Goal: Task Accomplishment & Management: Complete application form

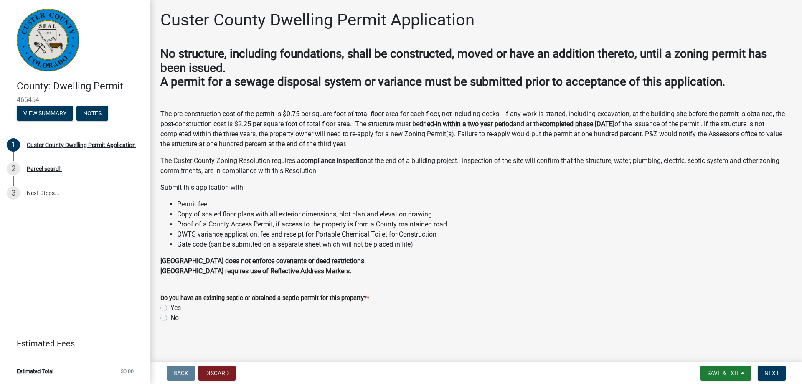
scroll to position [5, 0]
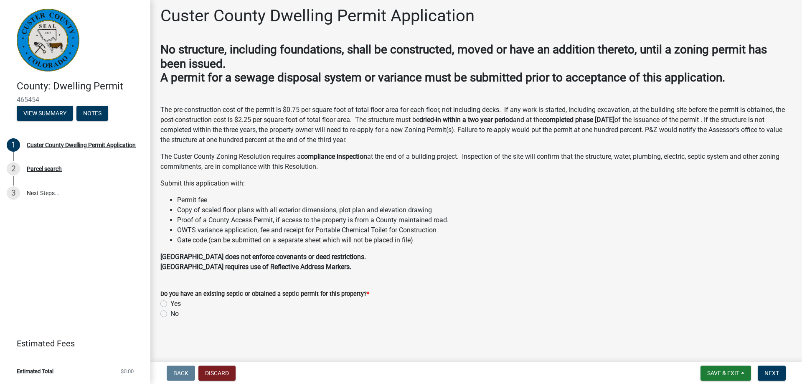
click at [170, 304] on label "Yes" at bounding box center [175, 304] width 10 height 10
click at [170, 304] on input "Yes" at bounding box center [172, 301] width 5 height 5
radio input "true"
click at [771, 372] on span "Next" at bounding box center [772, 373] width 15 height 7
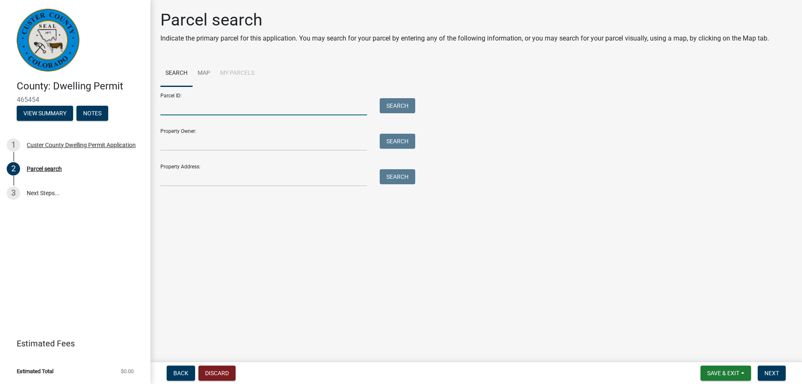
click at [214, 106] on input "Parcel ID:" at bounding box center [263, 106] width 207 height 17
click at [388, 106] on button "Search" at bounding box center [398, 105] width 36 height 15
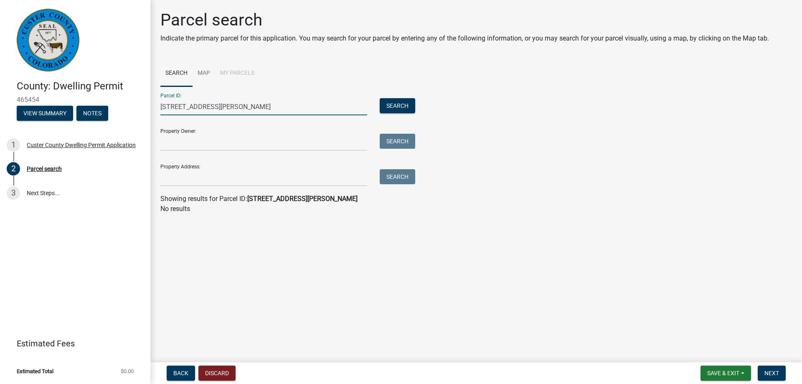
click at [221, 107] on input "130 rosita dr" at bounding box center [263, 106] width 207 height 17
type input "1"
paste input "0010062050"
click at [409, 110] on button "Search" at bounding box center [398, 105] width 36 height 15
drag, startPoint x: 174, startPoint y: 105, endPoint x: 69, endPoint y: 111, distance: 105.5
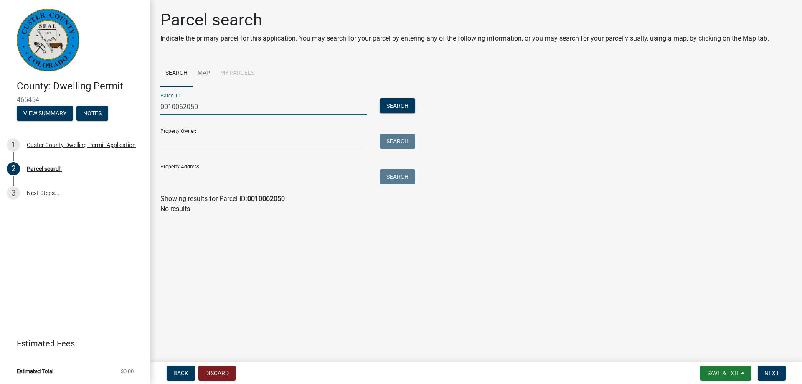
click at [160, 111] on input "0010062050" at bounding box center [263, 106] width 207 height 17
drag, startPoint x: 162, startPoint y: 105, endPoint x: 138, endPoint y: 107, distance: 23.8
click at [160, 107] on input "0010062050" at bounding box center [263, 106] width 207 height 17
type input "0010062050"
click at [405, 108] on button "Search" at bounding box center [398, 105] width 36 height 15
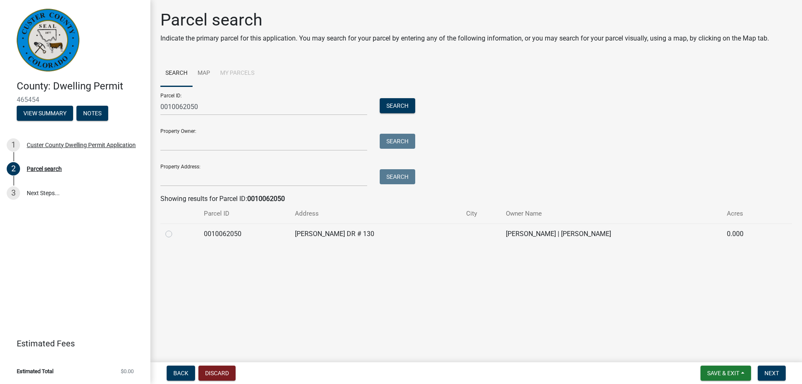
click at [175, 229] on label at bounding box center [175, 229] width 0 height 0
click at [175, 234] on input "radio" at bounding box center [177, 231] width 5 height 5
radio input "true"
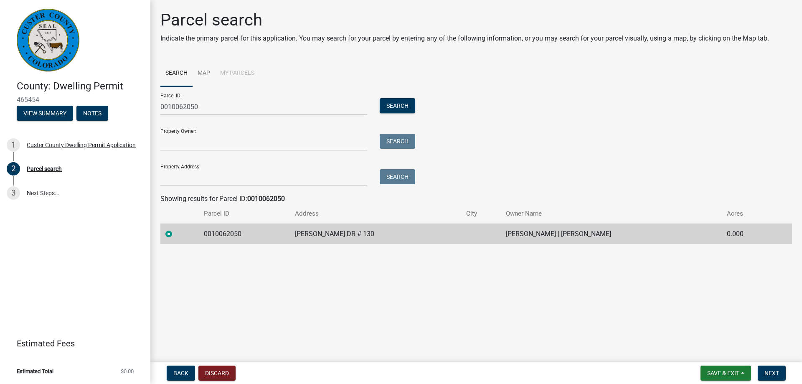
click at [346, 302] on main "Parcel search Indicate the primary parcel for this application. You may search …" at bounding box center [476, 179] width 652 height 359
click at [188, 144] on input "Property Owner:" at bounding box center [263, 142] width 207 height 17
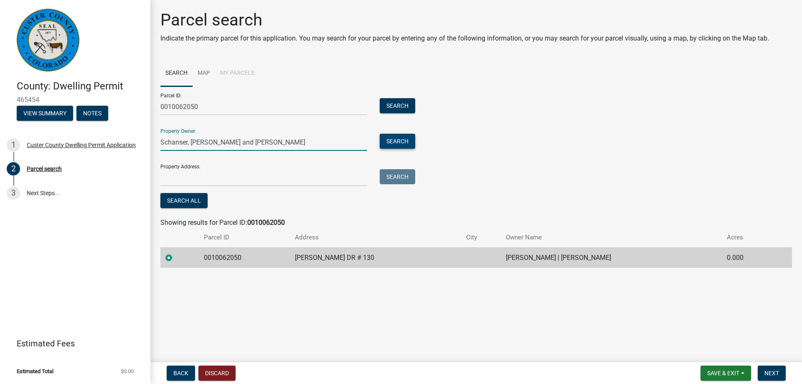
type input "Schanser, Jill and David"
click at [405, 141] on button "Search" at bounding box center [398, 141] width 36 height 15
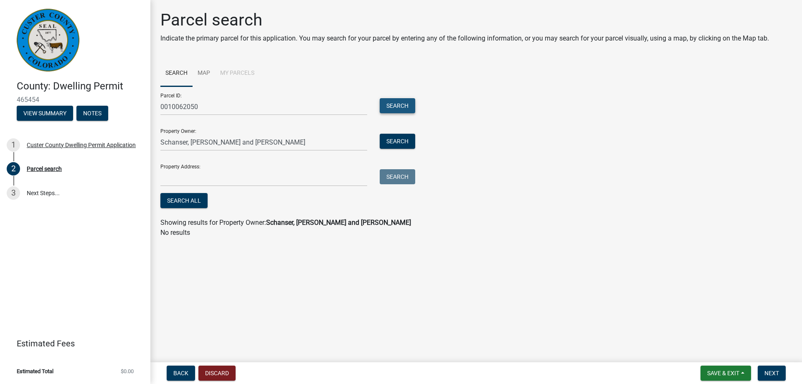
click at [405, 101] on button "Search" at bounding box center [398, 105] width 36 height 15
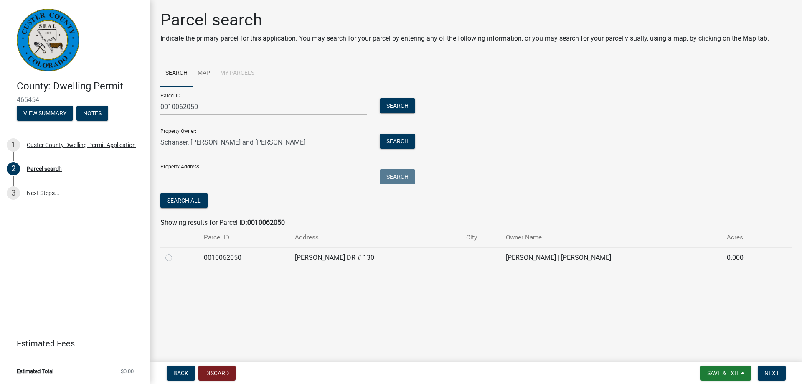
click at [175, 253] on label at bounding box center [175, 253] width 0 height 0
click at [175, 257] on input "radio" at bounding box center [177, 255] width 5 height 5
radio input "true"
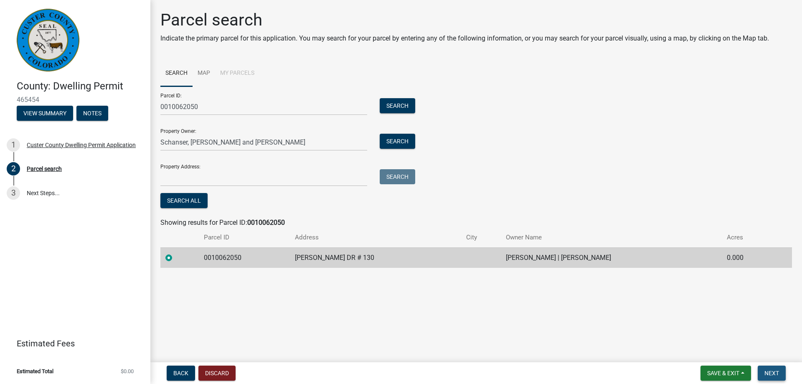
click at [776, 372] on span "Next" at bounding box center [772, 373] width 15 height 7
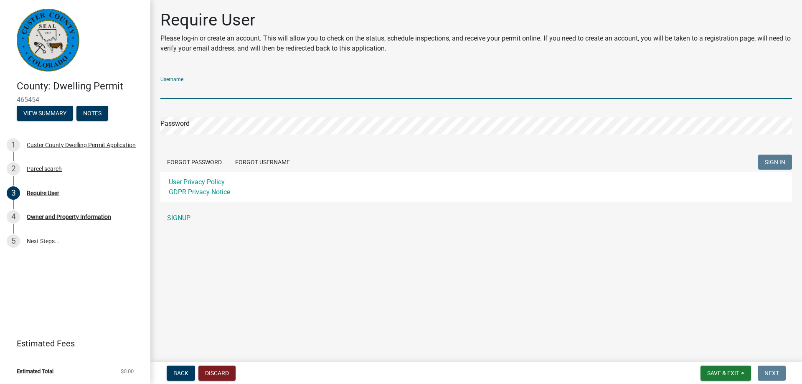
click at [201, 91] on input "Username" at bounding box center [476, 90] width 632 height 17
type input "s"
type input "Schlansers"
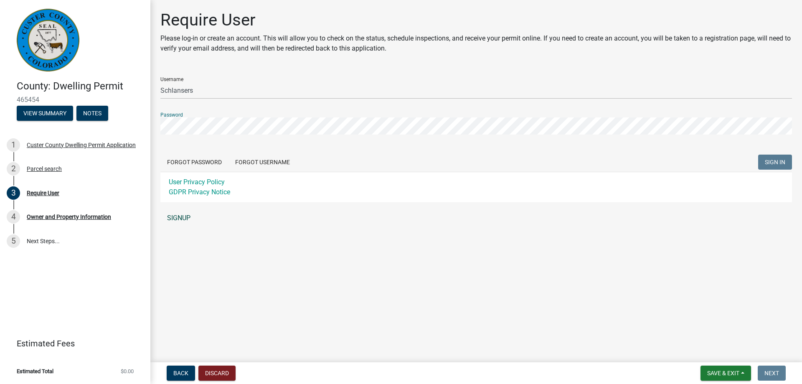
click at [175, 216] on div "Username Schlansers Password Forgot Password Forgot Username SIGN IN User Priva…" at bounding box center [476, 148] width 632 height 156
click at [182, 216] on link "SIGNUP" at bounding box center [476, 218] width 632 height 17
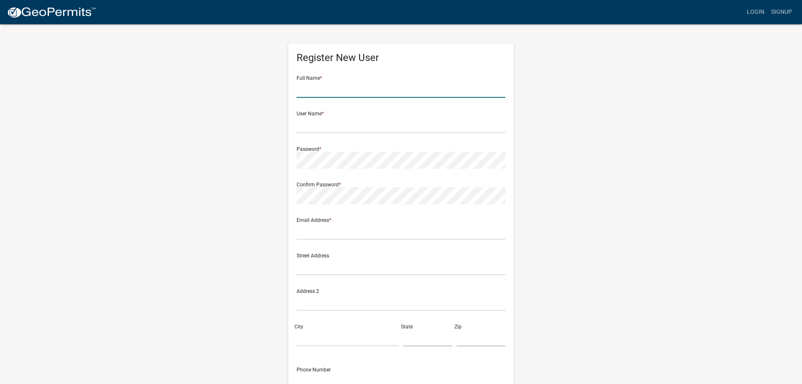
click at [328, 84] on input "text" at bounding box center [401, 89] width 209 height 17
click at [328, 86] on input "text" at bounding box center [401, 89] width 209 height 17
type input "[PERSON_NAME]"
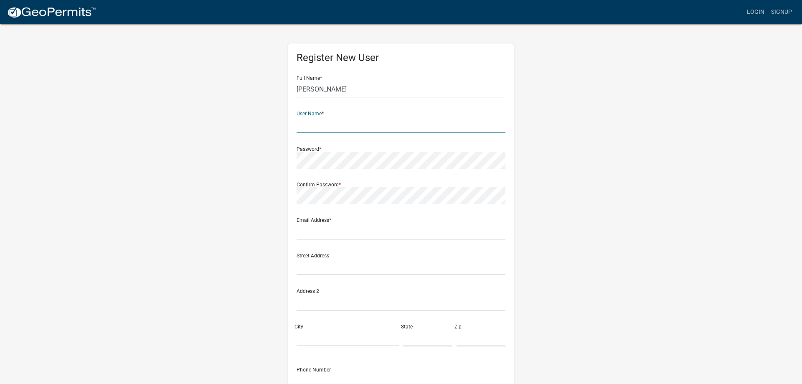
click at [329, 118] on input "text" at bounding box center [401, 124] width 209 height 17
type input "s"
type input "Schlansers"
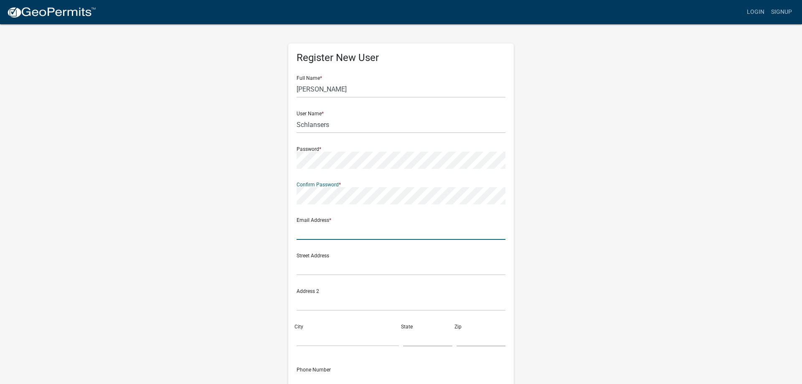
click at [333, 235] on input "text" at bounding box center [401, 231] width 209 height 17
type input "[EMAIL_ADDRESS][DOMAIN_NAME]"
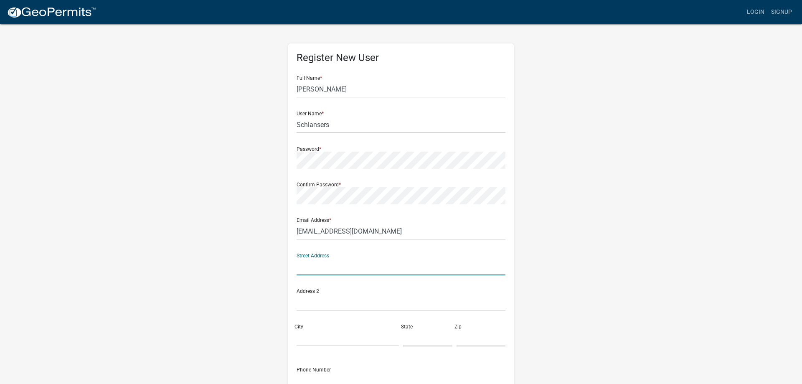
click at [325, 267] on input "text" at bounding box center [401, 266] width 209 height 17
type input "[STREET_ADDRESS]"
click at [321, 340] on input "City" at bounding box center [348, 337] width 102 height 17
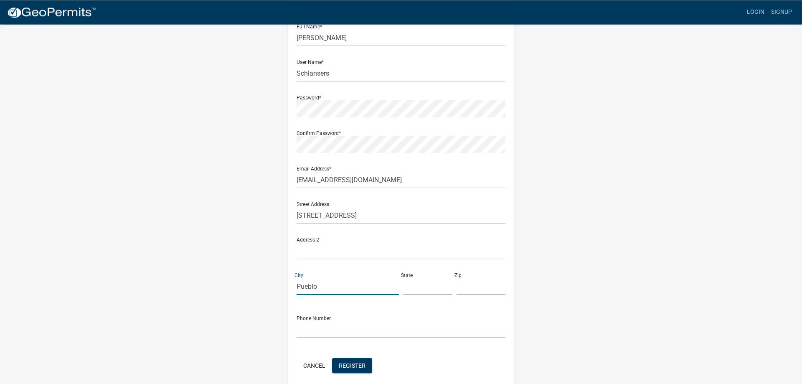
scroll to position [86, 0]
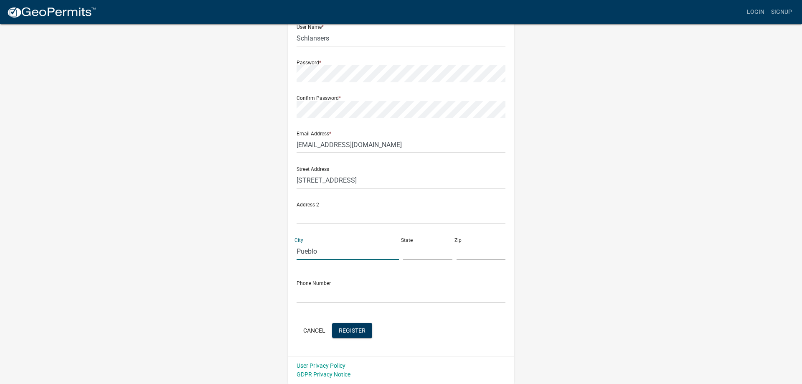
type input "Pueblo"
click at [421, 250] on input "text" at bounding box center [427, 251] width 49 height 17
type input "CO"
click at [485, 257] on input "text" at bounding box center [481, 251] width 49 height 17
type input "81005"
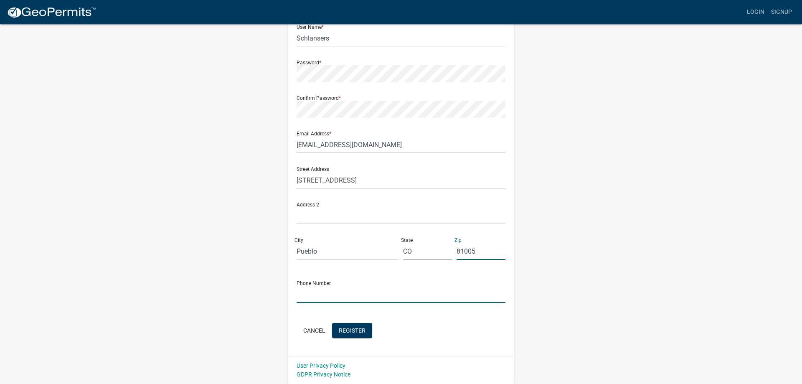
click at [335, 298] on input "text" at bounding box center [401, 294] width 209 height 17
click at [346, 291] on input "71924214174" at bounding box center [401, 294] width 209 height 17
type input "7192421417"
click at [353, 329] on span "Register" at bounding box center [352, 330] width 27 height 7
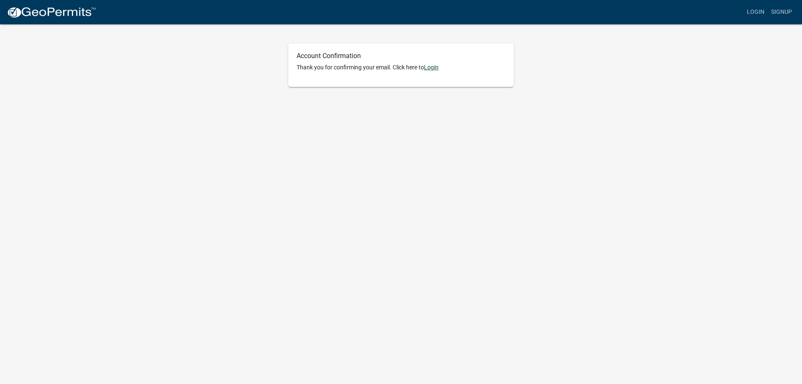
click at [434, 69] on link "Login" at bounding box center [431, 67] width 15 height 7
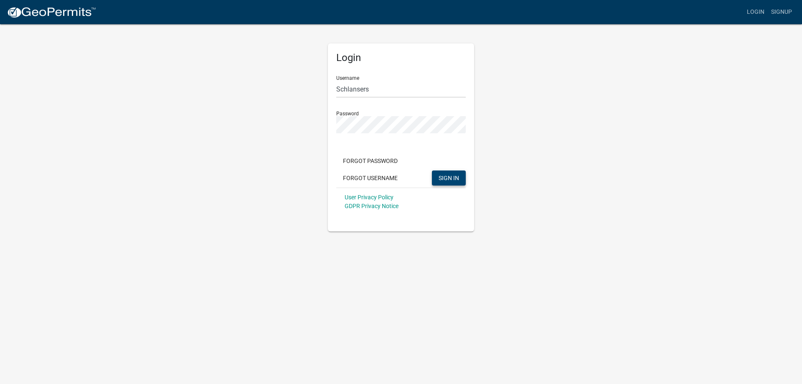
click at [454, 173] on button "SIGN IN" at bounding box center [449, 177] width 34 height 15
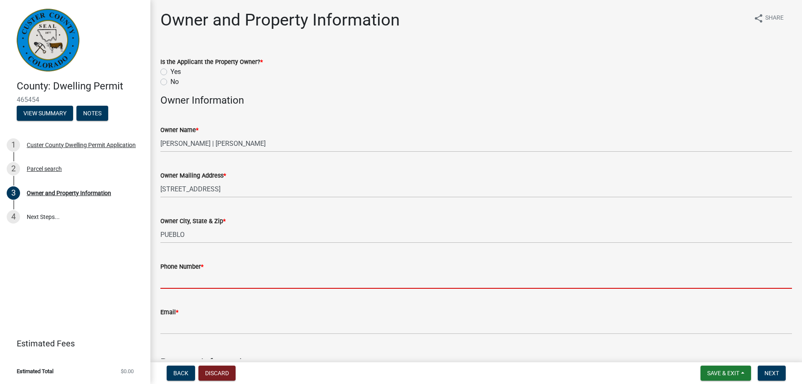
click at [199, 279] on input "Phone Number *" at bounding box center [476, 280] width 632 height 17
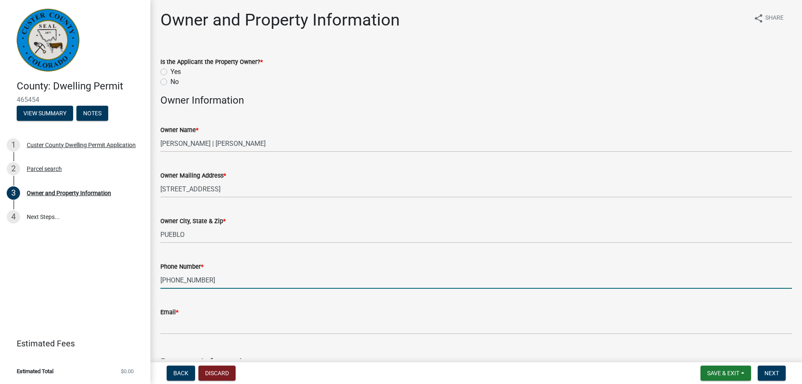
type input "[PHONE_NUMBER]"
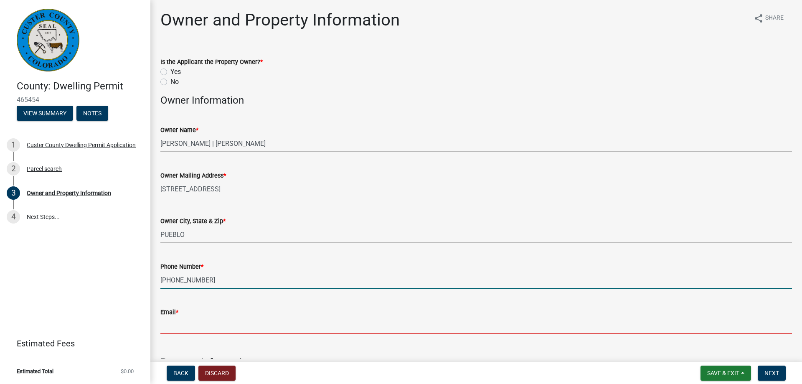
click at [192, 323] on input "Email *" at bounding box center [476, 325] width 632 height 17
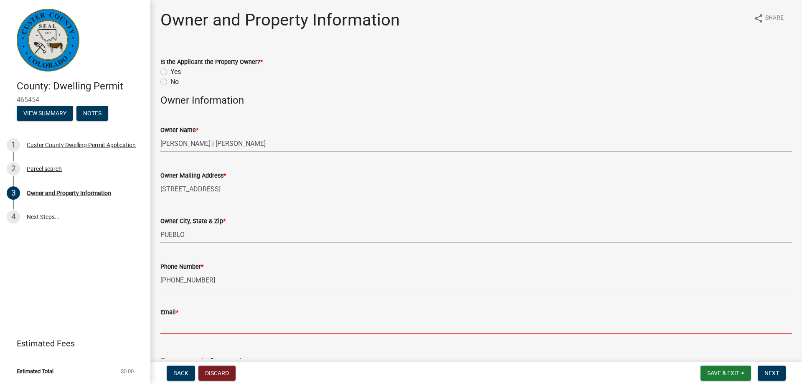
click at [192, 323] on input "Email *" at bounding box center [476, 325] width 632 height 17
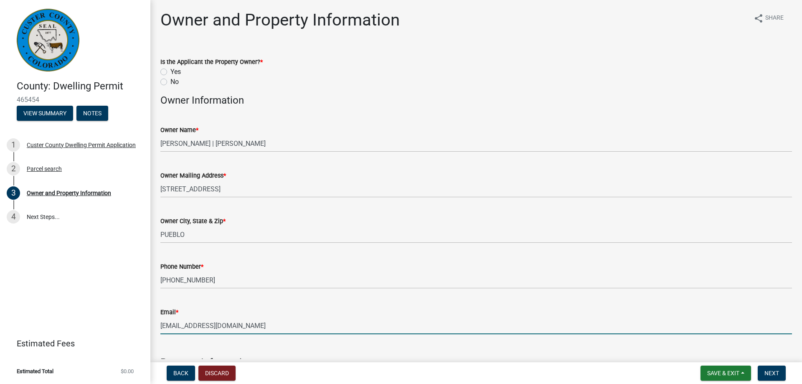
drag, startPoint x: 252, startPoint y: 322, endPoint x: 143, endPoint y: 310, distance: 110.1
click at [160, 317] on input "[EMAIL_ADDRESS][DOMAIN_NAME]" at bounding box center [476, 325] width 632 height 17
drag, startPoint x: 288, startPoint y: 331, endPoint x: 272, endPoint y: 329, distance: 16.4
click at [287, 331] on input "[EMAIL_ADDRESS][DOMAIN_NAME]" at bounding box center [476, 325] width 632 height 17
drag, startPoint x: 244, startPoint y: 328, endPoint x: 201, endPoint y: 325, distance: 43.6
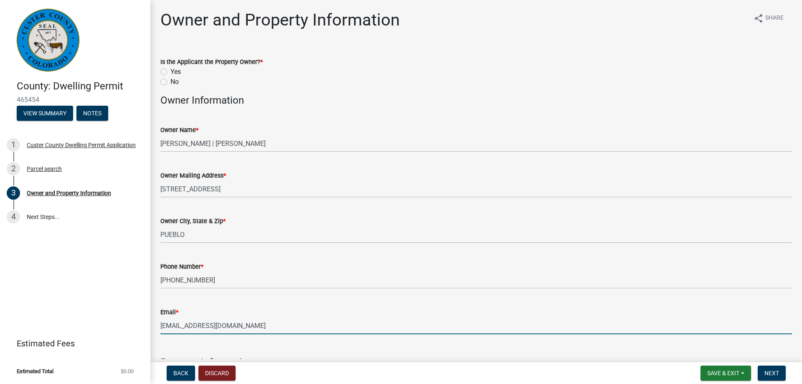
click at [201, 325] on input "[EMAIL_ADDRESS][DOMAIN_NAME]" at bounding box center [476, 325] width 632 height 17
type input "[EMAIL_ADDRESS][DOMAIN_NAME]"
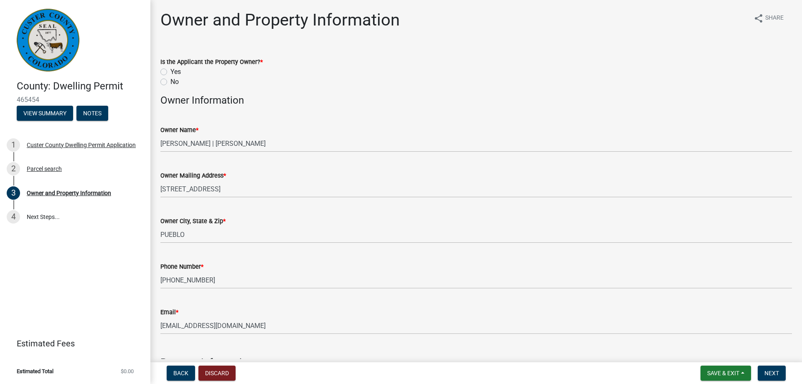
click at [170, 70] on label "Yes" at bounding box center [175, 72] width 10 height 10
click at [170, 70] on input "Yes" at bounding box center [172, 69] width 5 height 5
radio input "true"
drag, startPoint x: 779, startPoint y: 373, endPoint x: 437, endPoint y: 321, distance: 346.5
click at [444, 321] on wm-app "County: Dwelling Permit 465454 View Summary Notes 1 [GEOGRAPHIC_DATA] Dwelling …" at bounding box center [401, 192] width 802 height 384
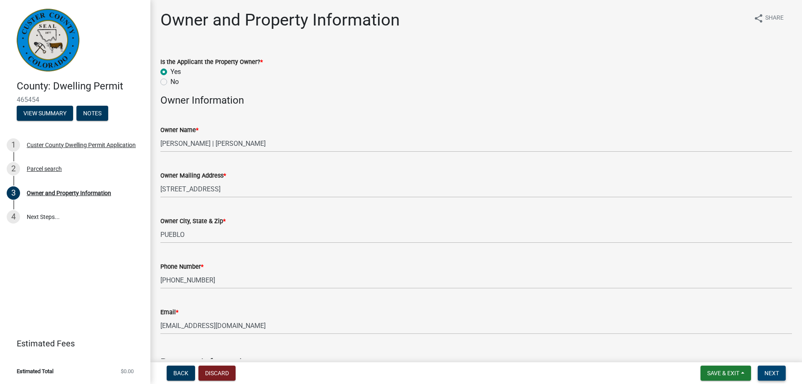
scroll to position [191, 0]
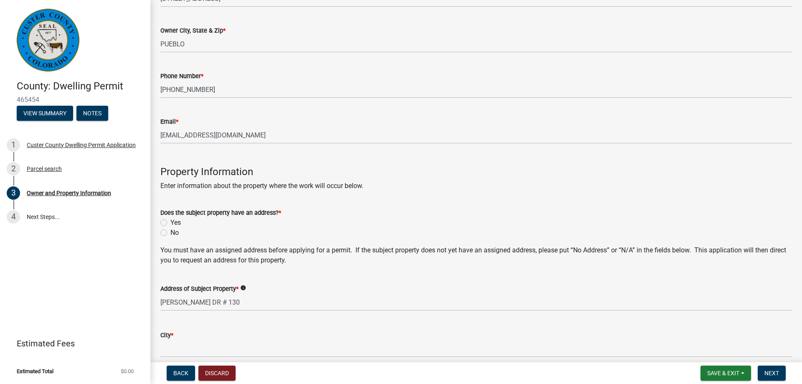
click at [170, 221] on label "Yes" at bounding box center [175, 223] width 10 height 10
click at [170, 221] on input "Yes" at bounding box center [172, 220] width 5 height 5
radio input "true"
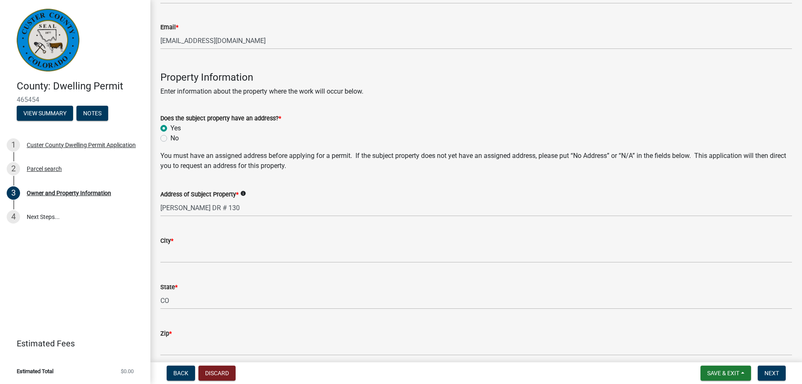
scroll to position [286, 0]
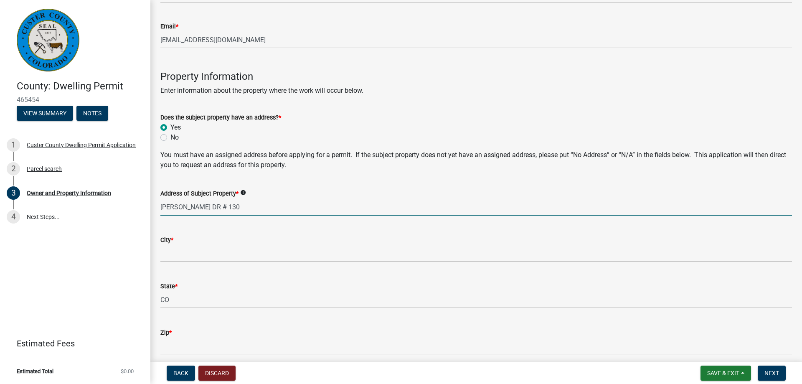
drag, startPoint x: 236, startPoint y: 209, endPoint x: 124, endPoint y: 208, distance: 111.1
click at [160, 208] on input "[PERSON_NAME] DR # 130" at bounding box center [476, 206] width 632 height 17
type input "[STREET_ADDRESS][PERSON_NAME]"
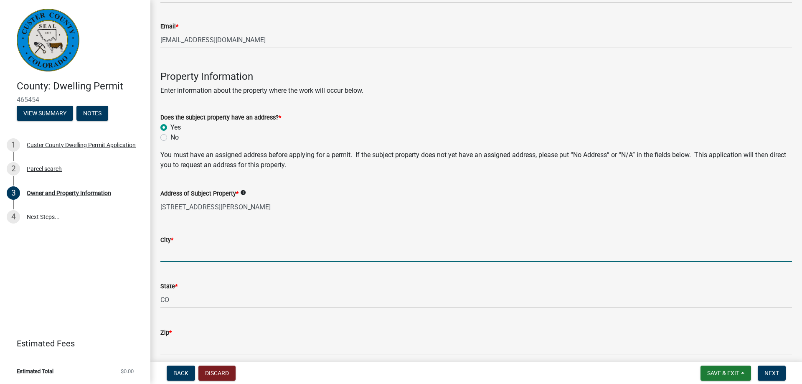
click at [177, 257] on input "City *" at bounding box center [476, 253] width 632 height 17
type input "E"
type input "Westcliffe"
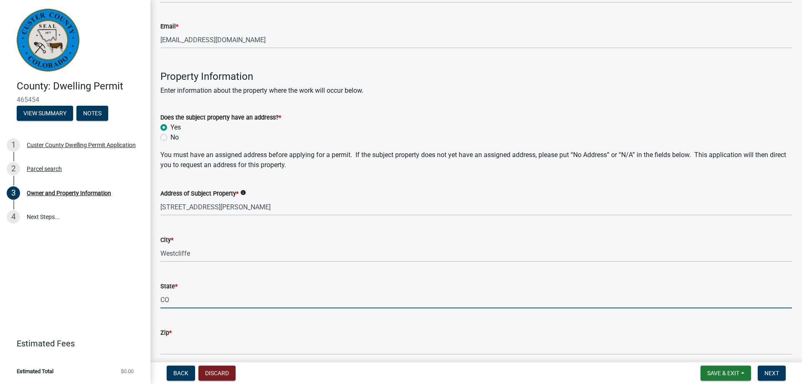
click at [182, 300] on input "CO" at bounding box center [476, 299] width 632 height 17
drag, startPoint x: 193, startPoint y: 300, endPoint x: 170, endPoint y: 302, distance: 23.1
click at [170, 302] on input "CO81252" at bounding box center [476, 299] width 632 height 17
type input "CO"
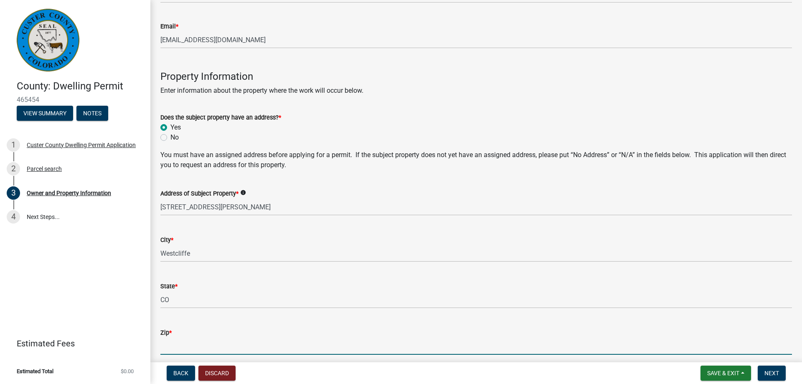
click at [173, 345] on input "Zip *" at bounding box center [476, 346] width 632 height 17
paste input "81252"
type input "81252"
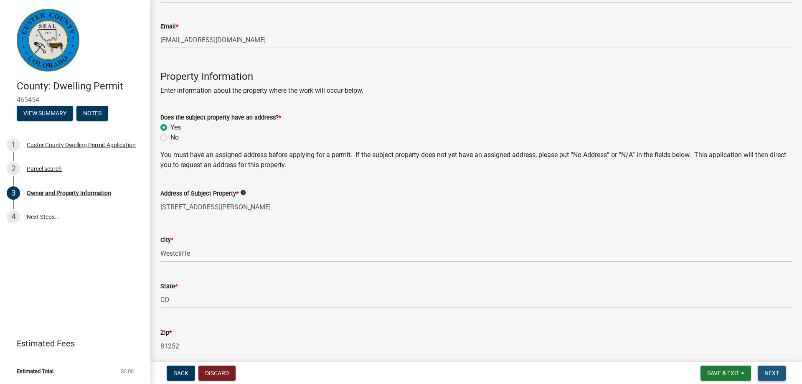
click at [773, 371] on span "Next" at bounding box center [772, 373] width 15 height 7
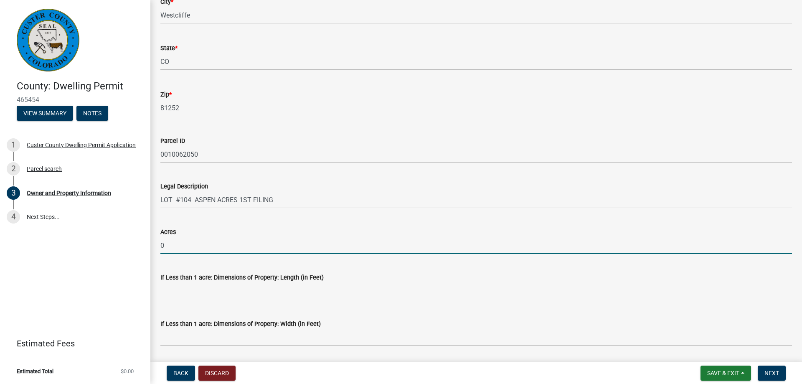
drag, startPoint x: 172, startPoint y: 250, endPoint x: 151, endPoint y: 246, distance: 21.3
click at [160, 246] on input "0" at bounding box center [476, 245] width 632 height 17
type input "0.57"
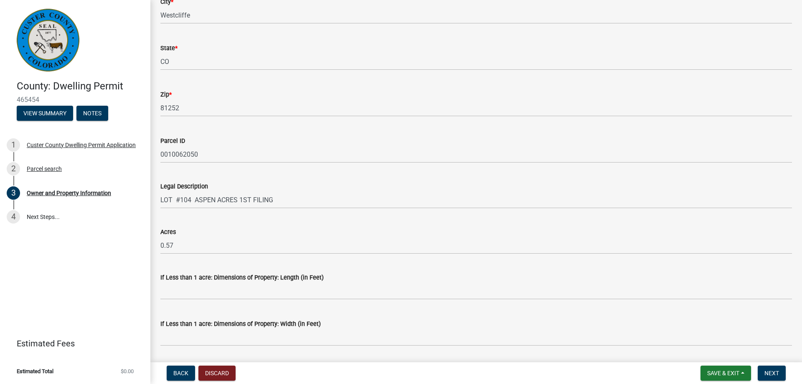
click at [404, 267] on div "If Less than 1 acre: Dimensions of Property: Length (in Feet)" at bounding box center [476, 280] width 632 height 39
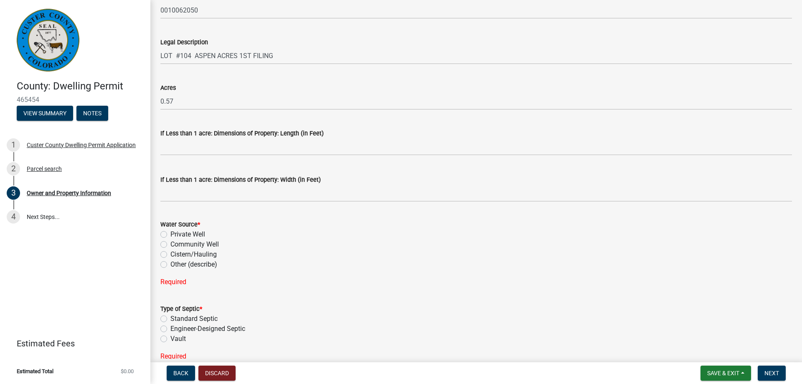
scroll to position [710, 0]
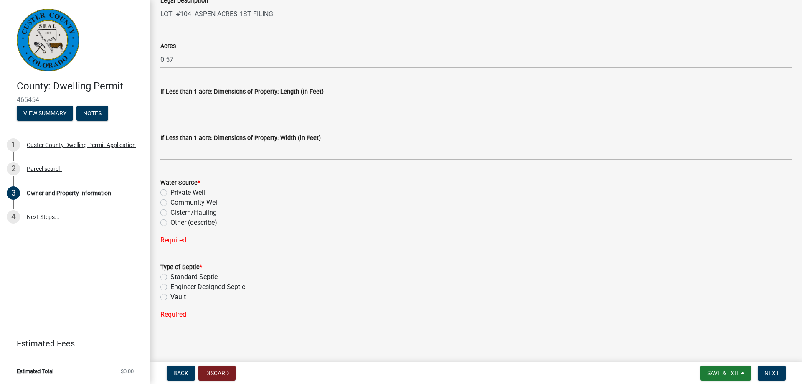
click at [170, 213] on label "Cistern/Hauling" at bounding box center [193, 213] width 46 height 10
click at [170, 213] on input "Cistern/Hauling" at bounding box center [172, 210] width 5 height 5
radio input "true"
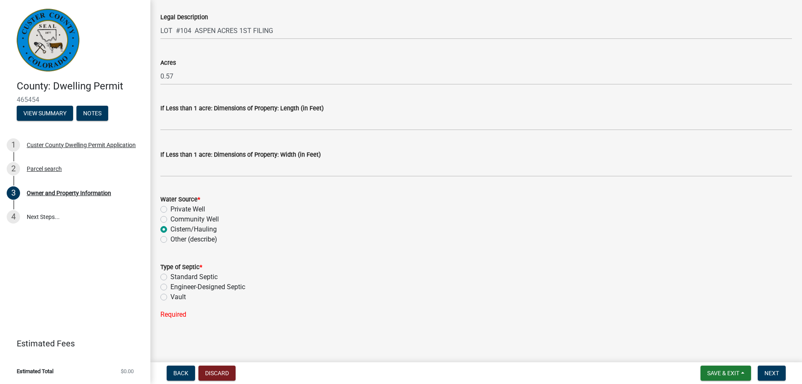
scroll to position [693, 0]
click at [170, 286] on label "Engineer-Designed Septic" at bounding box center [207, 287] width 75 height 10
click at [170, 286] on input "Engineer-Designed Septic" at bounding box center [172, 284] width 5 height 5
radio input "true"
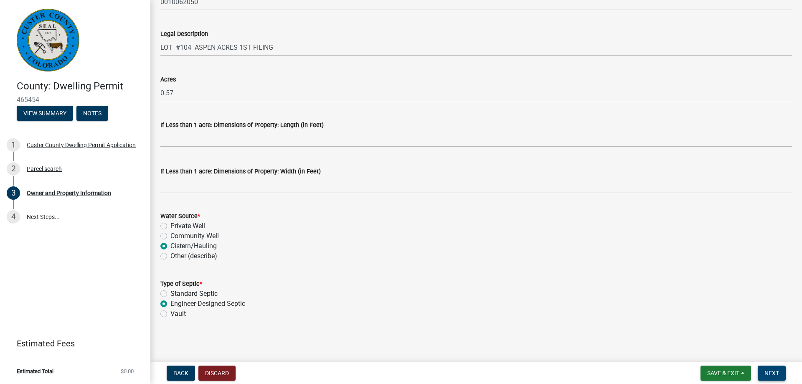
click at [768, 371] on span "Next" at bounding box center [772, 373] width 15 height 7
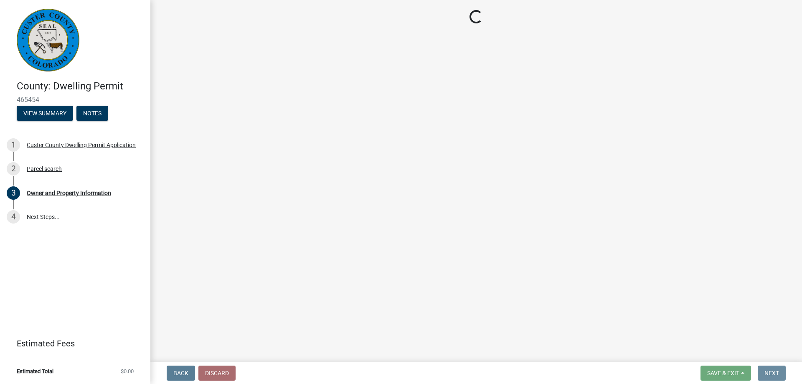
scroll to position [0, 0]
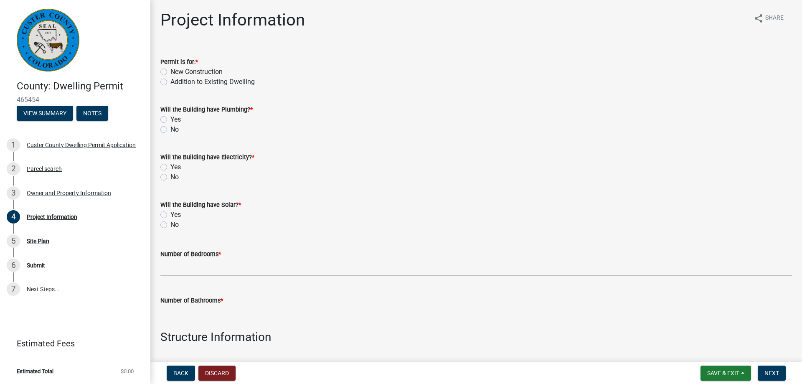
click at [170, 71] on label "New Construction" at bounding box center [196, 72] width 52 height 10
click at [170, 71] on input "New Construction" at bounding box center [172, 69] width 5 height 5
radio input "true"
click at [170, 120] on label "Yes" at bounding box center [175, 119] width 10 height 10
click at [170, 120] on input "Yes" at bounding box center [172, 116] width 5 height 5
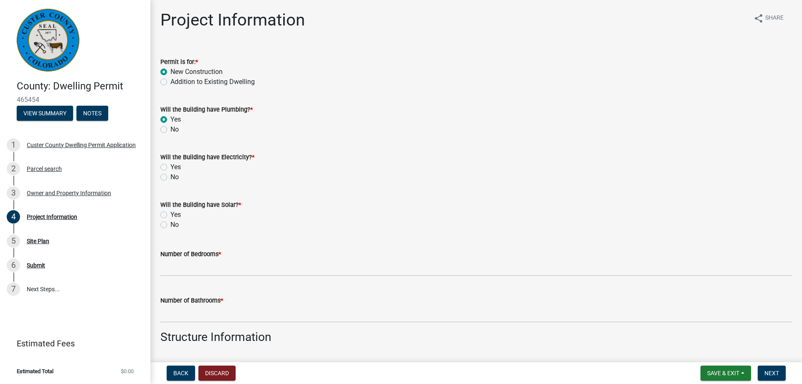
radio input "true"
click at [170, 167] on label "Yes" at bounding box center [175, 167] width 10 height 10
click at [170, 167] on input "Yes" at bounding box center [172, 164] width 5 height 5
radio input "true"
click at [170, 223] on label "No" at bounding box center [174, 225] width 8 height 10
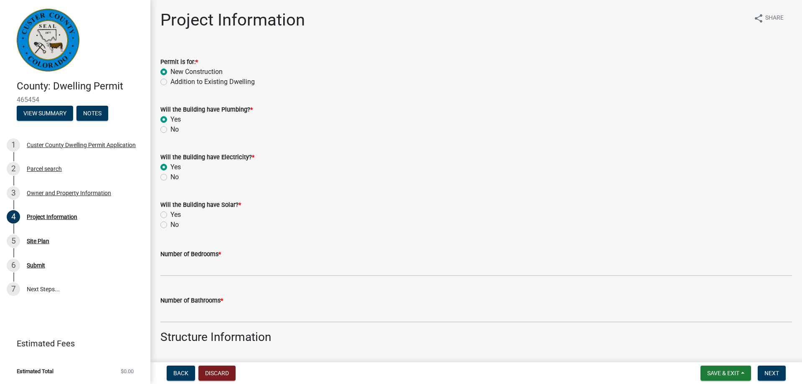
click at [170, 223] on input "No" at bounding box center [172, 222] width 5 height 5
radio input "true"
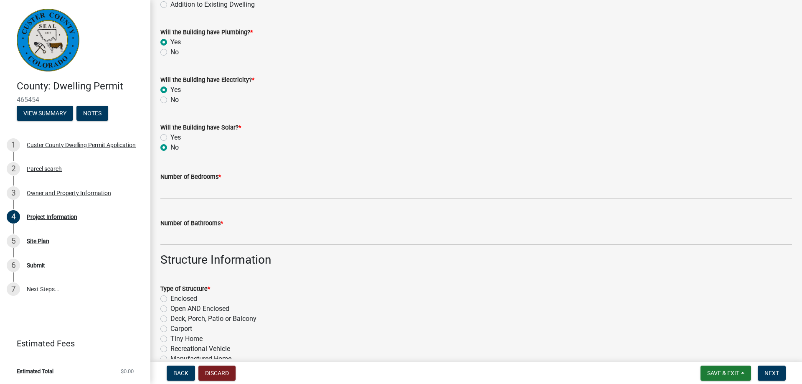
scroll to position [95, 0]
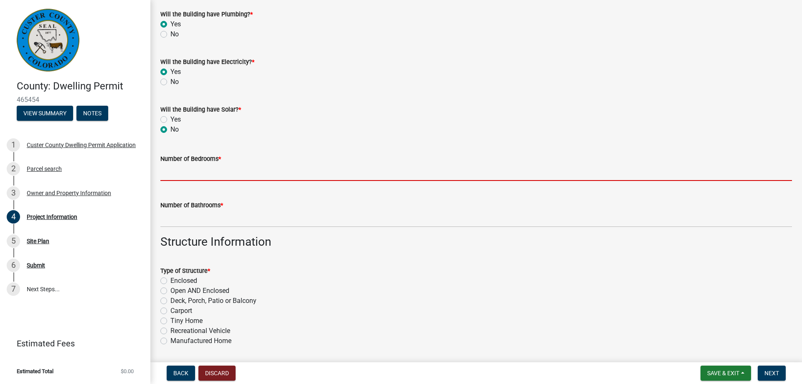
click at [199, 175] on input "text" at bounding box center [476, 172] width 632 height 17
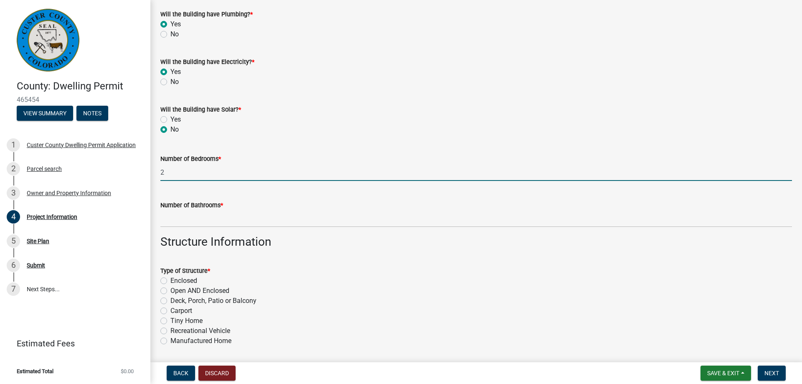
type input "2"
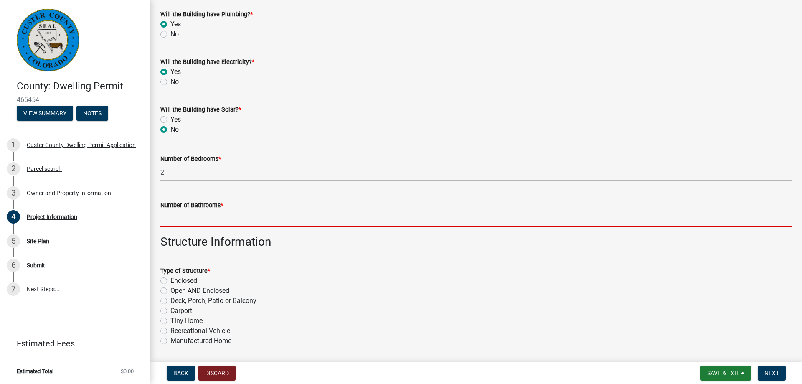
click at [211, 216] on input "text" at bounding box center [476, 218] width 632 height 17
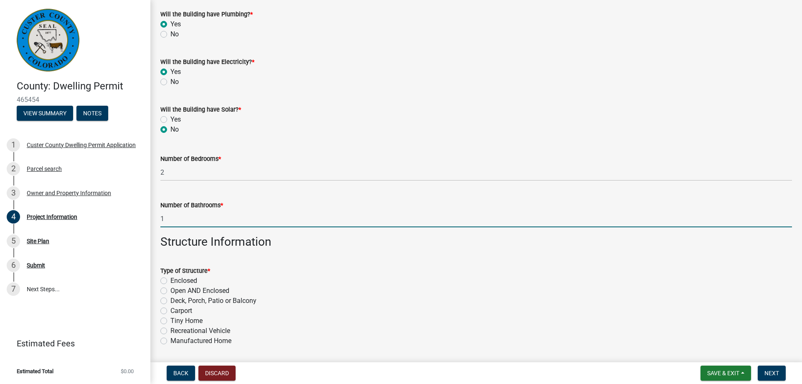
type input "1"
click at [354, 287] on div "Open AND Enclosed" at bounding box center [476, 291] width 632 height 10
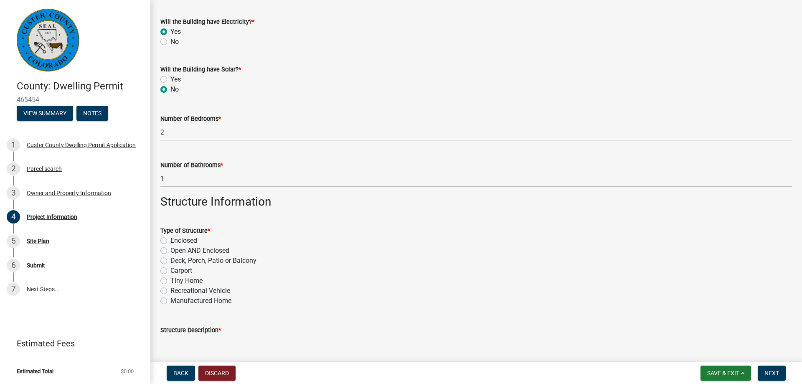
scroll to position [191, 0]
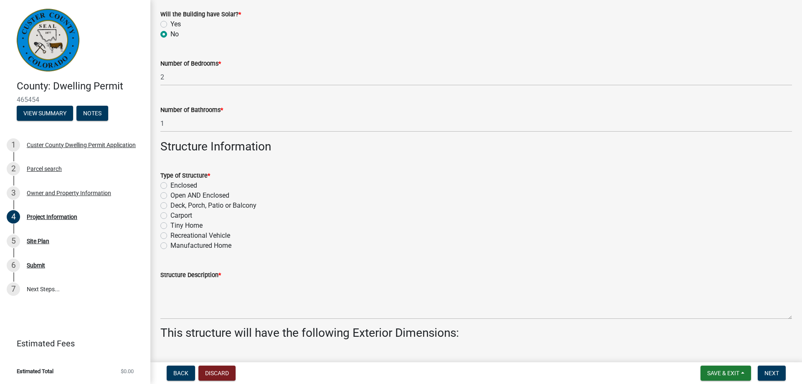
click at [170, 183] on label "Enclosed" at bounding box center [183, 185] width 27 height 10
click at [170, 183] on input "Enclosed" at bounding box center [172, 182] width 5 height 5
radio input "true"
click at [167, 202] on div "Deck, Porch, Patio or Balcony" at bounding box center [476, 206] width 632 height 10
click at [170, 207] on label "Deck, Porch, Patio or Balcony" at bounding box center [213, 206] width 86 height 10
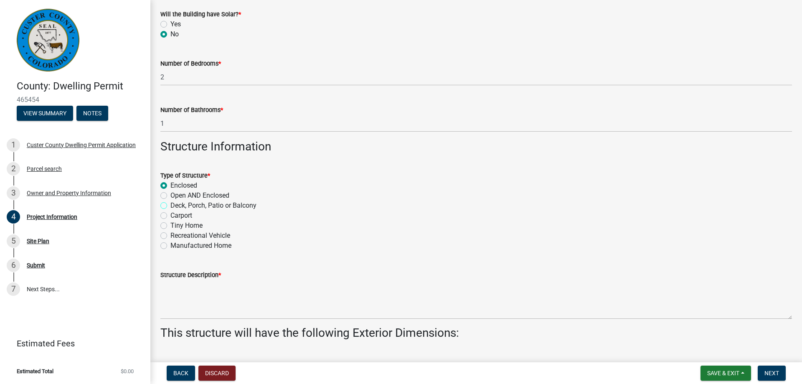
click at [170, 206] on input "Deck, Porch, Patio or Balcony" at bounding box center [172, 203] width 5 height 5
radio input "true"
click at [170, 185] on label "Enclosed" at bounding box center [183, 185] width 27 height 10
click at [170, 185] on input "Enclosed" at bounding box center [172, 182] width 5 height 5
radio input "true"
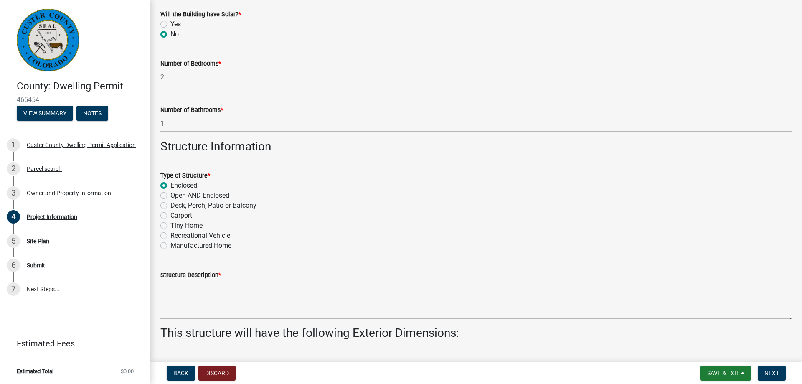
click at [471, 231] on div "Recreational Vehicle" at bounding box center [476, 236] width 632 height 10
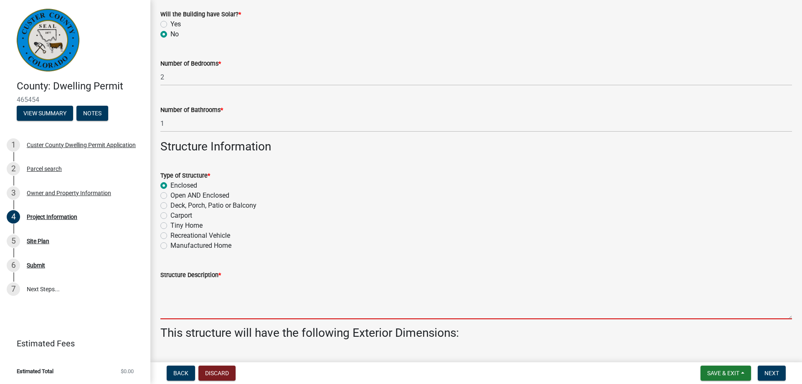
click at [204, 311] on textarea "Structure Description *" at bounding box center [476, 299] width 632 height 39
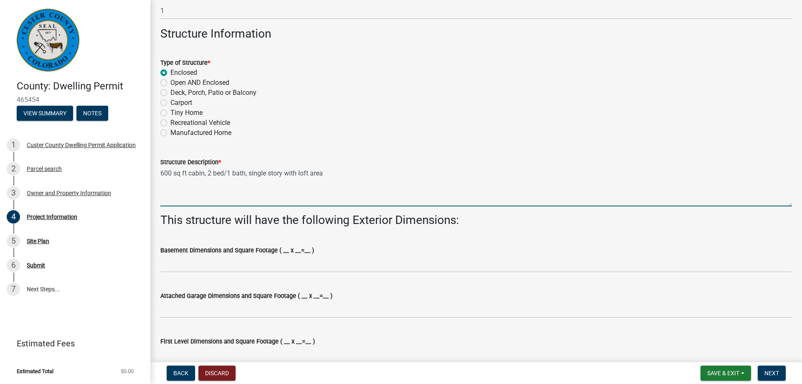
scroll to position [333, 0]
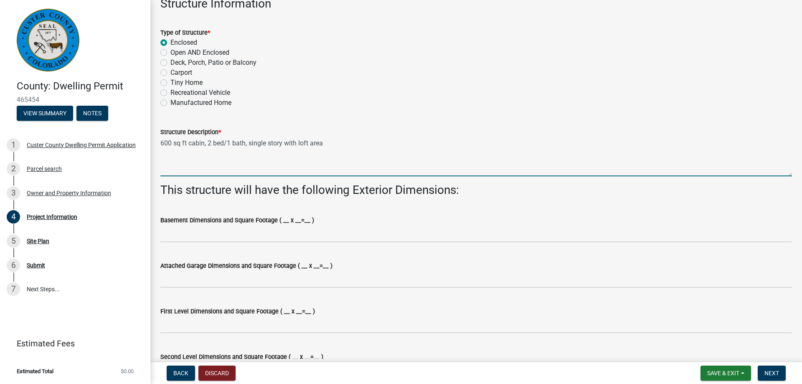
type textarea "600 sq ft cabin, 2 bed/1 bath, single story with loft area"
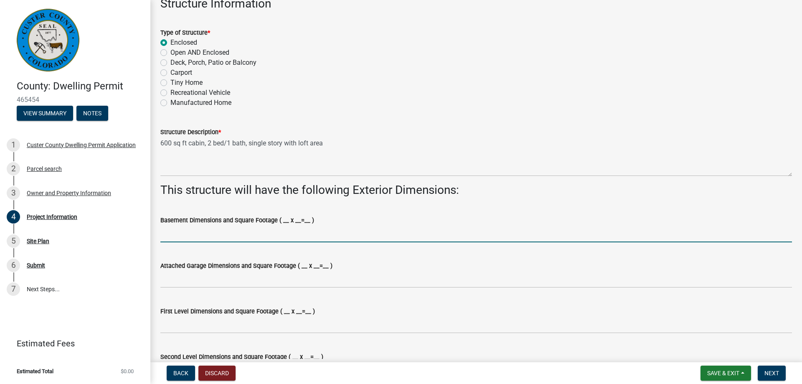
click at [345, 226] on input "Basement Dimensions and Square Footage ( __ x __=__ )" at bounding box center [476, 233] width 632 height 17
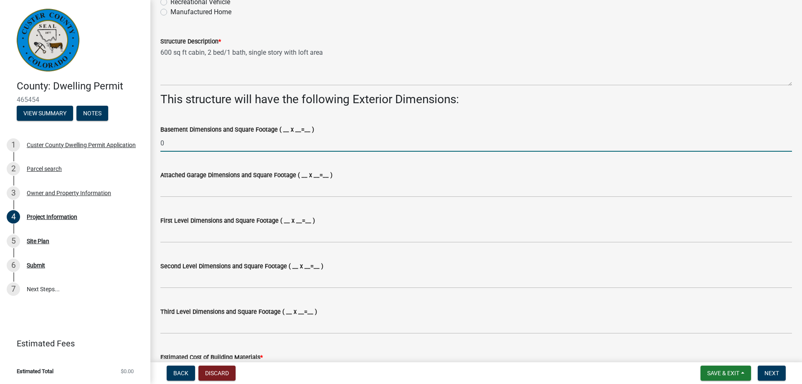
scroll to position [429, 0]
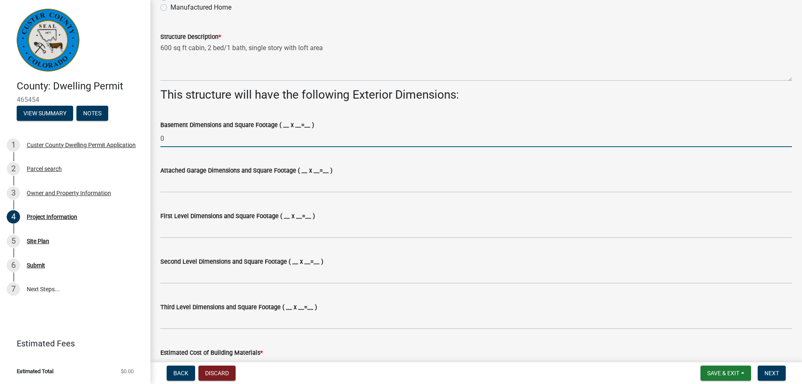
type input "0"
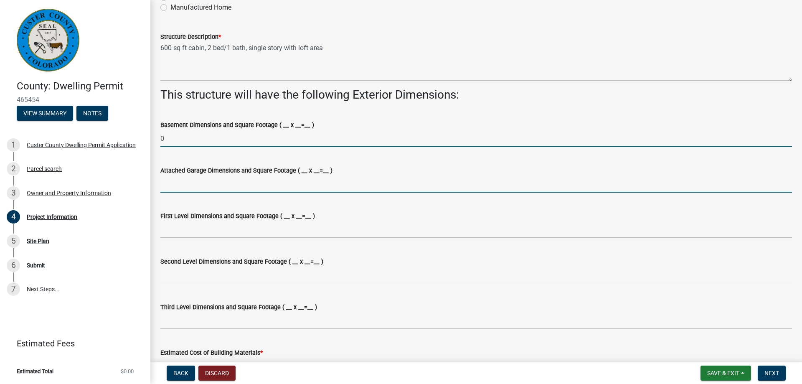
click at [206, 185] on input "Attached Garage Dimensions and Square Footage ( __ x __=__ )" at bounding box center [476, 183] width 632 height 17
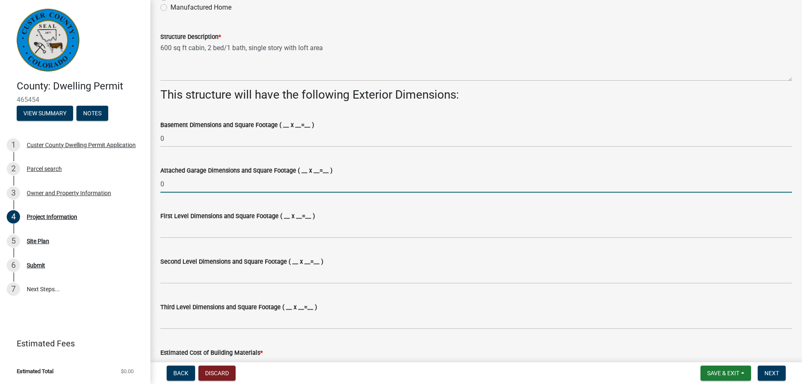
type input "0"
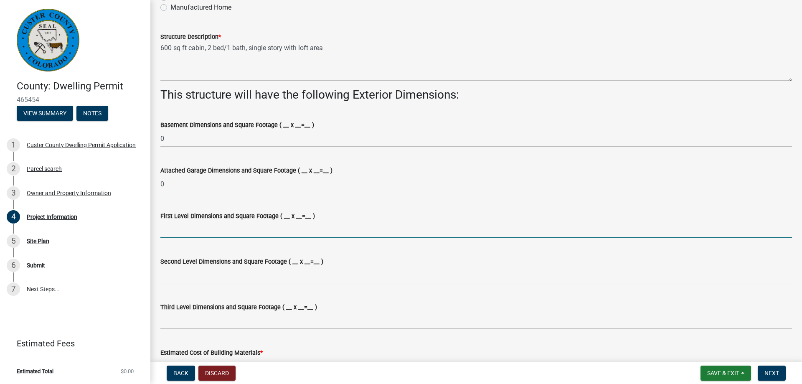
click at [196, 234] on input "First Level Dimensions and Square Footage ( __ x __=__ )" at bounding box center [476, 229] width 632 height 17
type input "20x30"
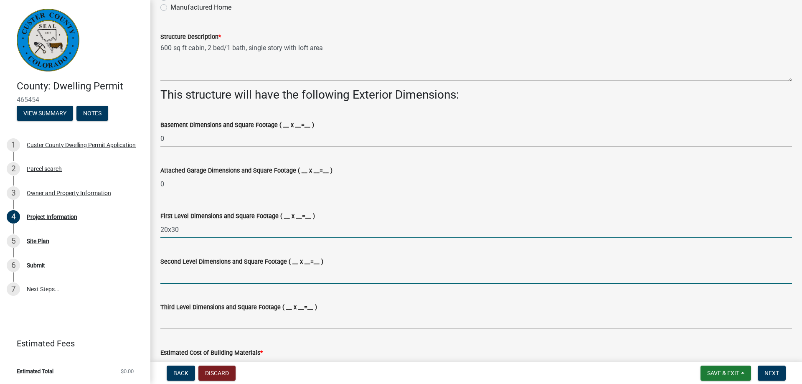
click at [199, 274] on input "Second Level Dimensions and Square Footage ( __ x __=__ )" at bounding box center [476, 275] width 632 height 17
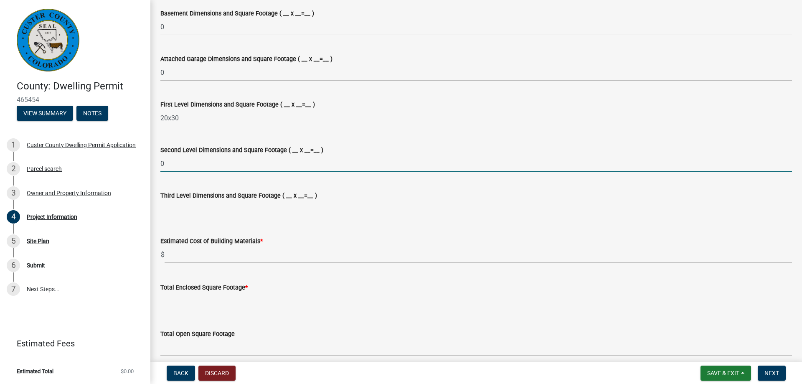
scroll to position [572, 0]
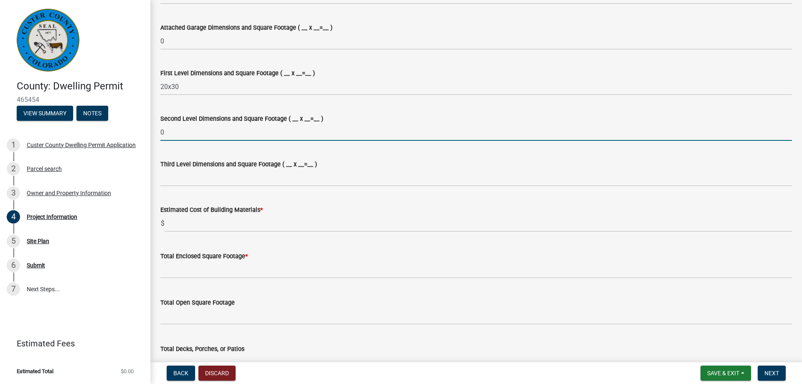
type input "0"
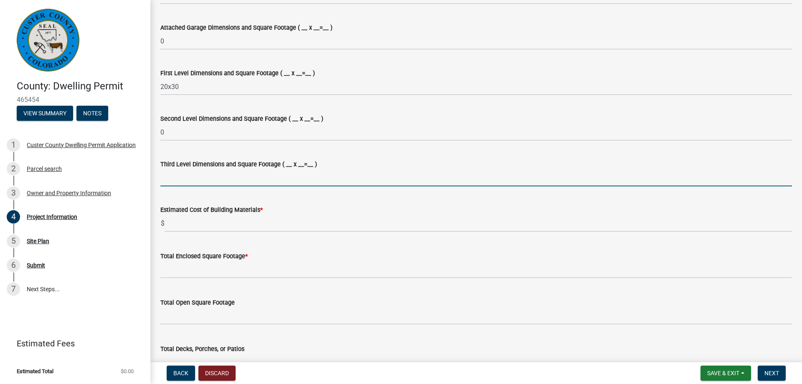
click at [185, 180] on input "Third Level Dimensions and Square Footage ( __ x __=__ )" at bounding box center [476, 177] width 632 height 17
type input "0"
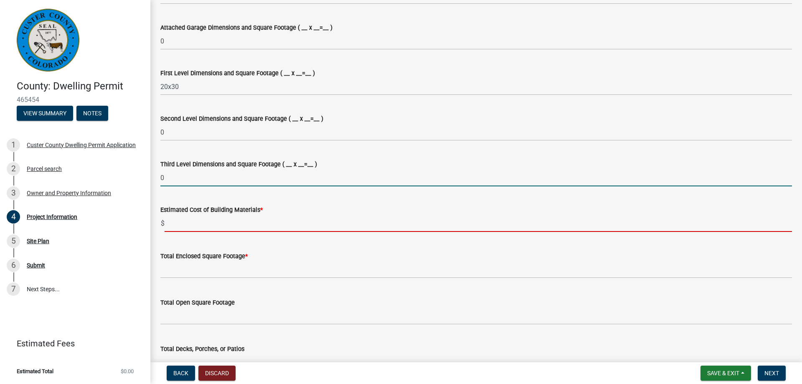
click at [221, 224] on input "text" at bounding box center [478, 223] width 627 height 17
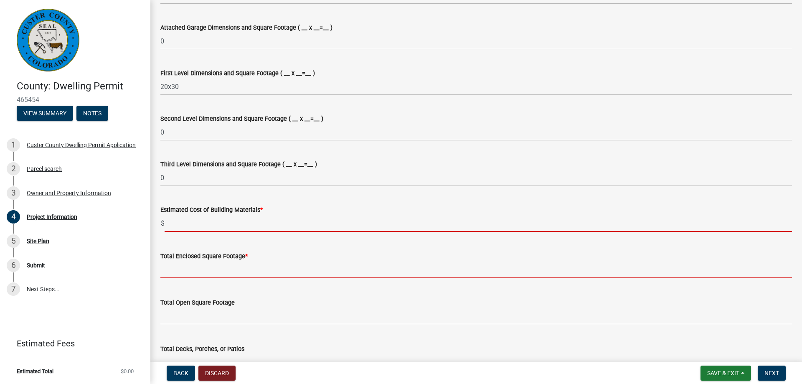
click at [220, 269] on input "text" at bounding box center [476, 269] width 632 height 17
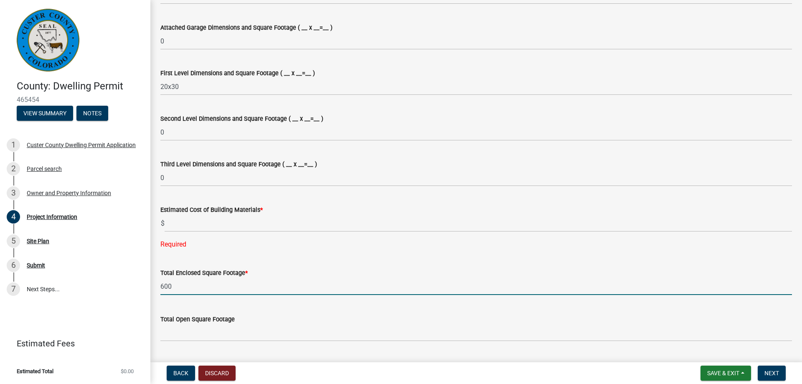
type input "600"
click at [346, 248] on div "Required" at bounding box center [476, 244] width 632 height 10
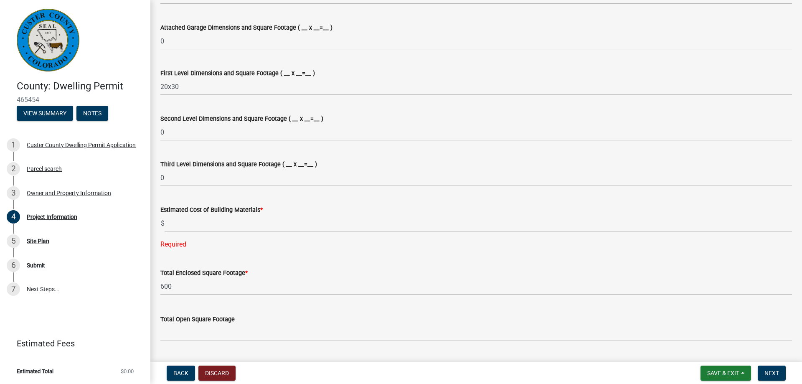
scroll to position [667, 0]
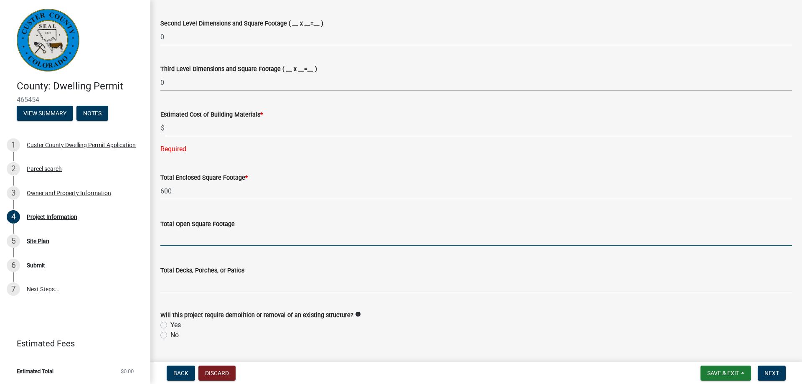
click at [187, 239] on input "text" at bounding box center [476, 237] width 632 height 17
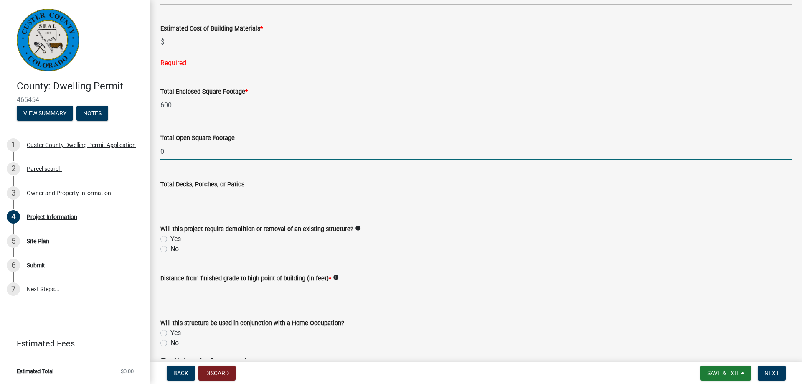
scroll to position [762, 0]
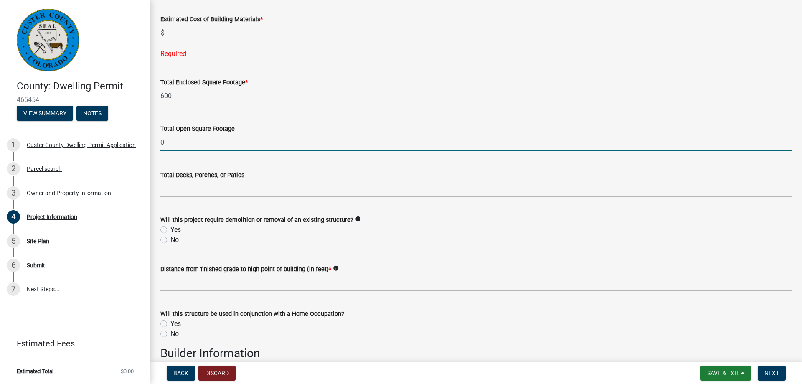
type input "0"
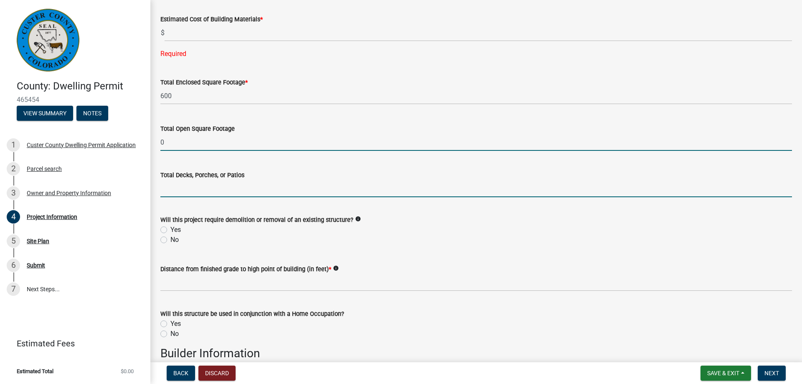
click at [185, 187] on input "text" at bounding box center [476, 188] width 632 height 17
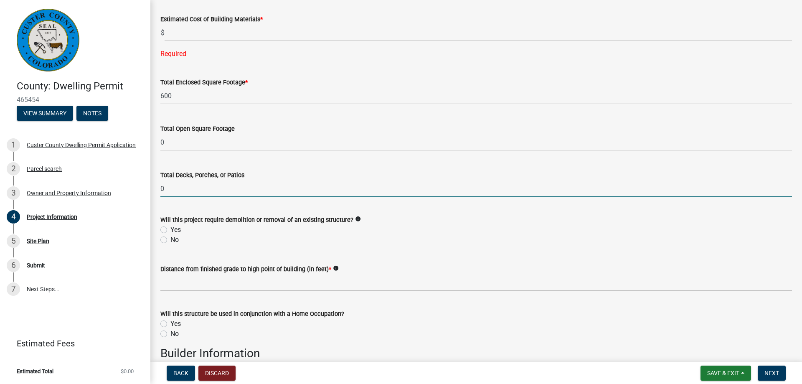
type input "0"
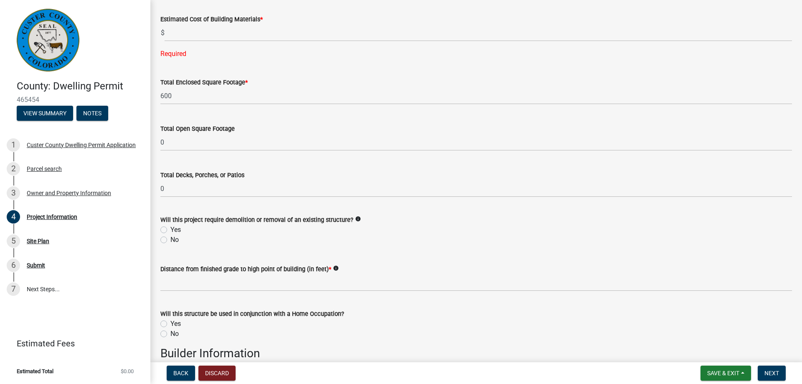
click at [465, 241] on div "No" at bounding box center [476, 240] width 632 height 10
click at [170, 239] on label "No" at bounding box center [174, 240] width 8 height 10
click at [170, 239] on input "No" at bounding box center [172, 237] width 5 height 5
radio input "true"
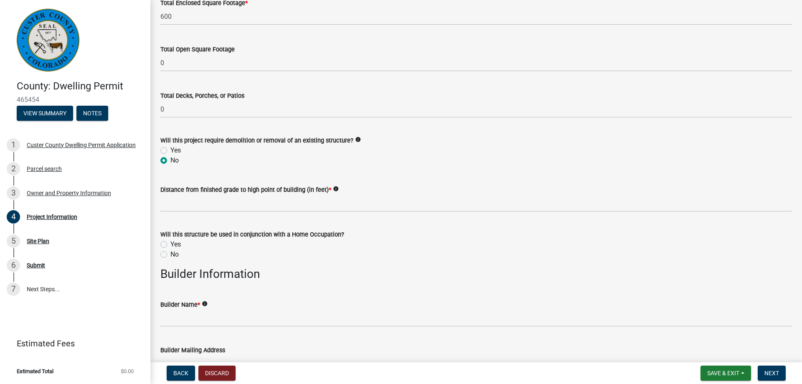
scroll to position [857, 0]
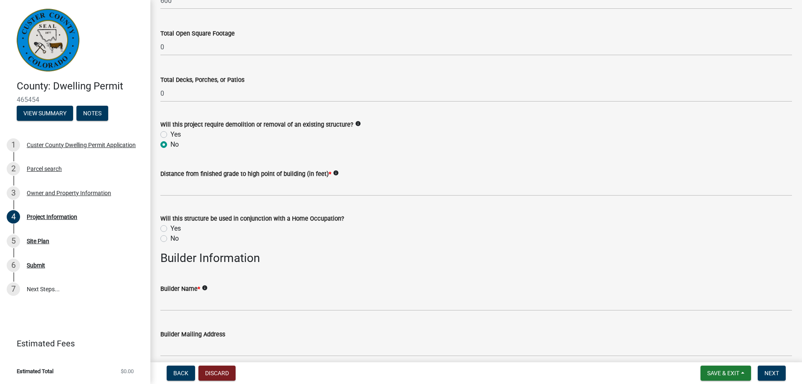
click at [170, 239] on label "No" at bounding box center [174, 239] width 8 height 10
click at [170, 239] on input "No" at bounding box center [172, 236] width 5 height 5
radio input "true"
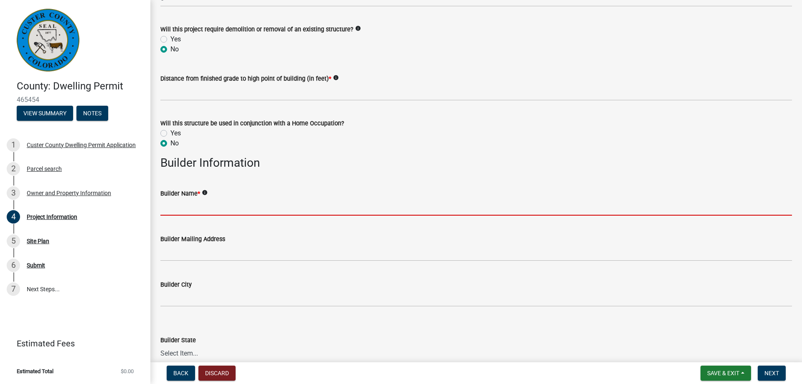
click at [191, 205] on input "Builder Name *" at bounding box center [476, 206] width 632 height 17
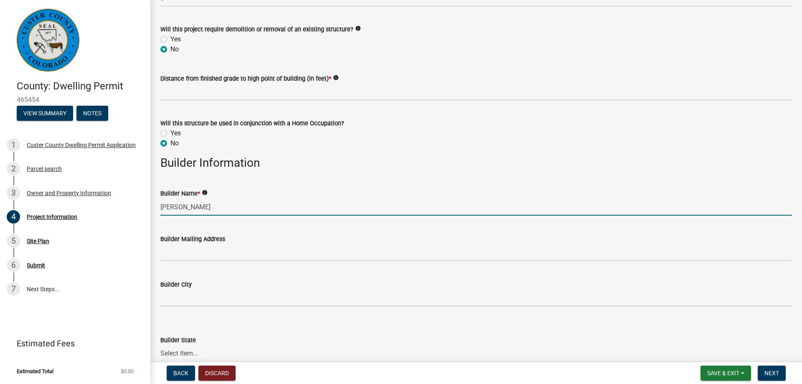
type input "[PERSON_NAME]"
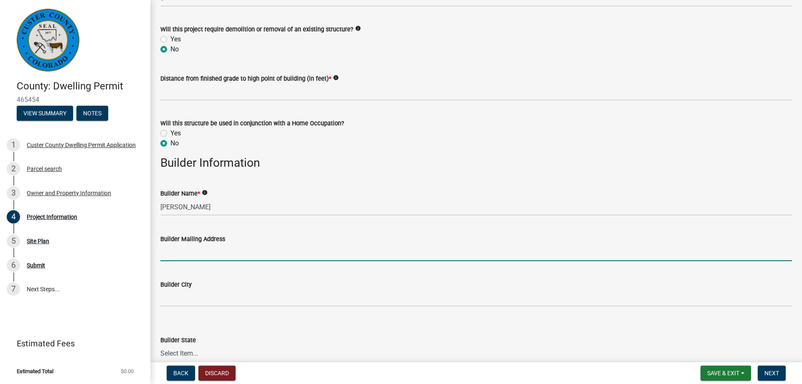
paste input "[STREET_ADDRESS][PERSON_NAME]"
type input "[STREET_ADDRESS][PERSON_NAME]"
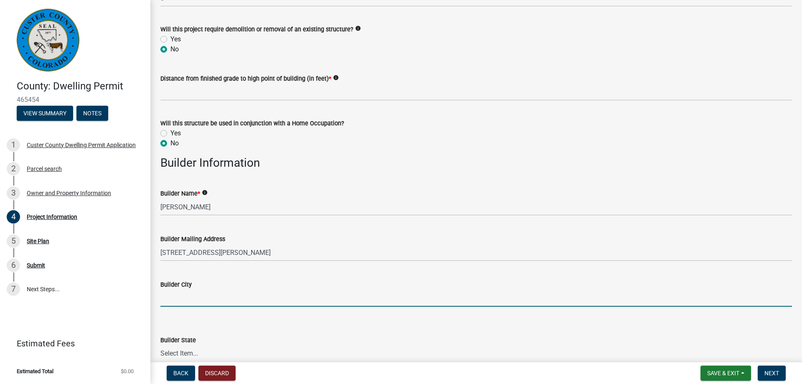
click at [184, 298] on input "Builder City" at bounding box center [476, 298] width 632 height 17
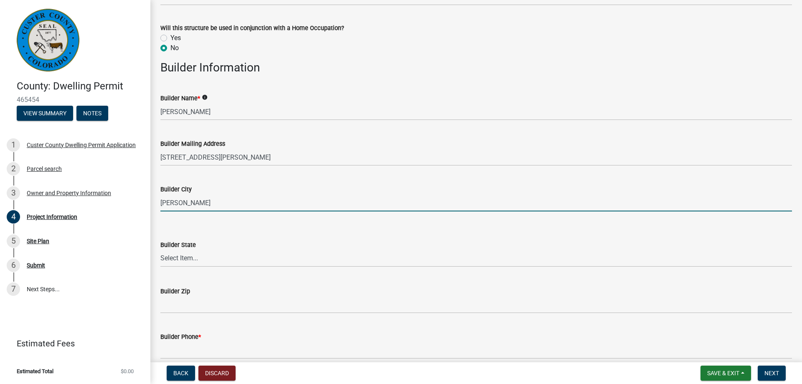
type input "[PERSON_NAME]"
click at [160, 250] on select "Select Item... [US_STATE] [US_STATE] [US_STATE] [US_STATE] [US_STATE] [US_STATE…" at bounding box center [476, 258] width 632 height 17
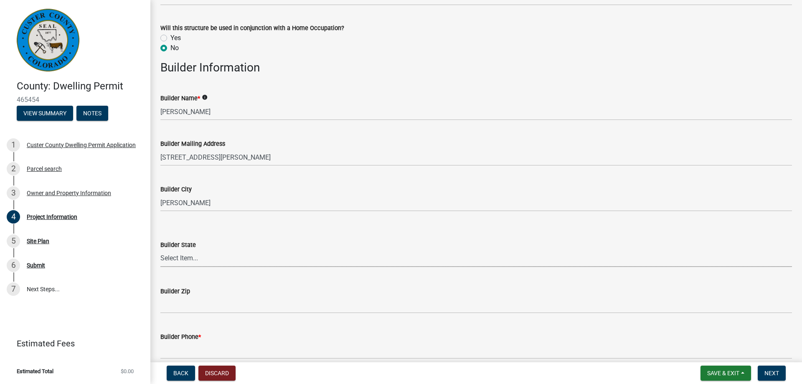
select select "CO"
click option "[US_STATE]" at bounding box center [0, 0] width 0 height 0
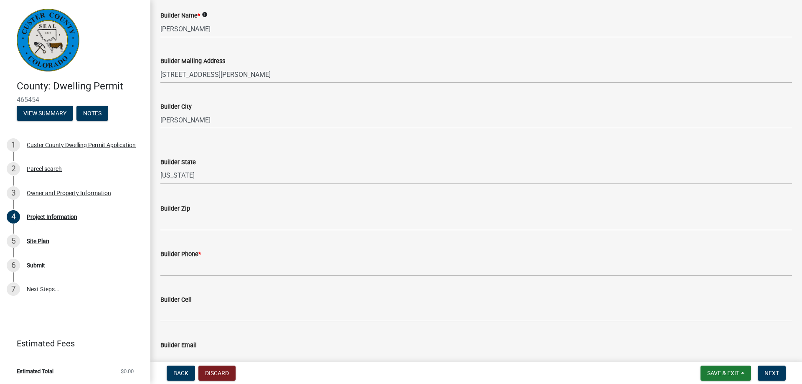
scroll to position [1143, 0]
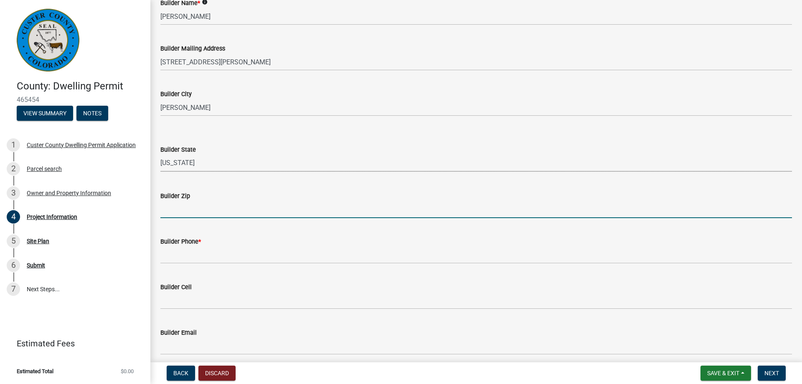
click at [177, 208] on input "Builder Zip" at bounding box center [476, 209] width 632 height 17
type input "81240"
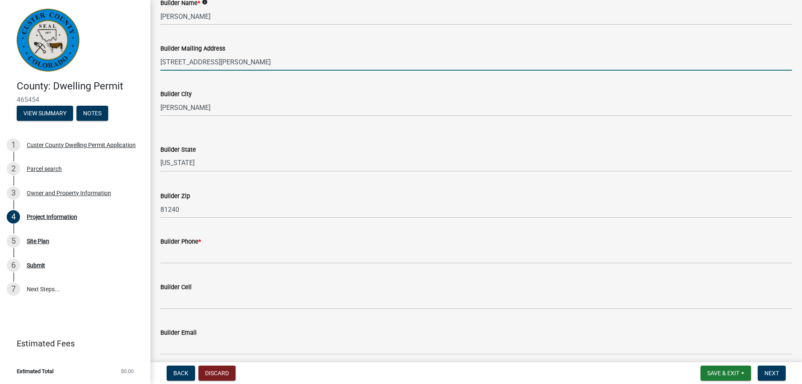
drag, startPoint x: 189, startPoint y: 62, endPoint x: 257, endPoint y: 65, distance: 68.6
click at [257, 65] on input "[STREET_ADDRESS][PERSON_NAME]" at bounding box center [476, 61] width 632 height 17
type input "1353 K St"
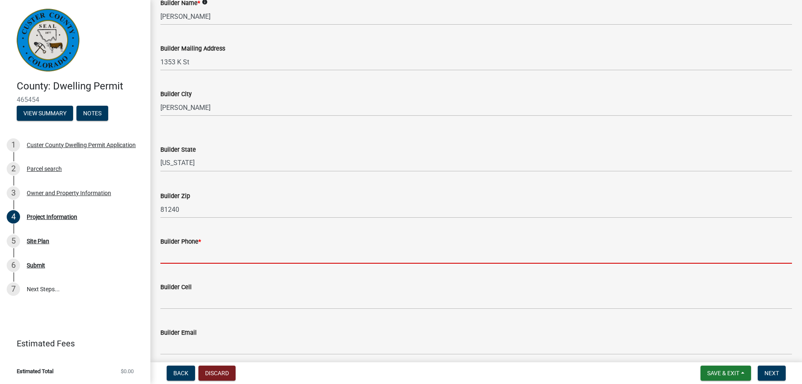
paste input "[PHONE_NUMBER]"
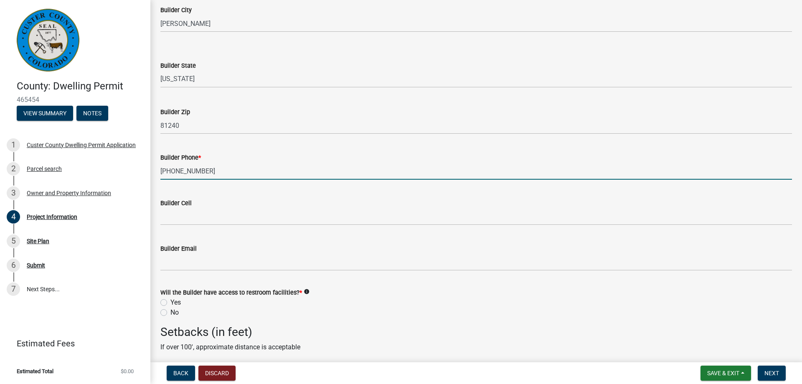
scroll to position [1286, 0]
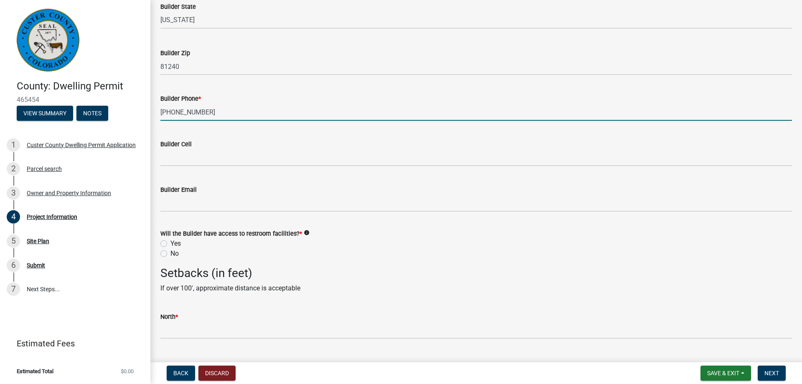
type input "[PHONE_NUMBER]"
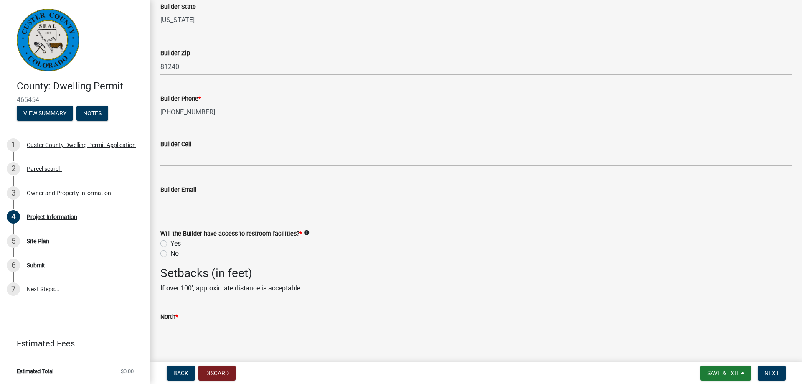
click at [170, 242] on label "Yes" at bounding box center [175, 244] width 10 height 10
click at [170, 242] on input "Yes" at bounding box center [172, 241] width 5 height 5
radio input "true"
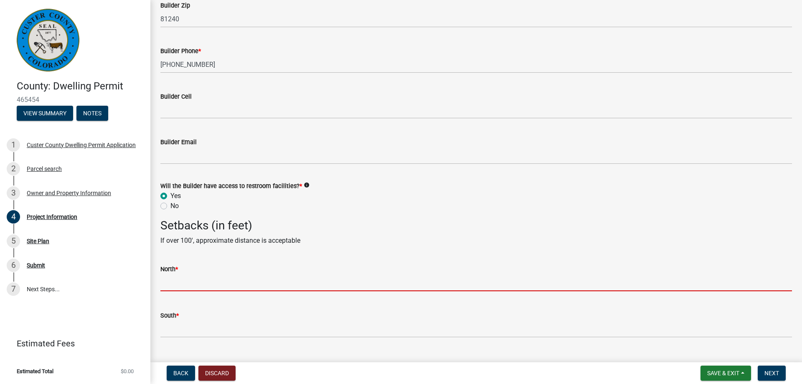
click at [196, 285] on input "text" at bounding box center [476, 282] width 632 height 17
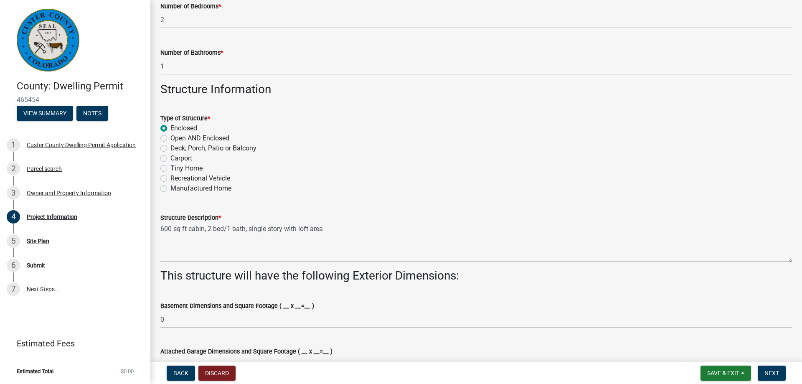
scroll to position [238, 0]
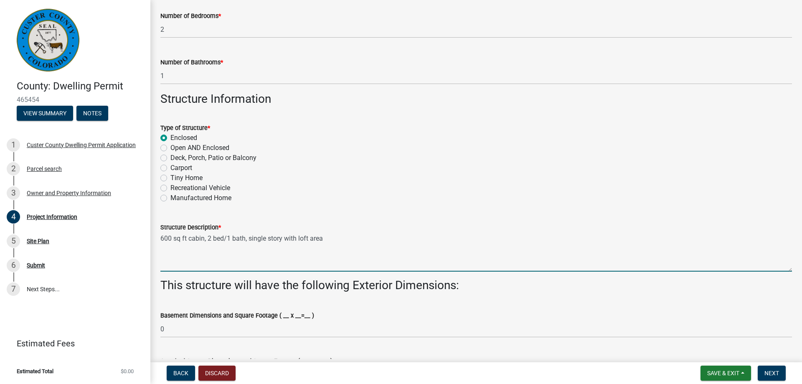
drag, startPoint x: 283, startPoint y: 238, endPoint x: 349, endPoint y: 238, distance: 66.0
click at [349, 238] on textarea "600 sq ft cabin, 2 bed/1 bath, single story with loft area" at bounding box center [476, 251] width 632 height 39
type textarea "600 sq ft cabin, 2 bed/1 bath, single story with vaulted ceiling"
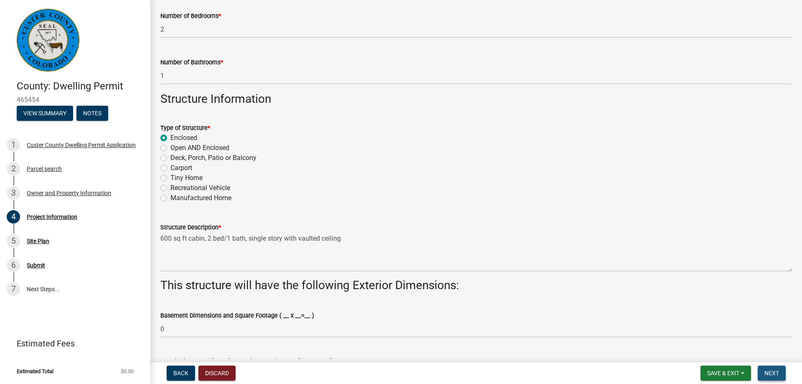
click at [771, 373] on span "Next" at bounding box center [772, 373] width 15 height 7
click at [712, 373] on span "Save & Exit" at bounding box center [723, 373] width 32 height 7
click at [711, 351] on button "Save & Exit" at bounding box center [717, 351] width 67 height 20
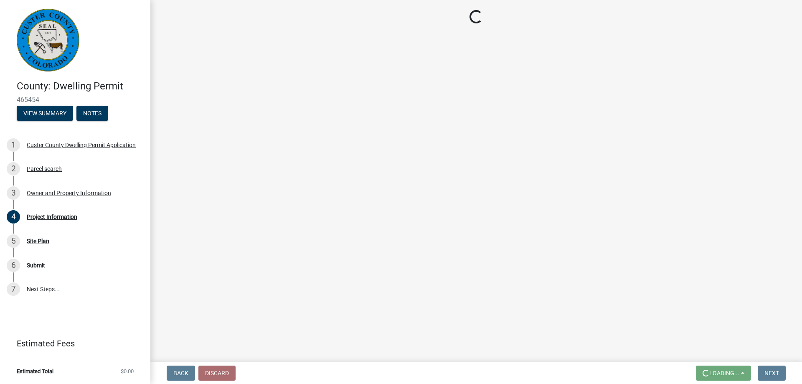
scroll to position [0, 0]
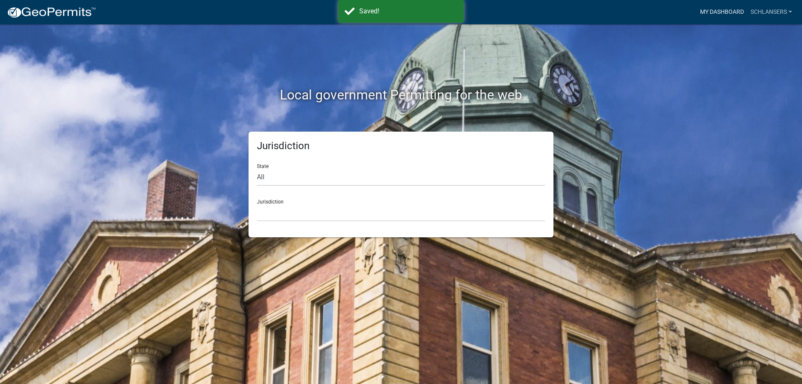
click at [738, 12] on link "My Dashboard" at bounding box center [722, 12] width 51 height 16
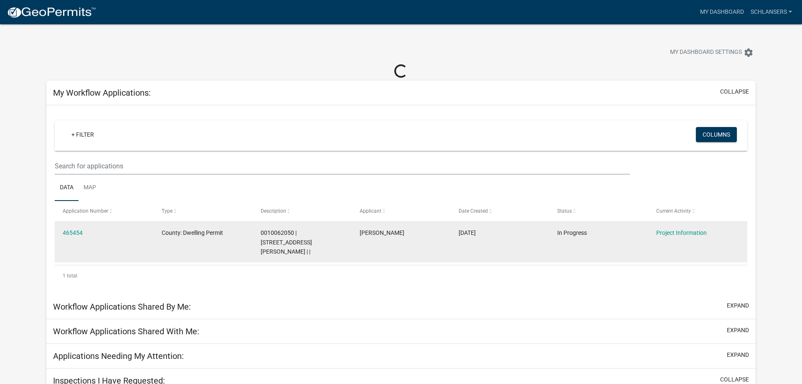
click at [182, 235] on span "County: Dwelling Permit" at bounding box center [192, 232] width 61 height 7
click at [77, 231] on link "465454" at bounding box center [73, 232] width 20 height 7
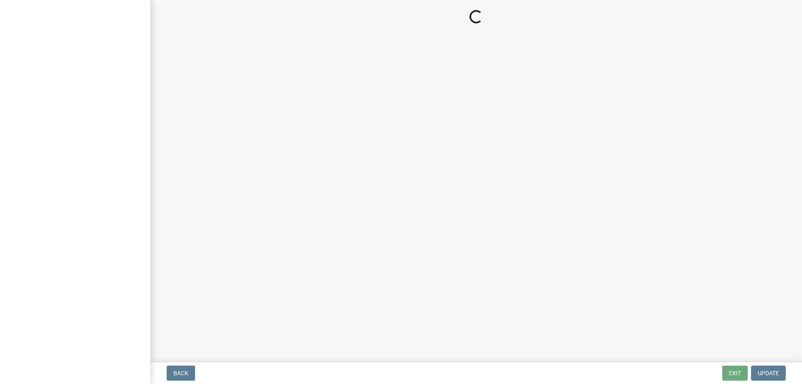
select select "CO"
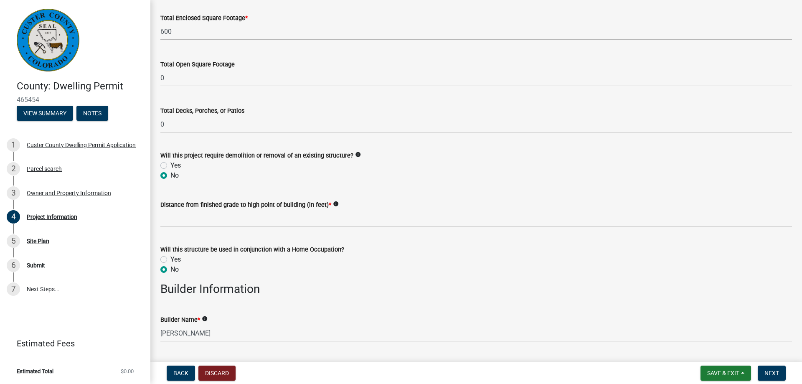
scroll to position [857, 0]
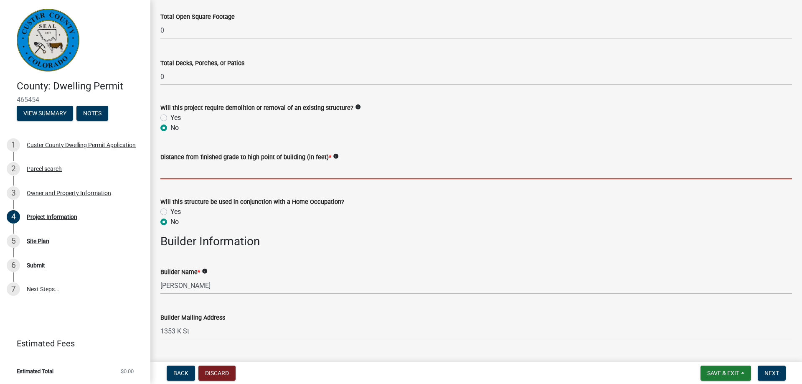
click at [252, 174] on input "text" at bounding box center [476, 170] width 632 height 17
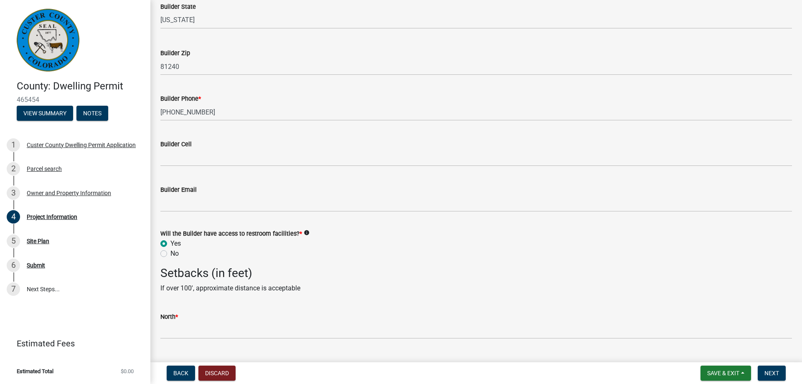
scroll to position [1303, 0]
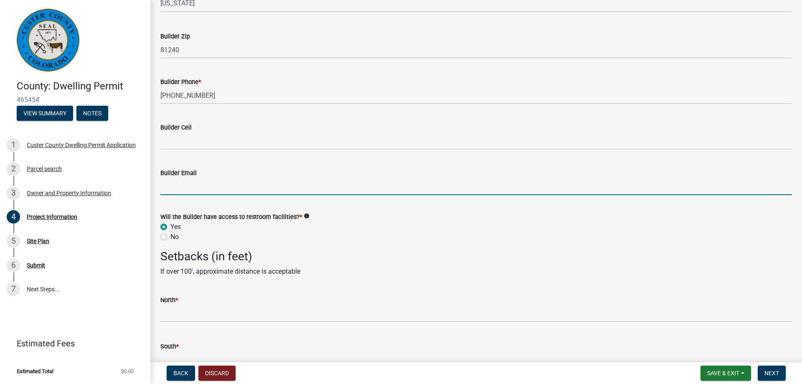
paste input "[PERSON_NAME][EMAIL_ADDRESS][DOMAIN_NAME]"
type input "[PERSON_NAME][EMAIL_ADDRESS][DOMAIN_NAME]"
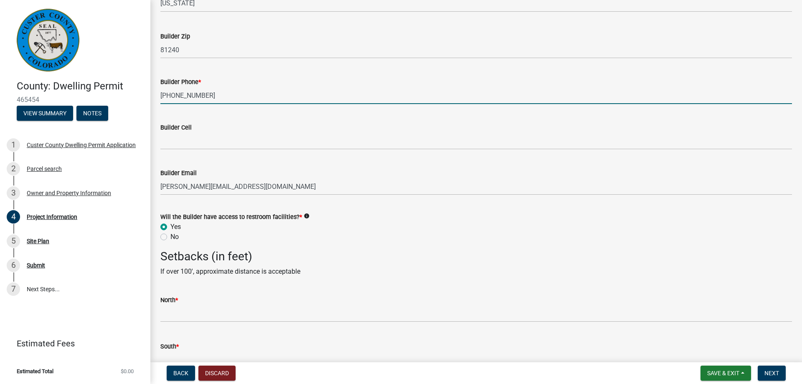
drag, startPoint x: 211, startPoint y: 95, endPoint x: 157, endPoint y: 95, distance: 53.1
click at [160, 95] on input "[PHONE_NUMBER]" at bounding box center [476, 95] width 632 height 17
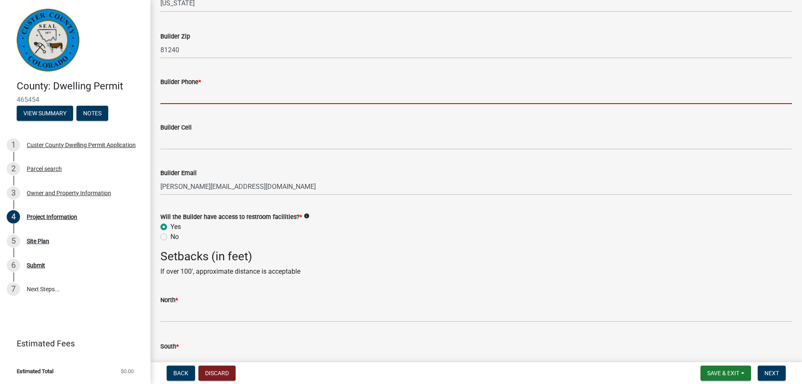
paste input "[PHONE_NUMBER]"
type input "[PHONE_NUMBER]"
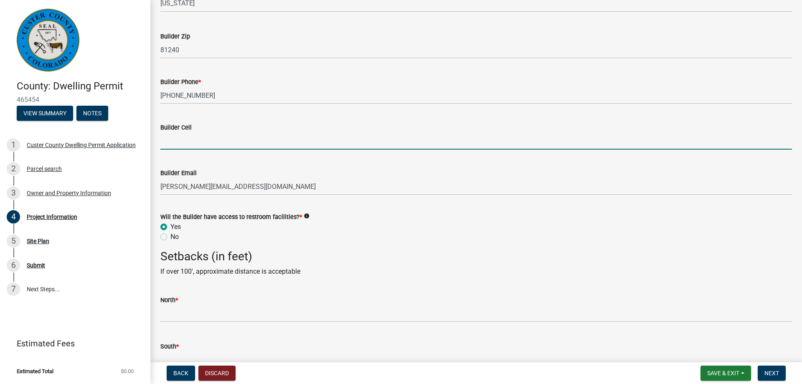
paste input "[PHONE_NUMBER]"
type input "[PHONE_NUMBER]"
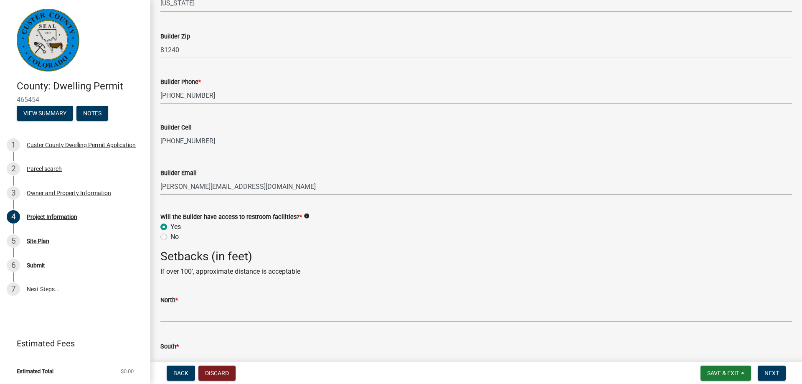
click at [437, 244] on wm-data-entity-input "Will the Builder have access to restroom facilities? * info Yes No" at bounding box center [476, 226] width 632 height 48
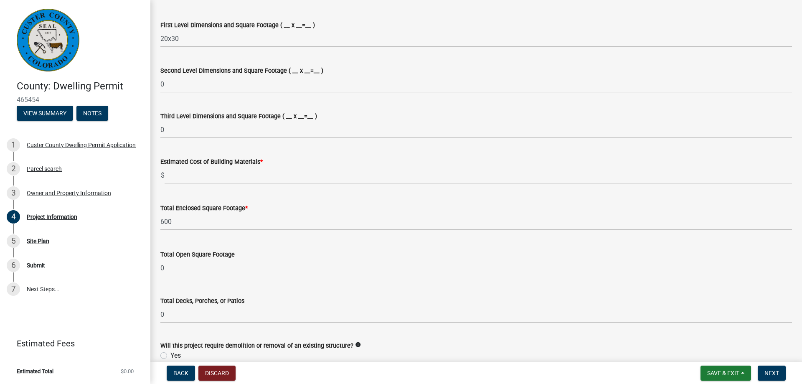
scroll to position [683, 0]
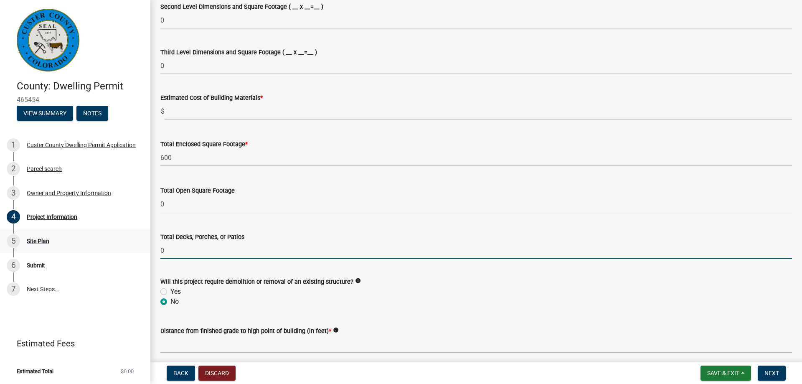
drag, startPoint x: 180, startPoint y: 249, endPoint x: 135, endPoint y: 246, distance: 45.3
click at [160, 246] on input "0" at bounding box center [476, 250] width 632 height 17
type input "300"
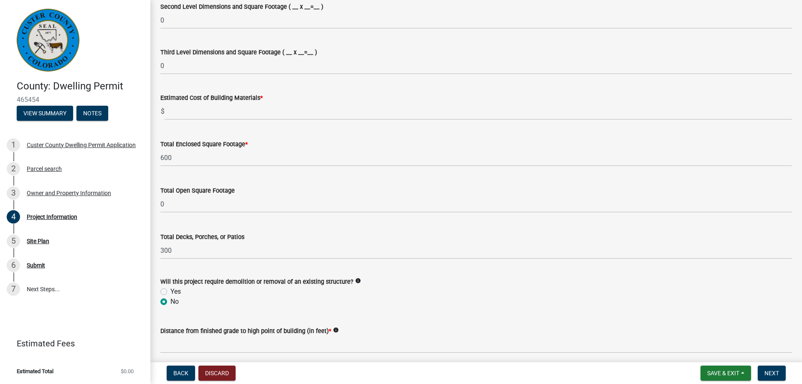
click at [405, 285] on div "Will this project require demolition or removal of an existing structure? info" at bounding box center [476, 282] width 632 height 10
click at [734, 372] on span "Save & Exit" at bounding box center [723, 373] width 32 height 7
click at [699, 333] on button "Save" at bounding box center [717, 331] width 67 height 20
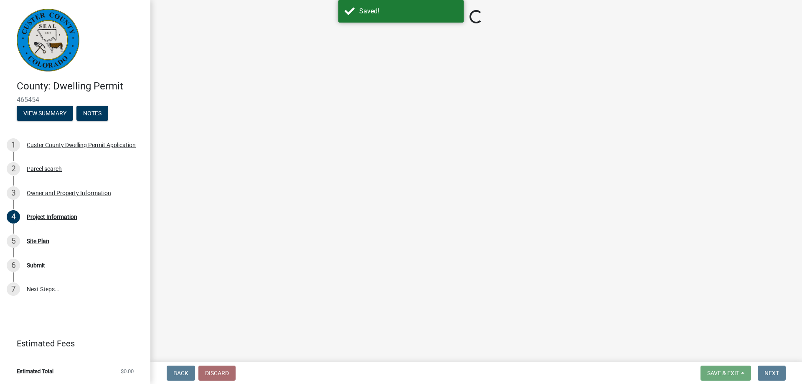
select select "CO"
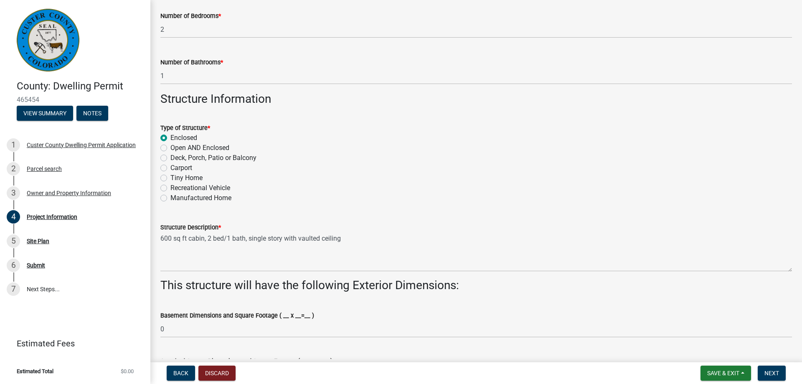
scroll to position [286, 0]
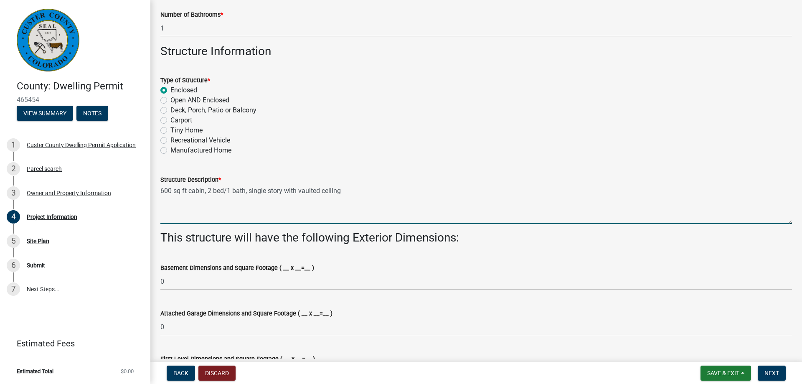
click at [357, 190] on textarea "600 sq ft cabin, 2 bed/1 bath, single story with vaulted ceiling" at bounding box center [476, 204] width 632 height 39
type textarea "600 sq ft cabin, 2 bed/1 bath, single story with vaulted ceiling, and deck"
click at [490, 158] on wm-data-entity-input "Type of Structure * Enclosed Open AND Enclosed Deck, Porch, Patio or Balcony Ca…" at bounding box center [476, 114] width 632 height 98
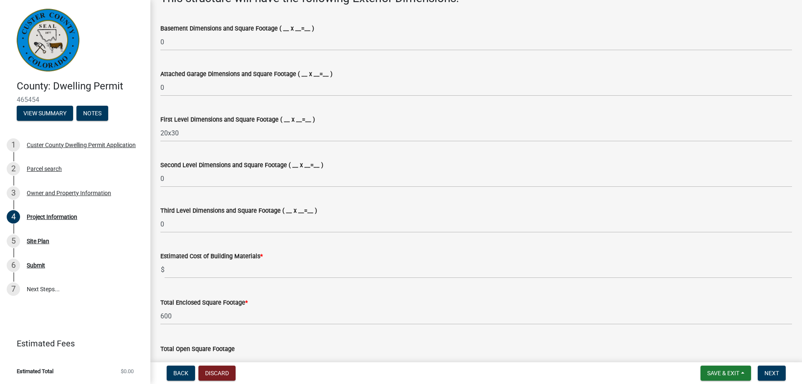
scroll to position [524, 0]
drag, startPoint x: 292, startPoint y: 118, endPoint x: 295, endPoint y: 124, distance: 6.4
click at [292, 119] on label "First Level Dimensions and Square Footage ( __ x __=__ )" at bounding box center [237, 121] width 155 height 6
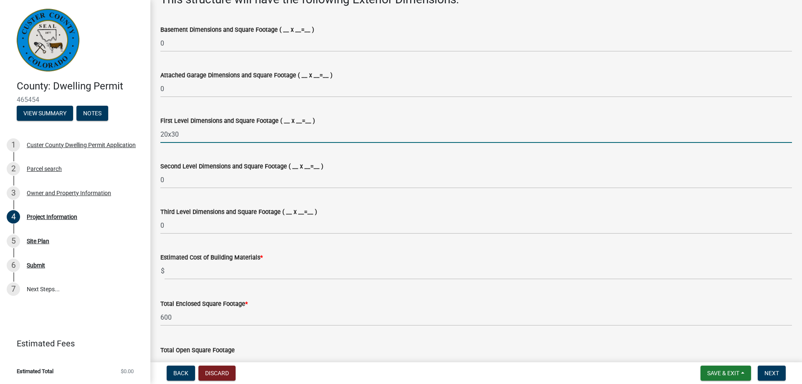
click at [292, 126] on input "20x30" at bounding box center [476, 134] width 632 height 17
click at [465, 205] on div "Third Level Dimensions and Square Footage ( __ x __=__ ) 0" at bounding box center [476, 214] width 632 height 39
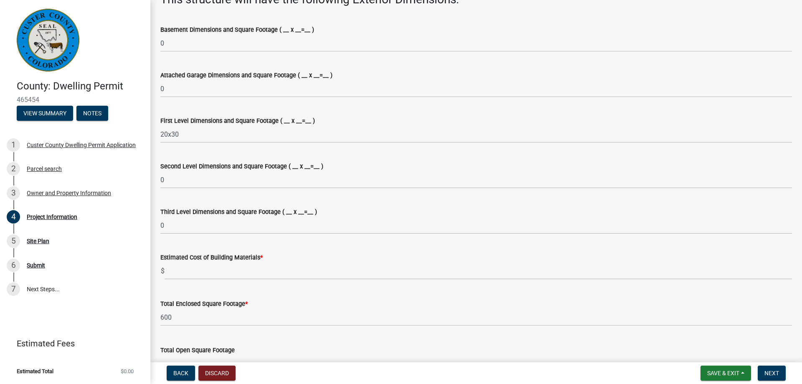
scroll to position [572, 0]
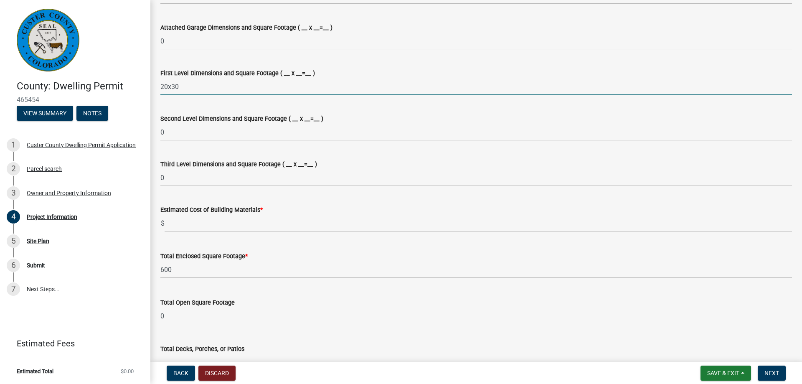
click at [193, 83] on input "20x30" at bounding box center [476, 86] width 632 height 17
type input "20x30 = 600"
click at [394, 96] on wm-data-entity-input "First Level Dimensions and Square Footage ( __ x __=__ ) 20x30 = 600" at bounding box center [476, 79] width 632 height 46
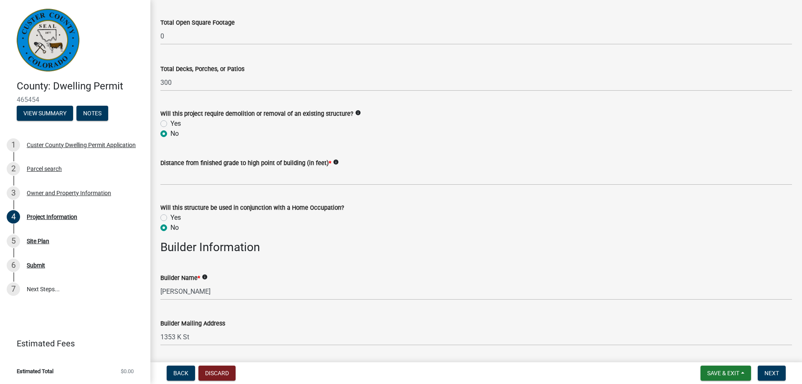
scroll to position [857, 0]
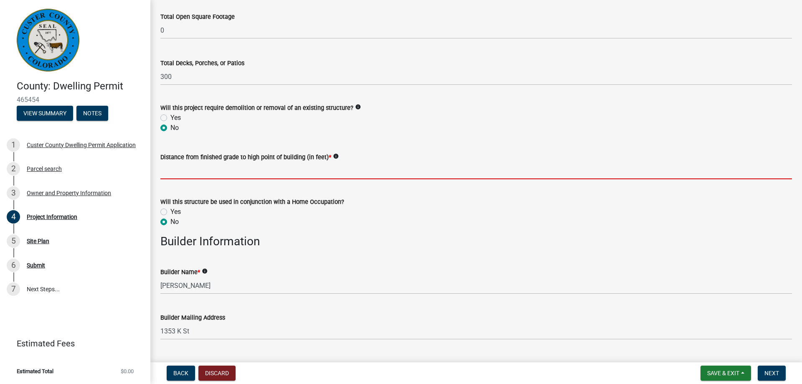
click at [191, 163] on input "text" at bounding box center [476, 170] width 632 height 17
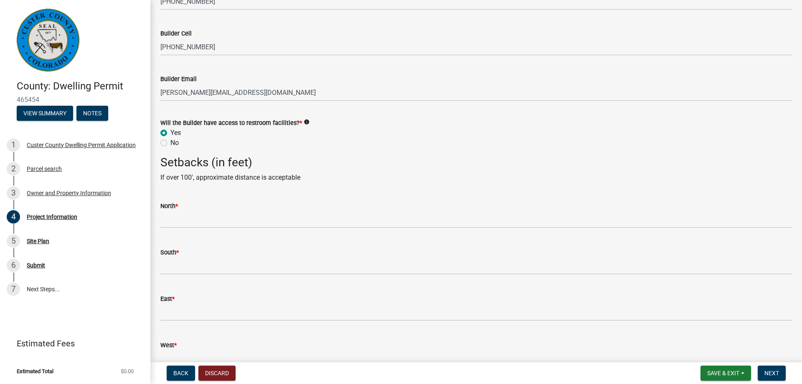
scroll to position [1428, 0]
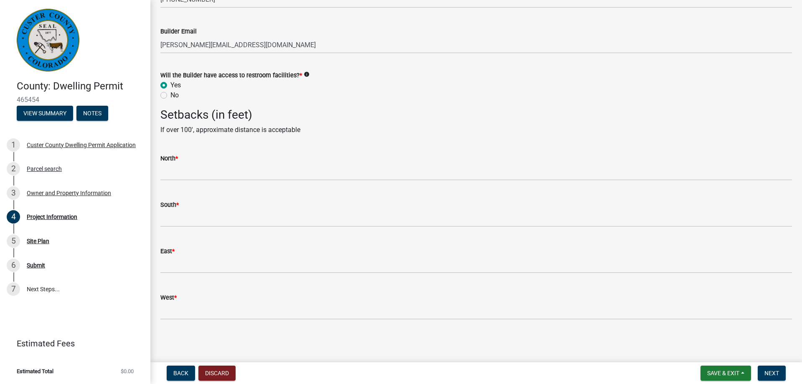
type input "19"
click at [310, 74] on icon "info" at bounding box center [307, 74] width 6 height 6
click at [532, 107] on wm-data-entity-input "Will the Builder have access to restroom facilities? * info Yes No" at bounding box center [476, 84] width 632 height 48
click at [722, 373] on span "Save & Exit" at bounding box center [723, 373] width 32 height 7
click at [698, 329] on button "Save" at bounding box center [717, 331] width 67 height 20
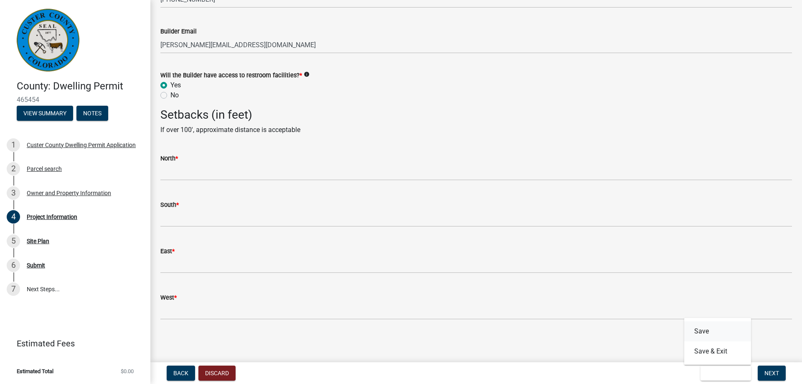
scroll to position [0, 0]
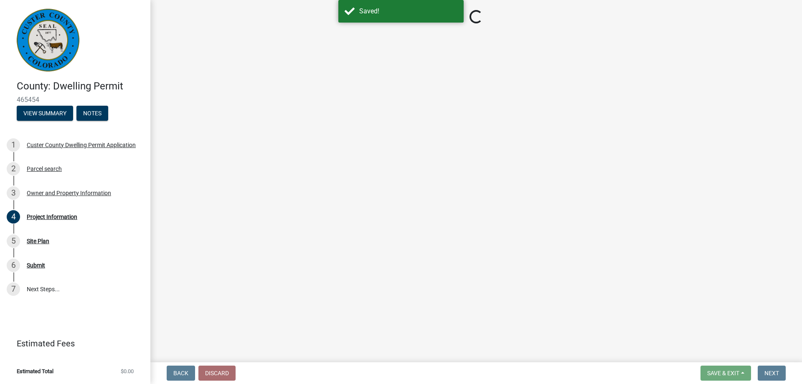
select select "CO"
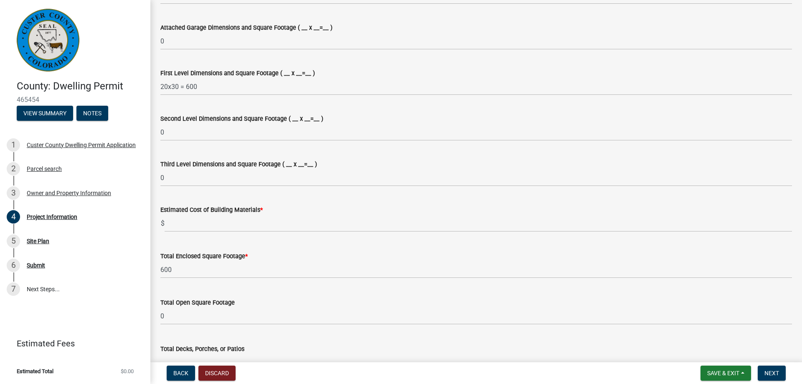
scroll to position [714, 0]
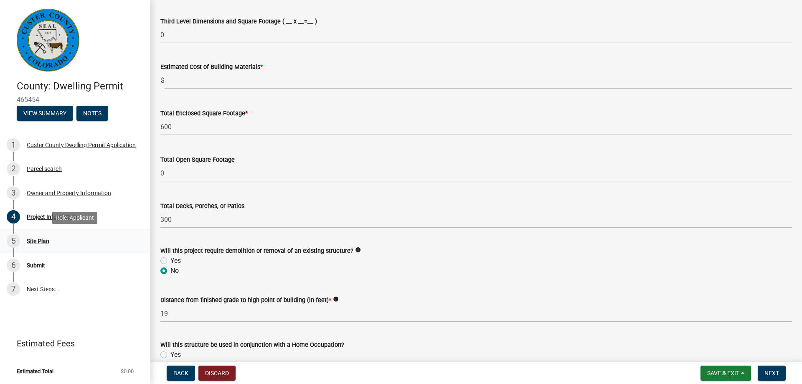
click at [36, 241] on div "Site Plan" at bounding box center [38, 241] width 23 height 6
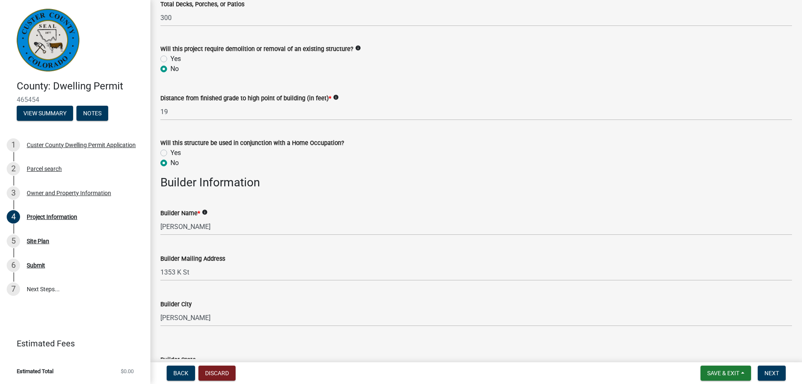
scroll to position [953, 0]
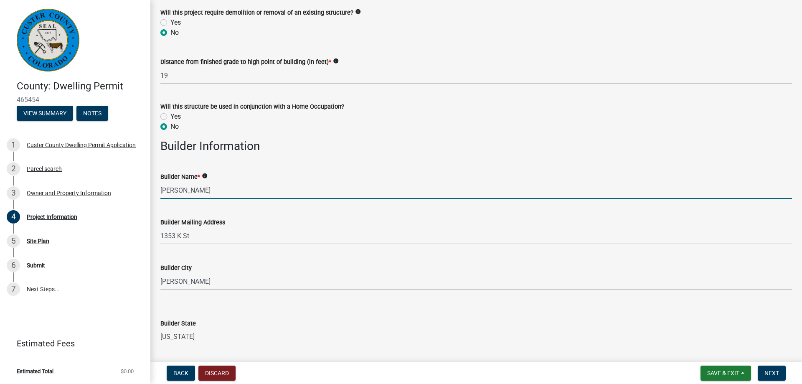
click at [190, 190] on input "[PERSON_NAME]" at bounding box center [476, 190] width 632 height 17
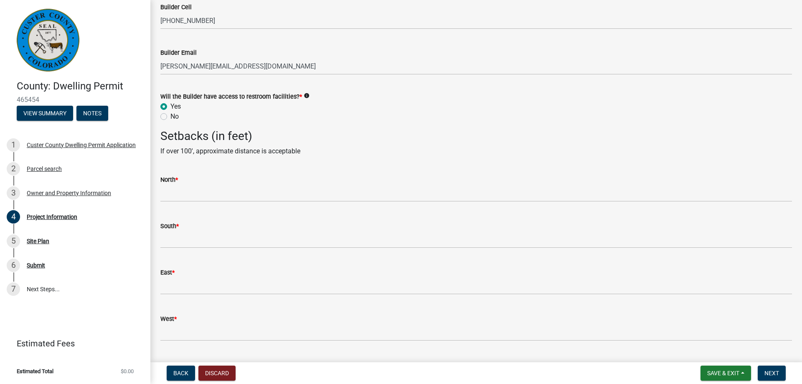
scroll to position [1428, 0]
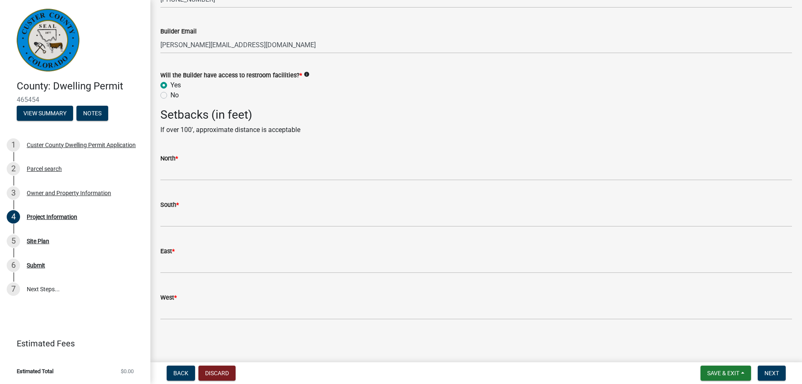
type input "[PERSON_NAME]"
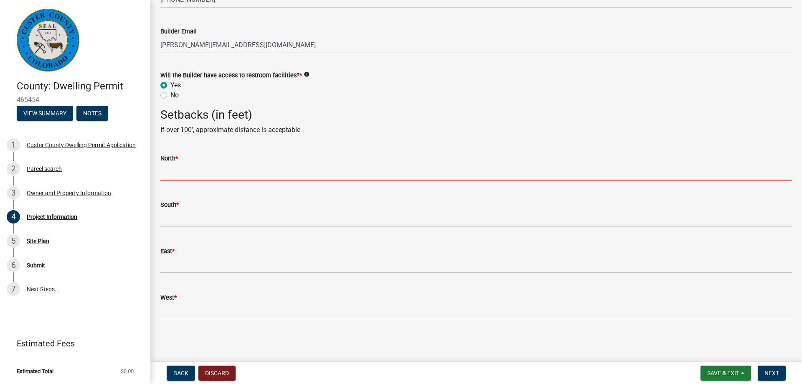
click at [178, 179] on input "text" at bounding box center [476, 171] width 632 height 17
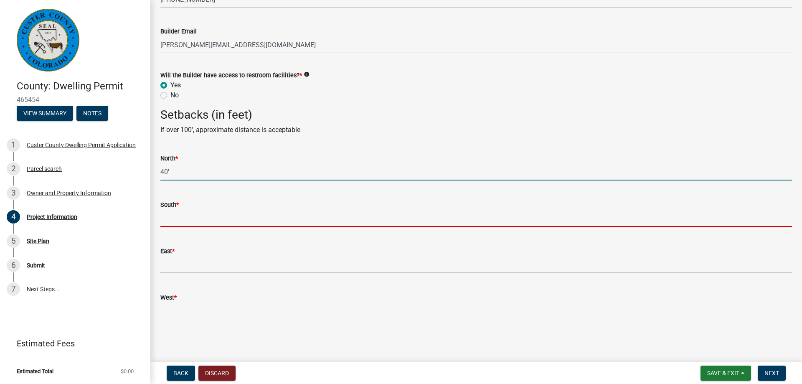
type input "40"
click at [193, 217] on input "text" at bounding box center [476, 218] width 632 height 17
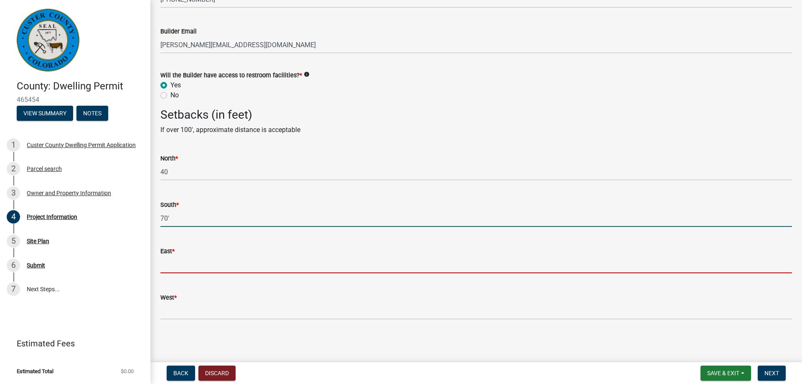
type input "70"
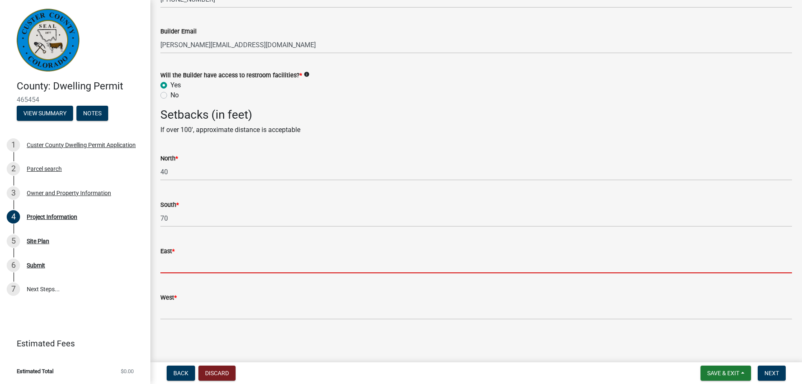
click at [195, 264] on input "text" at bounding box center [476, 264] width 632 height 17
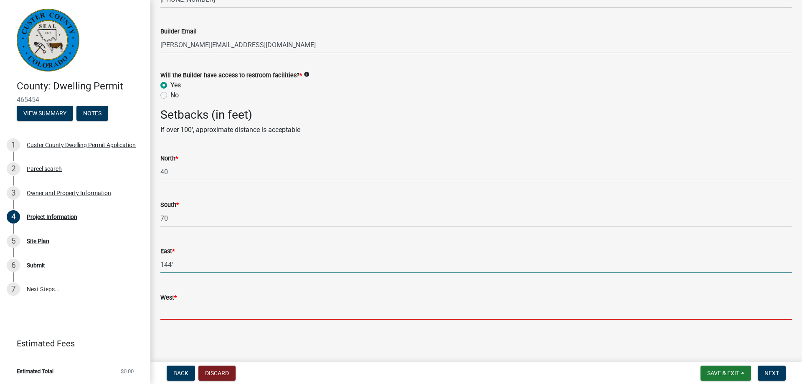
type input "144"
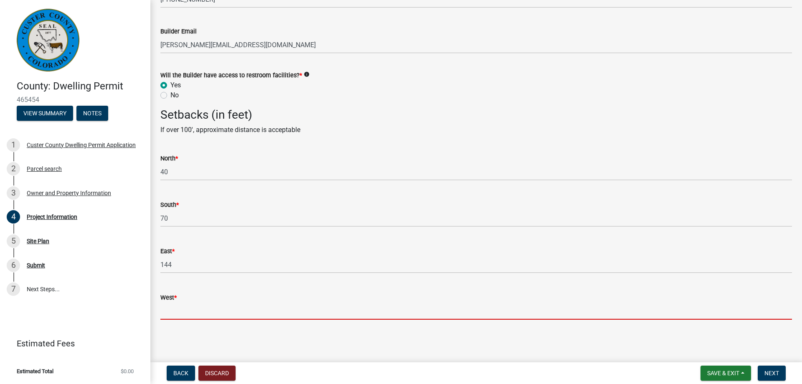
click at [200, 311] on input "West *" at bounding box center [476, 310] width 632 height 17
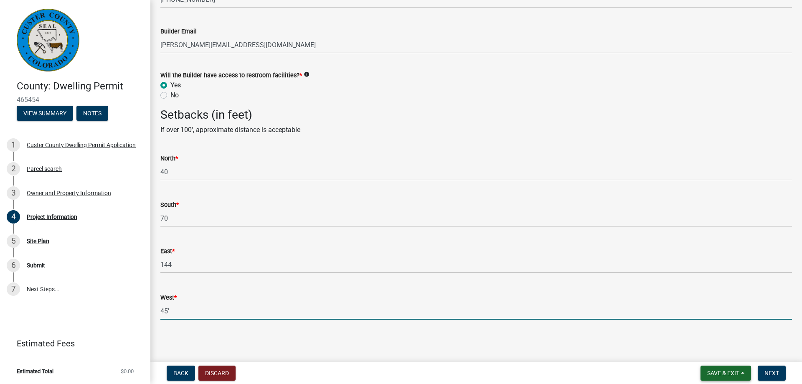
type input "45'"
click at [721, 373] on span "Save & Exit" at bounding box center [723, 373] width 32 height 7
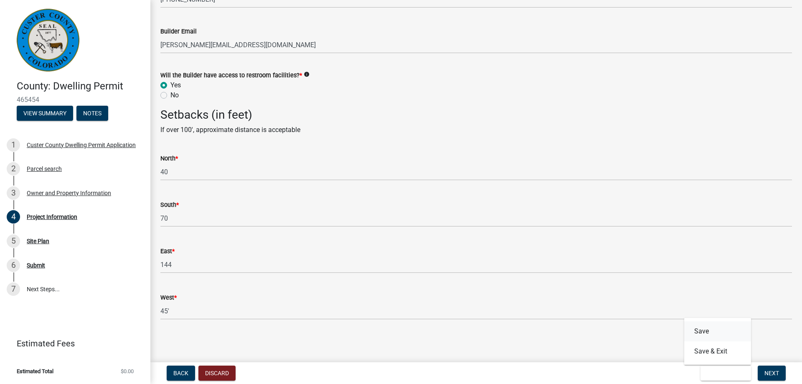
click at [704, 331] on button "Save" at bounding box center [717, 331] width 67 height 20
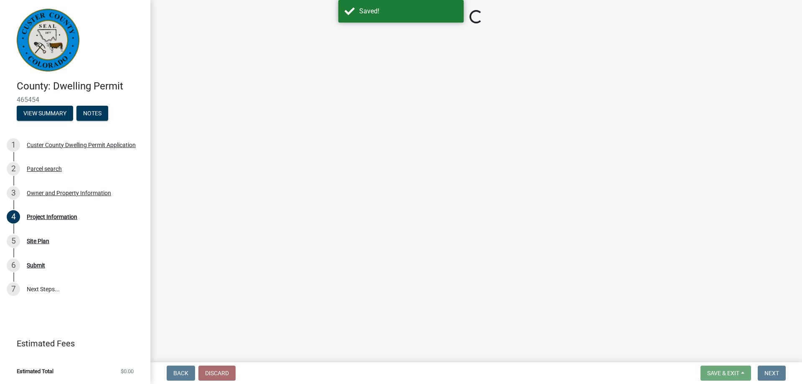
select select "CO"
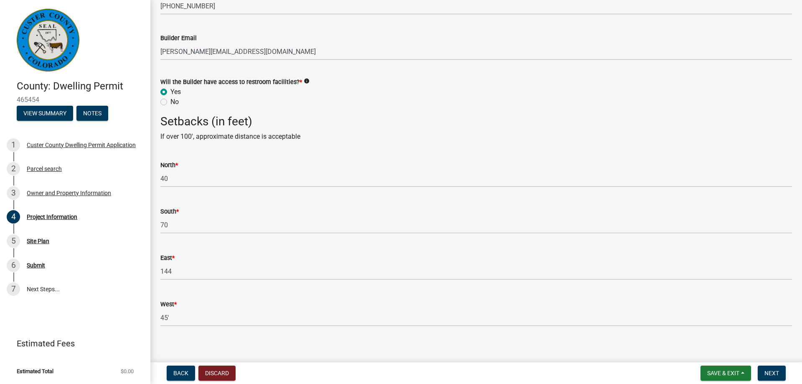
scroll to position [1428, 0]
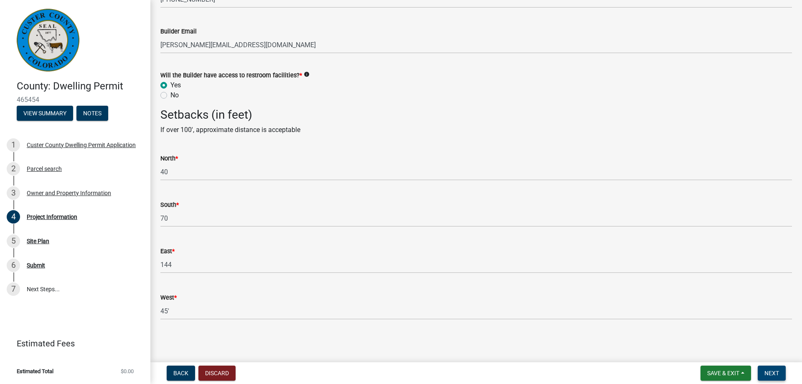
click at [767, 371] on span "Next" at bounding box center [772, 373] width 15 height 7
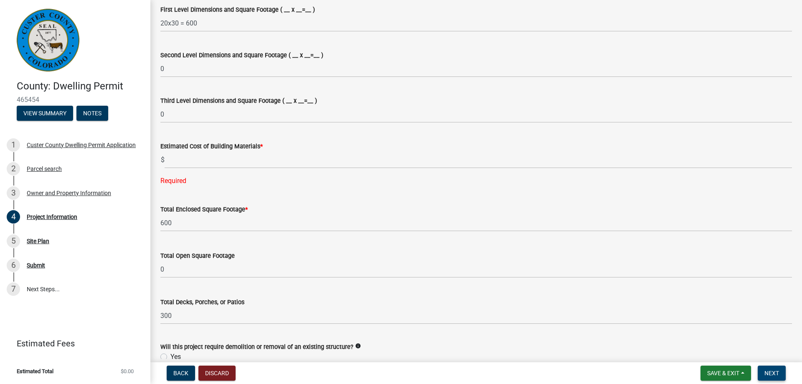
scroll to position [635, 0]
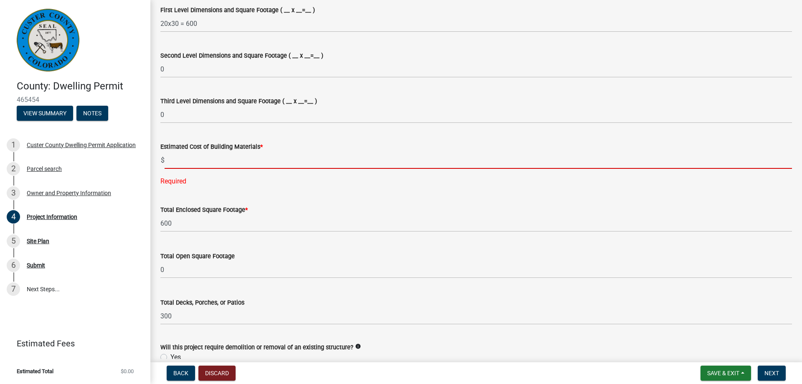
click at [210, 159] on input "text" at bounding box center [478, 160] width 627 height 17
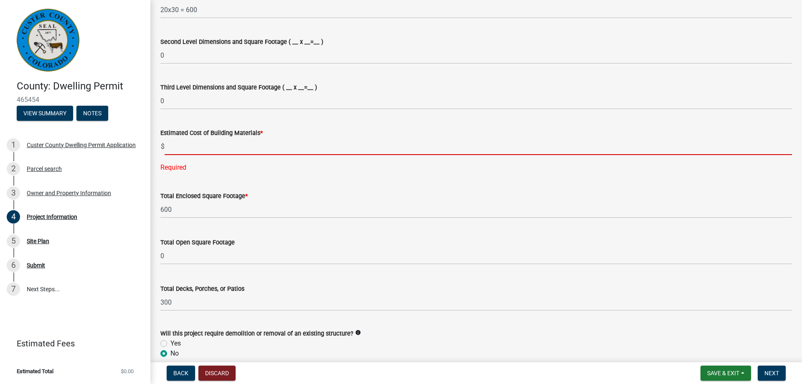
scroll to position [572, 0]
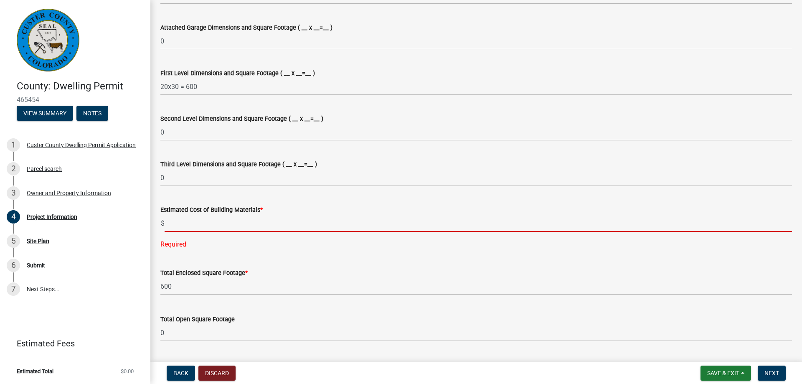
click at [188, 228] on input "text" at bounding box center [478, 223] width 627 height 17
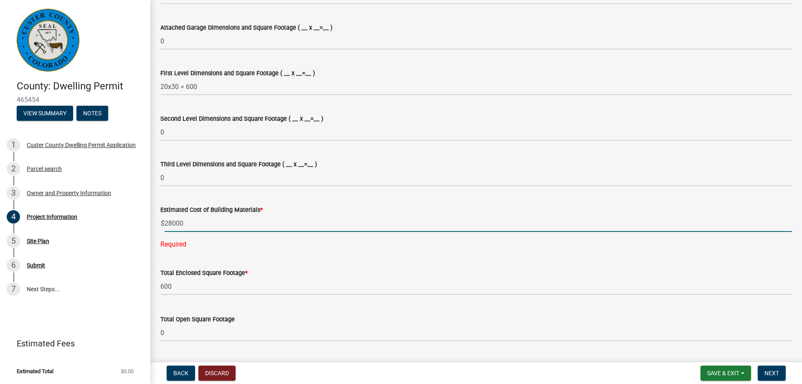
type input "28000"
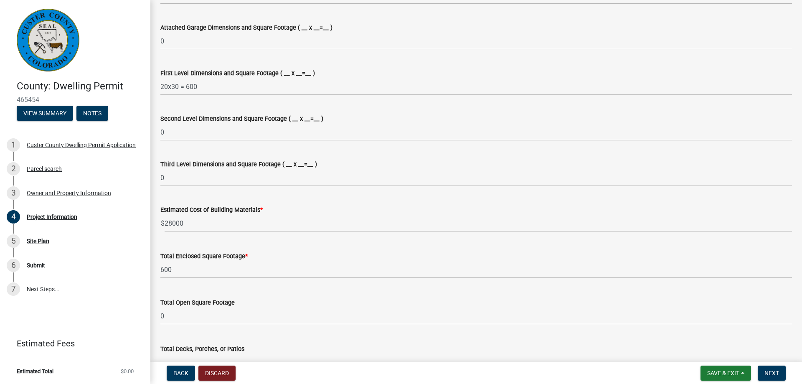
click at [412, 208] on div "Estimated Cost of Building Materials *" at bounding box center [476, 210] width 632 height 10
click at [725, 374] on span "Save & Exit" at bounding box center [723, 373] width 32 height 7
click at [705, 329] on button "Save" at bounding box center [717, 331] width 67 height 20
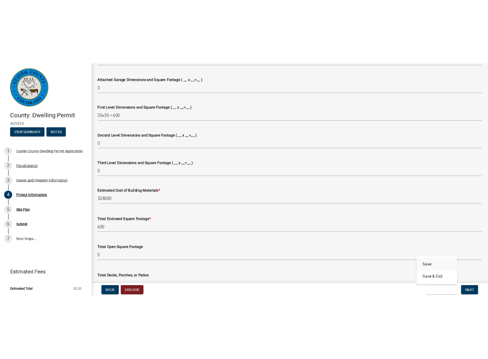
scroll to position [0, 0]
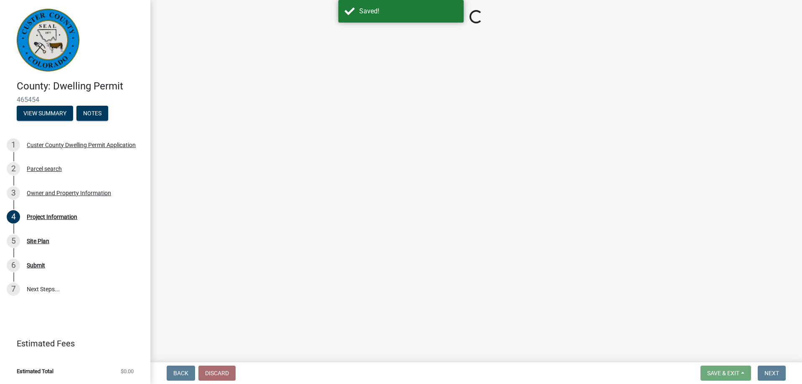
select select "CO"
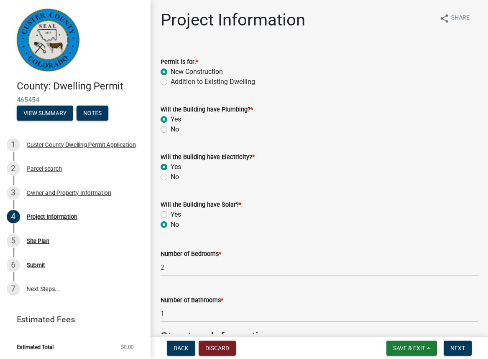
click at [283, 240] on div "Number of Bedrooms * 2" at bounding box center [318, 256] width 317 height 39
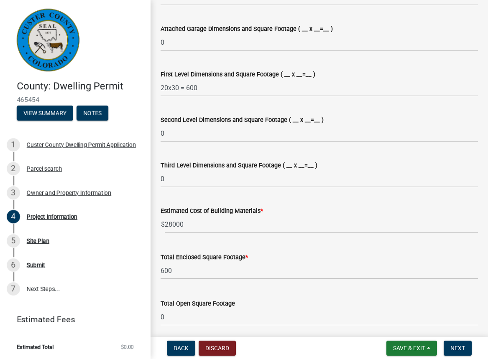
scroll to position [572, 0]
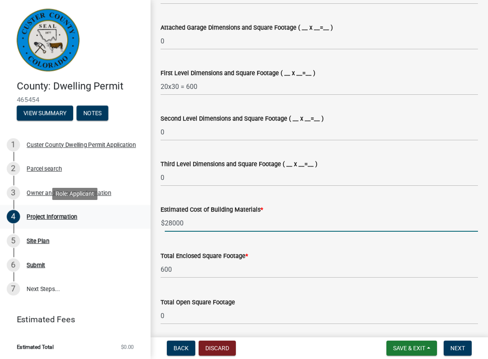
drag, startPoint x: 203, startPoint y: 226, endPoint x: 114, endPoint y: 221, distance: 88.7
click at [115, 221] on div "County: Dwelling Permit 465454 View Summary Notes 1 [GEOGRAPHIC_DATA] Dwelling …" at bounding box center [244, 179] width 488 height 359
drag, startPoint x: 198, startPoint y: 221, endPoint x: 130, endPoint y: 222, distance: 68.5
click at [165, 222] on input "28000" at bounding box center [321, 223] width 313 height 17
type input "25000"
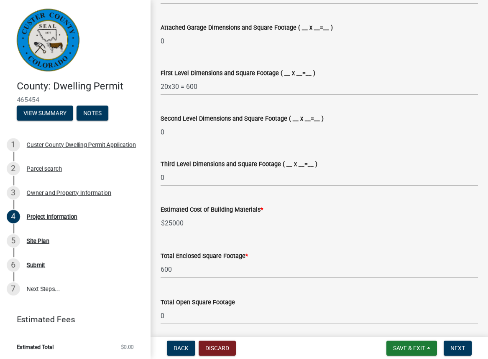
click at [338, 203] on div "Estimated Cost of Building Materials * $ 25000" at bounding box center [318, 212] width 317 height 39
click at [298, 292] on div "Total Open Square Footage 0" at bounding box center [318, 305] width 317 height 39
click at [417, 349] on span "Save & Exit" at bounding box center [409, 348] width 32 height 7
click at [390, 305] on button "Save" at bounding box center [403, 307] width 67 height 20
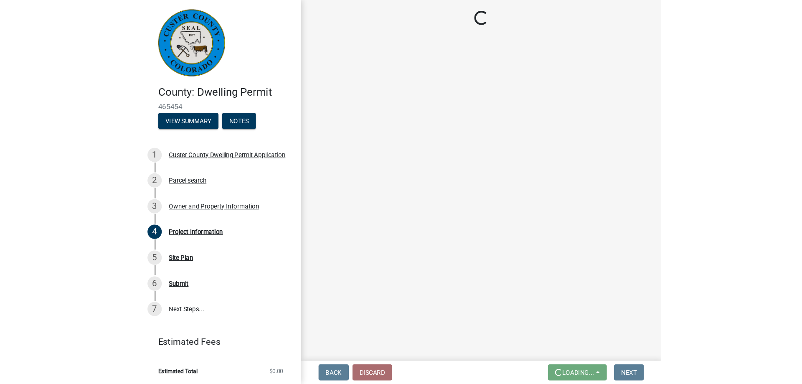
scroll to position [0, 0]
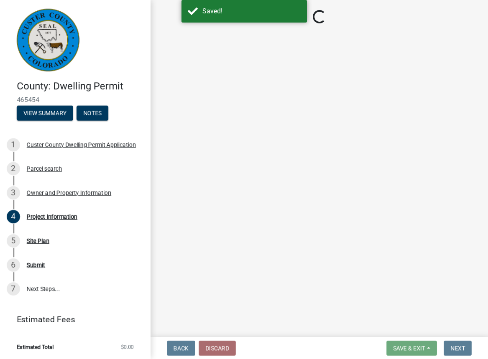
select select "CO"
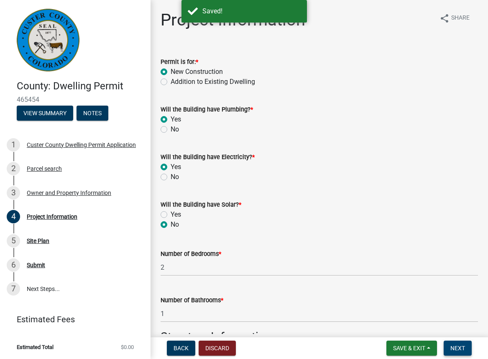
click at [457, 348] on span "Next" at bounding box center [457, 348] width 15 height 7
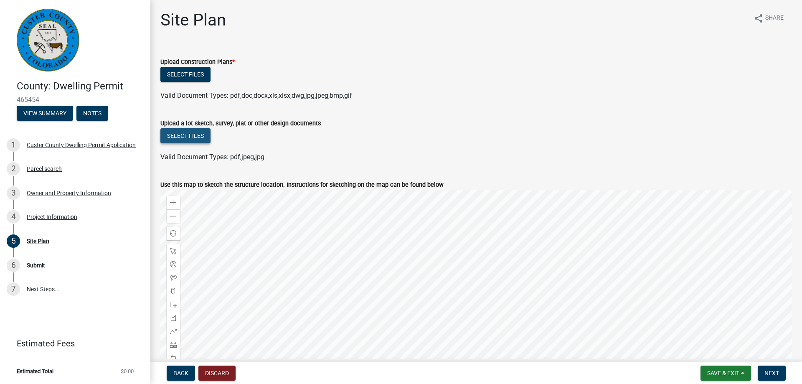
click at [169, 136] on button "Select files" at bounding box center [185, 135] width 50 height 15
click at [180, 70] on button "Select files" at bounding box center [185, 74] width 50 height 15
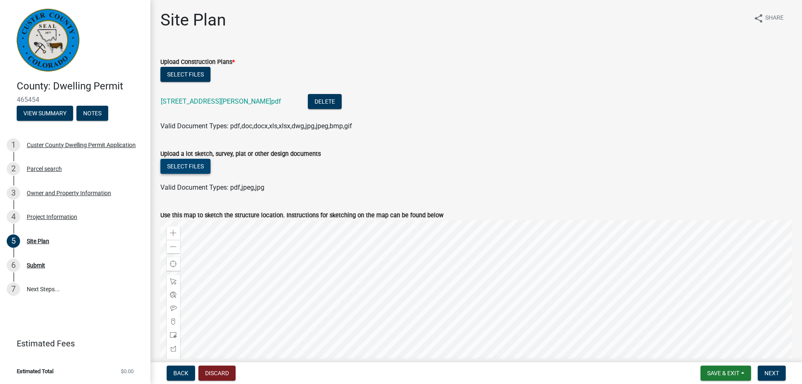
click at [187, 166] on button "Select files" at bounding box center [185, 166] width 50 height 15
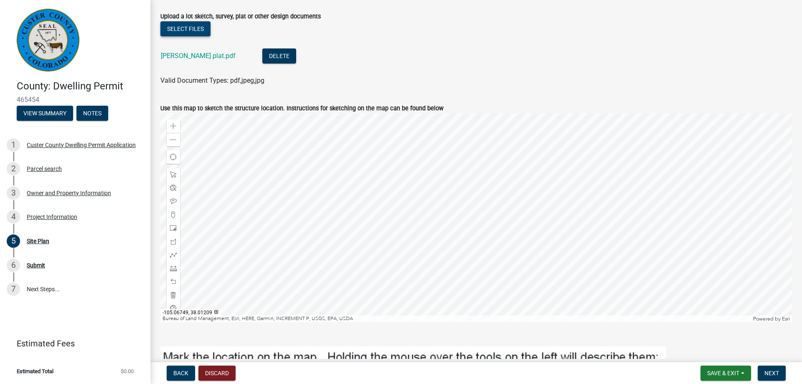
scroll to position [137, 0]
click at [172, 216] on span at bounding box center [173, 215] width 7 height 7
click at [472, 191] on div at bounding box center [476, 218] width 632 height 209
click at [471, 191] on div at bounding box center [476, 218] width 632 height 209
click at [468, 193] on div at bounding box center [476, 218] width 632 height 209
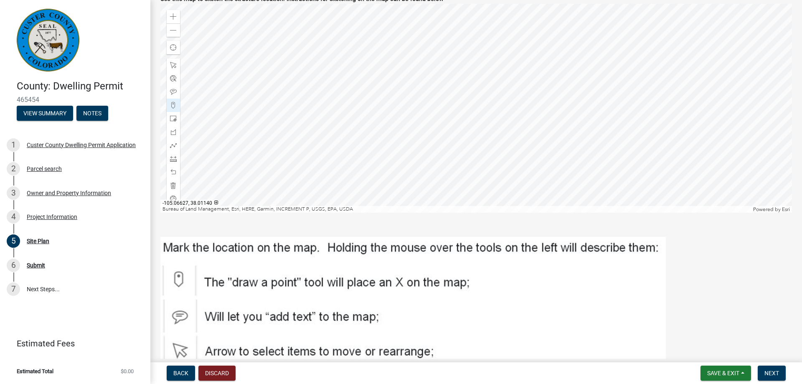
scroll to position [232, 0]
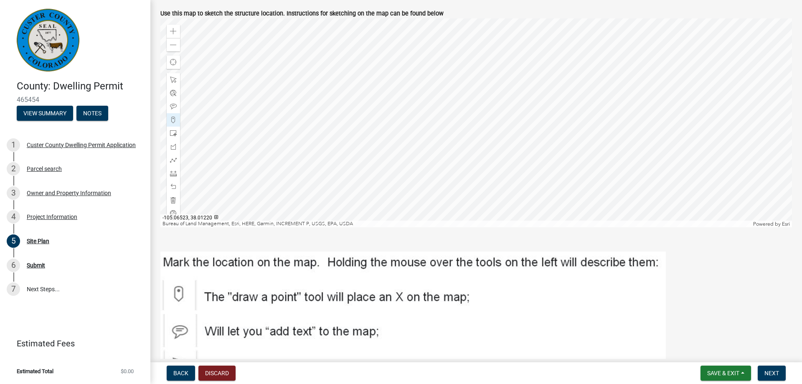
click at [470, 98] on div at bounding box center [476, 122] width 632 height 209
click at [172, 200] on span at bounding box center [173, 200] width 7 height 7
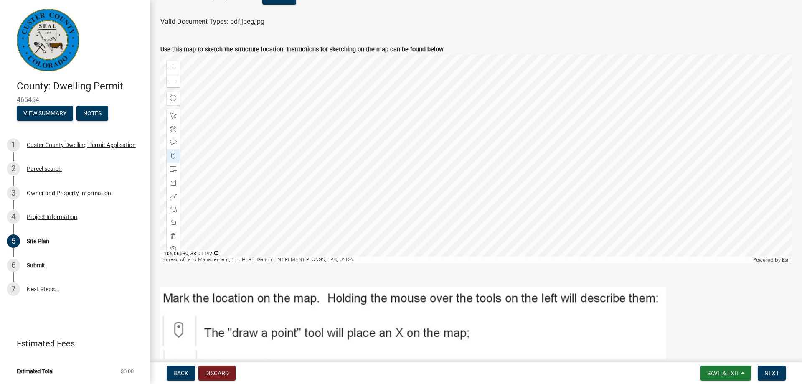
scroll to position [185, 0]
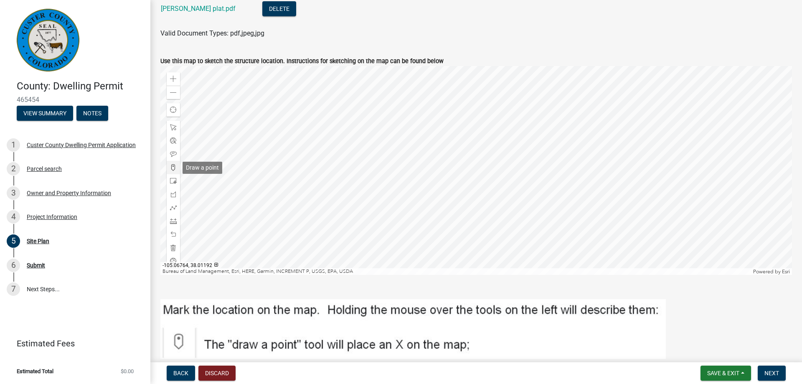
click at [173, 169] on span at bounding box center [173, 167] width 7 height 7
click at [474, 142] on div at bounding box center [476, 170] width 632 height 209
click at [173, 248] on span at bounding box center [173, 247] width 7 height 7
click at [174, 167] on span at bounding box center [173, 167] width 7 height 7
click at [472, 145] on div at bounding box center [476, 170] width 632 height 209
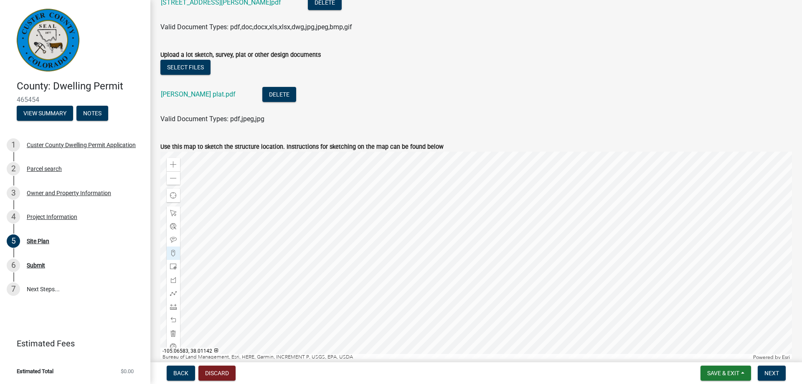
scroll to position [89, 0]
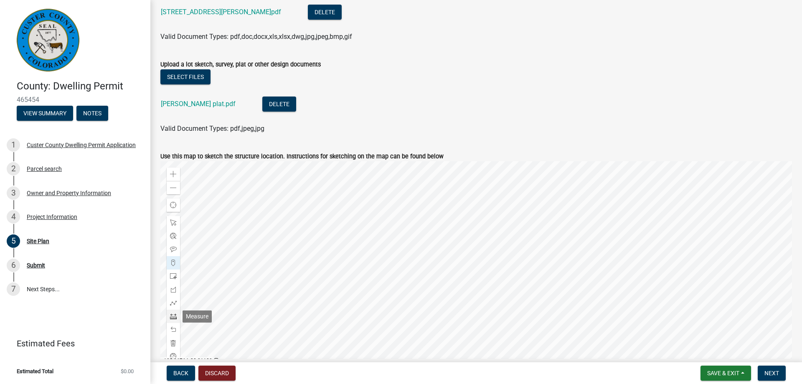
click at [172, 316] on span at bounding box center [173, 316] width 7 height 7
click at [474, 246] on div at bounding box center [476, 265] width 632 height 209
click at [483, 253] on div at bounding box center [476, 265] width 632 height 209
click at [172, 344] on span at bounding box center [173, 343] width 7 height 7
click at [175, 315] on span at bounding box center [173, 316] width 7 height 7
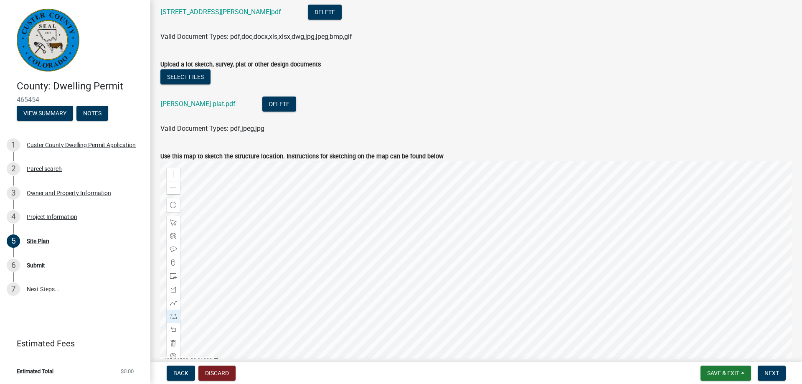
click at [472, 241] on div at bounding box center [476, 265] width 632 height 209
click at [481, 251] on div at bounding box center [476, 265] width 632 height 209
click at [475, 256] on div at bounding box center [476, 265] width 632 height 209
click at [467, 246] on div at bounding box center [476, 265] width 632 height 209
click at [472, 244] on div at bounding box center [476, 265] width 632 height 209
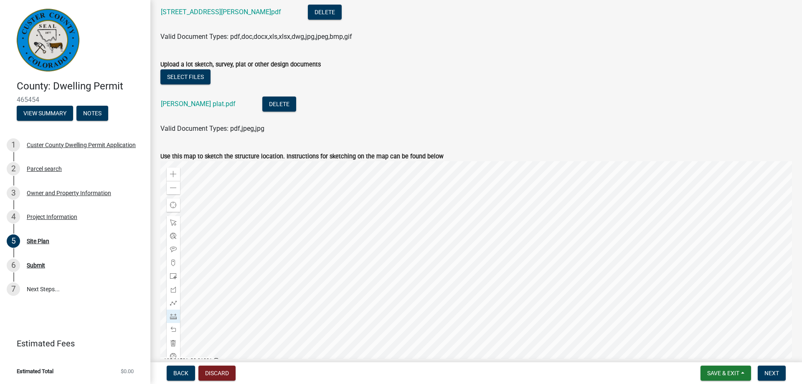
click at [473, 243] on div at bounding box center [476, 265] width 632 height 209
click at [737, 372] on span "Save & Exit" at bounding box center [723, 373] width 32 height 7
click at [704, 330] on button "Save" at bounding box center [717, 331] width 67 height 20
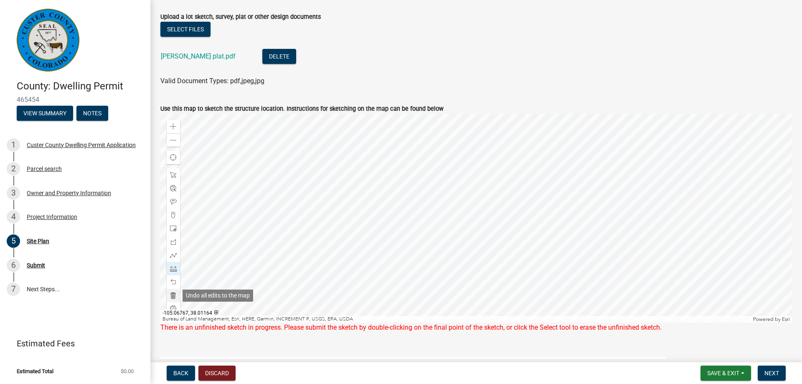
click at [173, 296] on span at bounding box center [173, 295] width 7 height 7
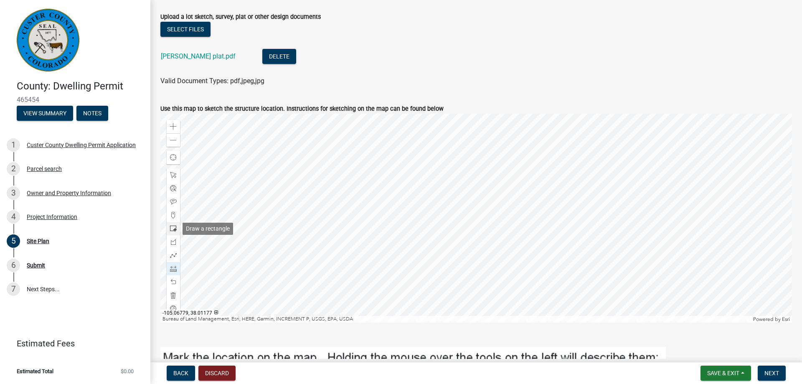
click at [171, 228] on span at bounding box center [173, 228] width 7 height 7
click at [470, 202] on div at bounding box center [476, 218] width 632 height 209
click at [175, 270] on span at bounding box center [173, 268] width 7 height 7
click at [174, 293] on span at bounding box center [173, 295] width 7 height 7
click at [172, 254] on span at bounding box center [173, 255] width 7 height 7
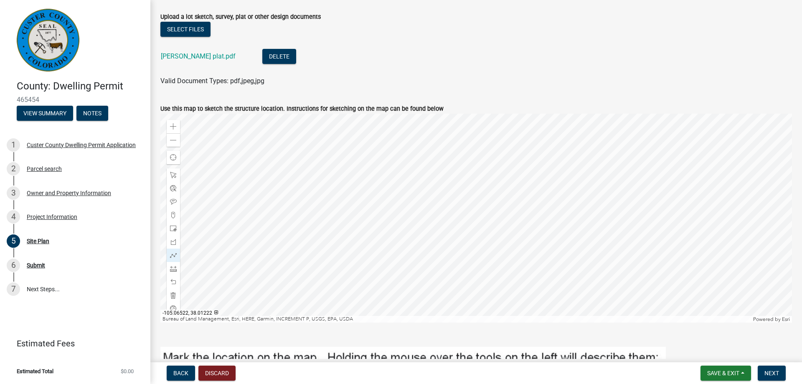
click at [474, 197] on div at bounding box center [476, 218] width 632 height 209
click at [476, 201] on div at bounding box center [476, 218] width 632 height 209
click at [484, 210] on div at bounding box center [476, 218] width 632 height 209
click at [478, 213] on div at bounding box center [476, 218] width 632 height 209
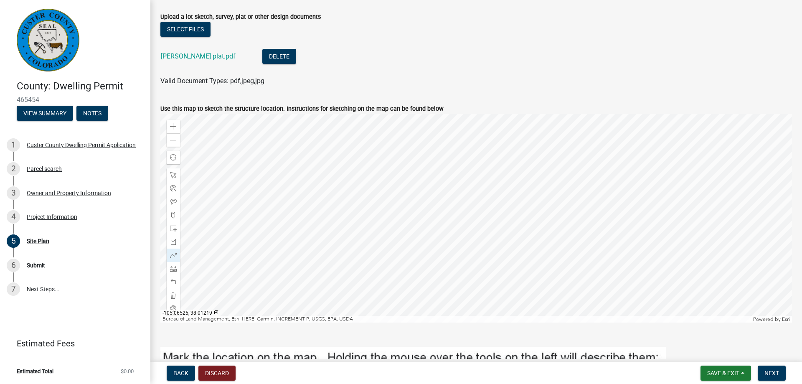
click at [471, 205] on div at bounding box center [476, 218] width 632 height 209
click at [475, 202] on div at bounding box center [476, 218] width 632 height 209
click at [173, 174] on span at bounding box center [173, 175] width 7 height 7
click at [174, 256] on span at bounding box center [173, 255] width 7 height 7
click at [475, 199] on div at bounding box center [476, 218] width 632 height 209
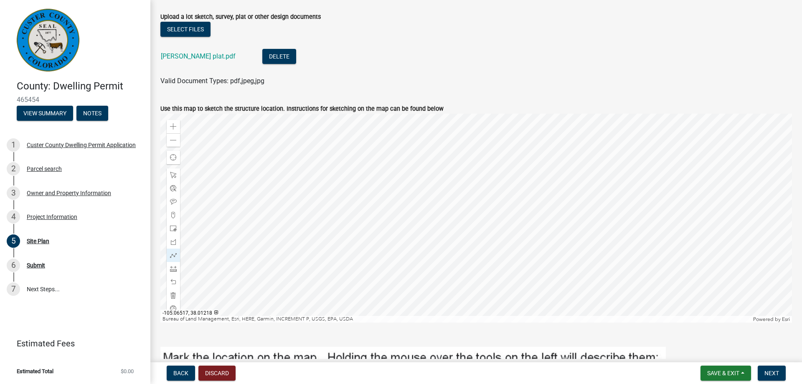
click at [480, 206] on div at bounding box center [476, 218] width 632 height 209
click at [475, 209] on div at bounding box center [476, 218] width 632 height 209
click at [470, 203] on div at bounding box center [476, 218] width 632 height 209
click at [475, 200] on div at bounding box center [476, 218] width 632 height 209
click at [171, 280] on span at bounding box center [173, 282] width 7 height 7
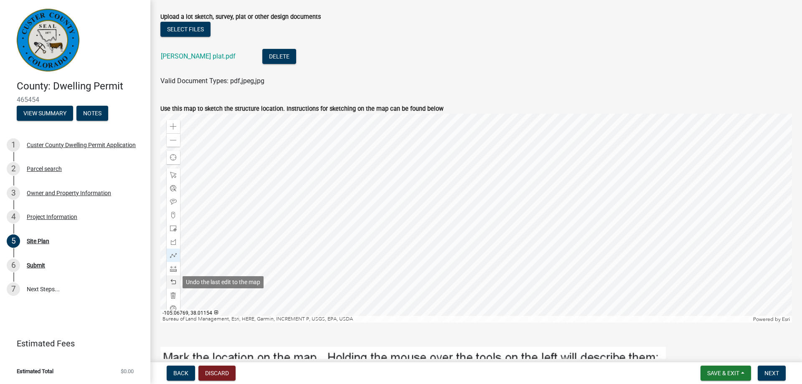
click at [171, 280] on span at bounding box center [173, 282] width 7 height 7
click at [470, 202] on div at bounding box center [476, 218] width 632 height 209
click at [474, 200] on div at bounding box center [476, 218] width 632 height 209
click at [224, 293] on div at bounding box center [476, 218] width 632 height 209
click at [173, 281] on span at bounding box center [173, 282] width 7 height 7
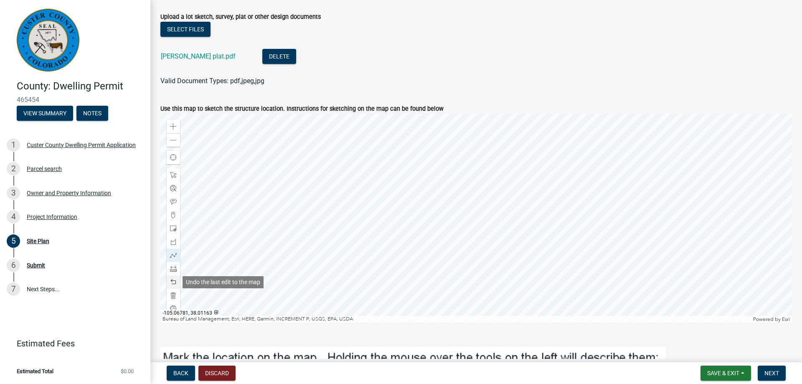
click at [173, 282] on span at bounding box center [173, 282] width 7 height 7
click at [475, 199] on div at bounding box center [476, 218] width 632 height 209
click at [725, 375] on span "Save & Exit" at bounding box center [723, 373] width 32 height 7
click at [705, 330] on button "Save" at bounding box center [717, 331] width 67 height 20
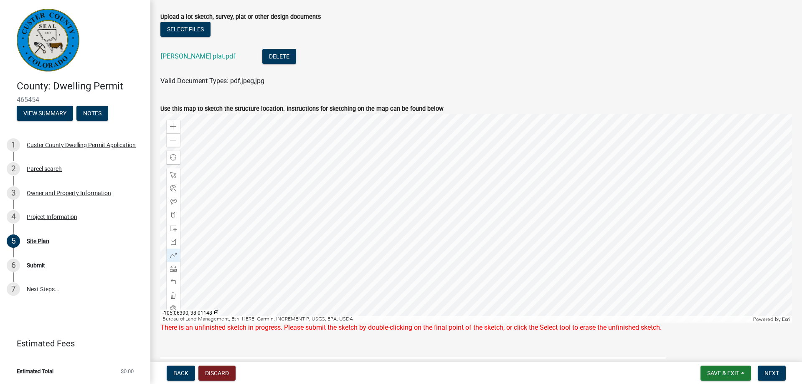
click at [643, 328] on div "There is an unfinished sketch in progress. Please submit the sketch by double-c…" at bounding box center [476, 328] width 632 height 10
click at [475, 198] on div at bounding box center [476, 218] width 632 height 209
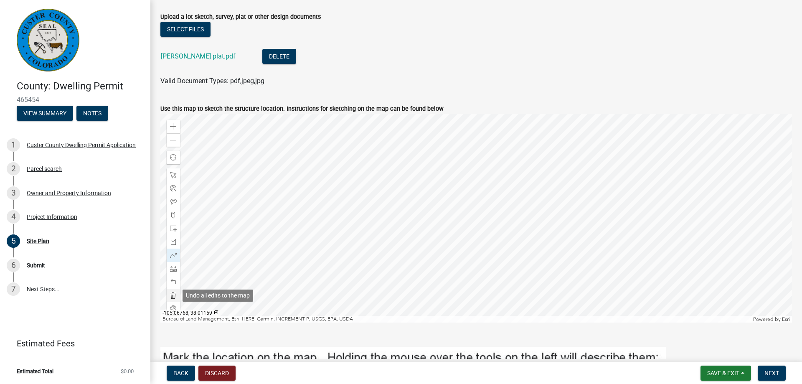
click at [173, 296] on span at bounding box center [173, 295] width 7 height 7
click at [173, 256] on span at bounding box center [173, 255] width 7 height 7
click at [172, 268] on span at bounding box center [173, 268] width 7 height 7
click at [477, 196] on div at bounding box center [476, 218] width 632 height 209
click at [484, 206] on div at bounding box center [476, 218] width 632 height 209
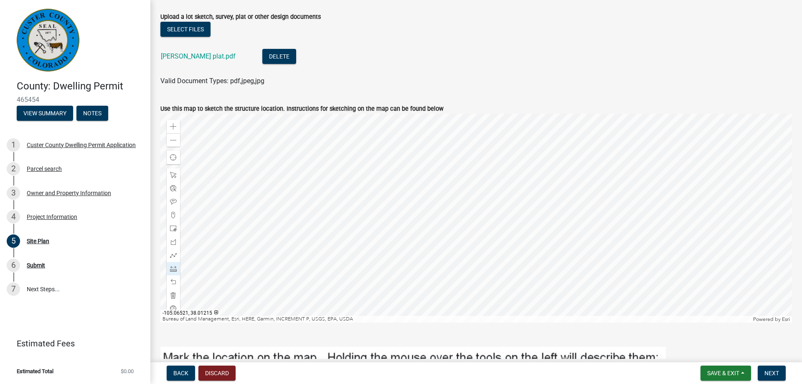
click at [476, 210] on div at bounding box center [476, 218] width 632 height 209
click at [470, 200] on div at bounding box center [476, 218] width 632 height 209
click at [477, 198] on div at bounding box center [476, 218] width 632 height 209
click at [476, 194] on div at bounding box center [476, 218] width 632 height 209
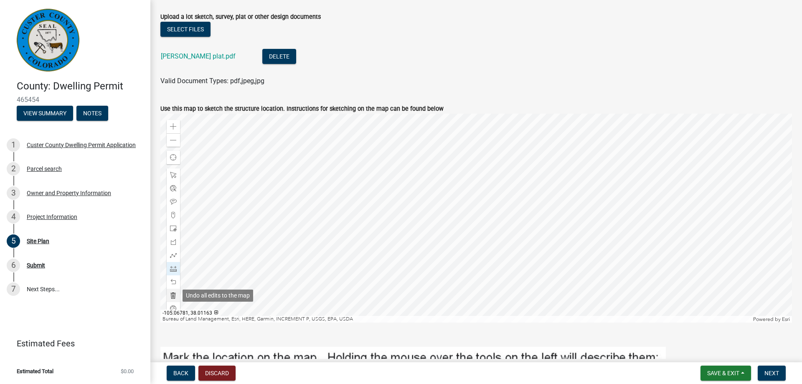
click at [172, 297] on span at bounding box center [173, 295] width 7 height 7
click at [175, 254] on span at bounding box center [173, 255] width 7 height 7
click at [483, 195] on div at bounding box center [476, 218] width 632 height 209
click at [485, 192] on div at bounding box center [476, 218] width 632 height 209
click at [171, 281] on span at bounding box center [173, 282] width 7 height 7
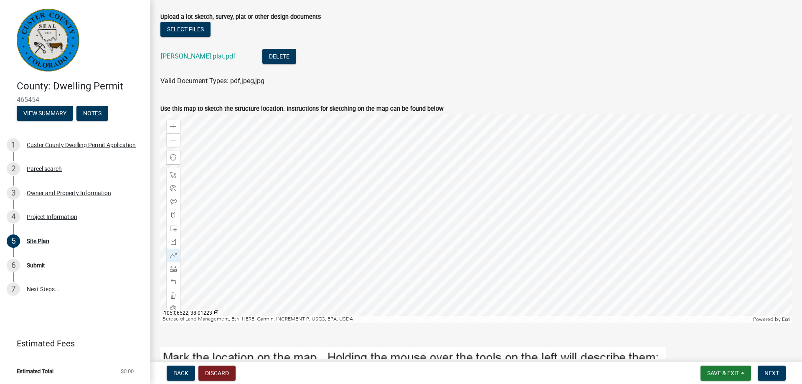
click at [481, 196] on div at bounding box center [476, 218] width 632 height 209
click at [488, 203] on div at bounding box center [476, 218] width 632 height 209
click at [482, 207] on div at bounding box center [476, 218] width 632 height 209
click at [477, 201] on div at bounding box center [476, 218] width 632 height 209
click at [481, 198] on div at bounding box center [476, 218] width 632 height 209
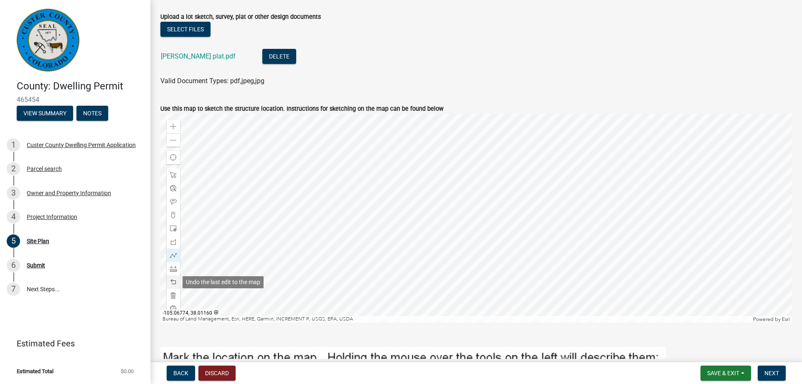
click at [174, 282] on span at bounding box center [173, 282] width 7 height 7
click at [476, 200] on div at bounding box center [476, 218] width 632 height 209
click at [482, 198] on div at bounding box center [476, 218] width 632 height 209
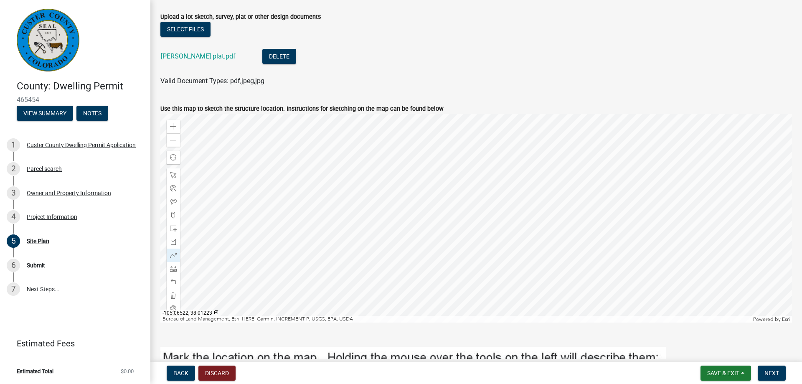
click at [481, 196] on div at bounding box center [476, 218] width 632 height 209
click at [724, 372] on span "Save & Exit" at bounding box center [723, 373] width 32 height 7
click at [708, 332] on button "Save" at bounding box center [717, 331] width 67 height 20
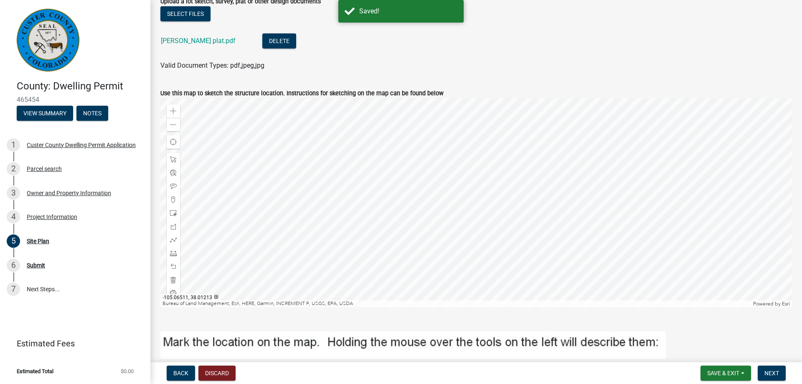
scroll to position [143, 0]
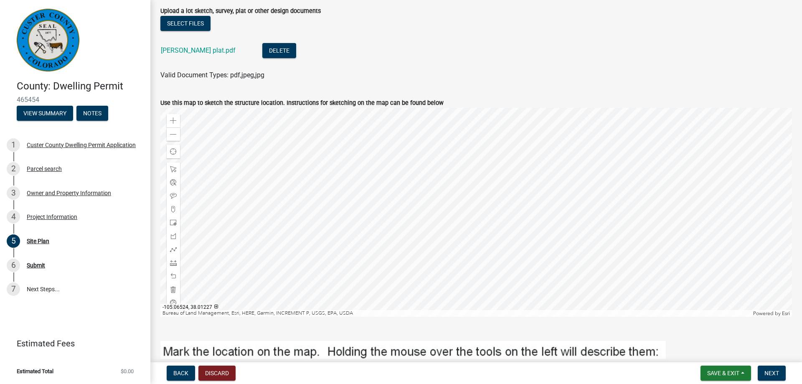
click at [399, 72] on div "Valid Document Types: pdf,jpeg,jpg" at bounding box center [476, 75] width 644 height 10
click at [170, 134] on div "Zoom out" at bounding box center [173, 133] width 13 height 13
click at [597, 267] on div at bounding box center [476, 212] width 632 height 209
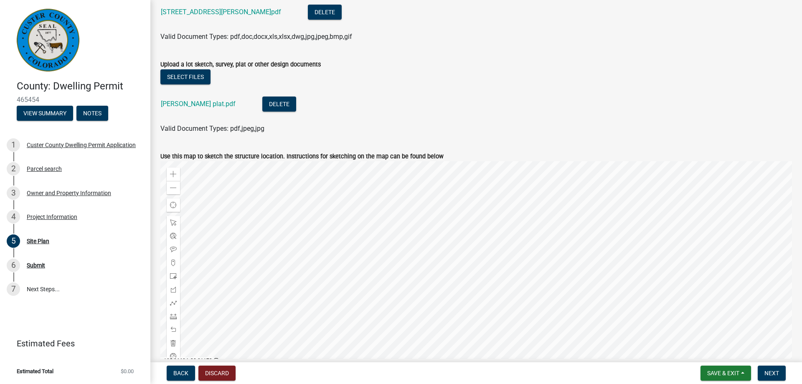
scroll to position [42, 0]
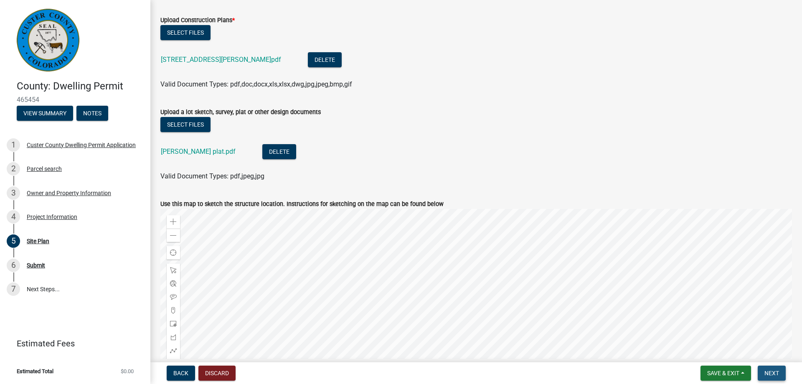
click at [777, 371] on span "Next" at bounding box center [772, 373] width 15 height 7
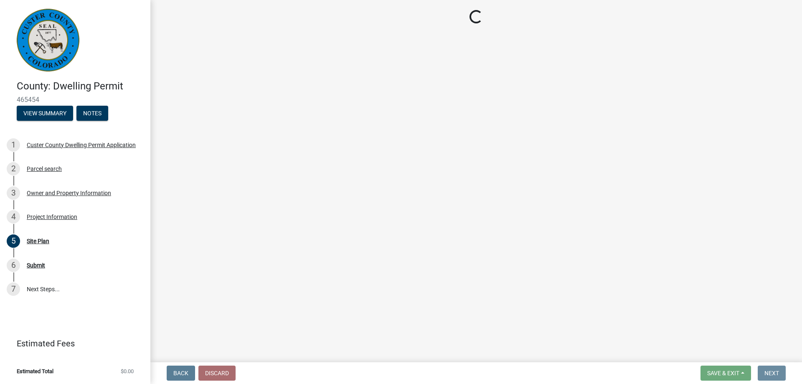
scroll to position [0, 0]
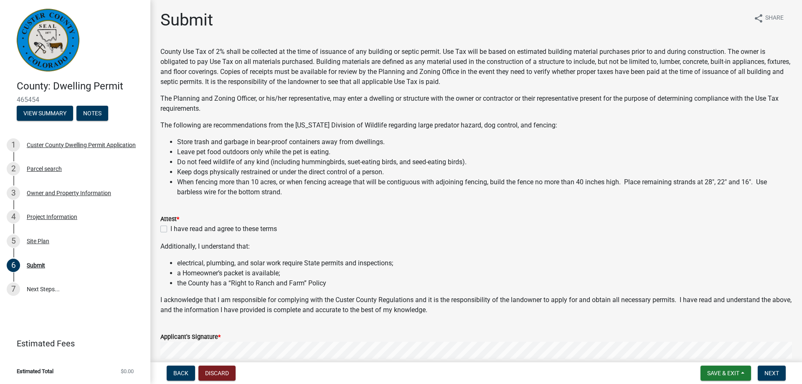
click at [170, 230] on label "I have read and agree to these terms" at bounding box center [223, 229] width 107 height 10
click at [170, 229] on input "I have read and agree to these terms" at bounding box center [172, 226] width 5 height 5
checkbox input "true"
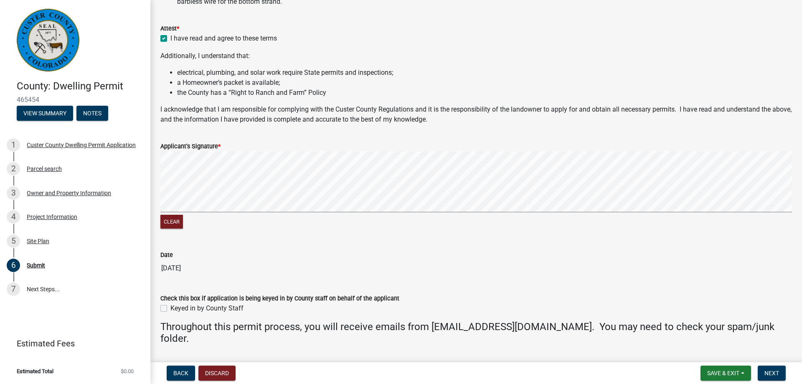
scroll to position [238, 0]
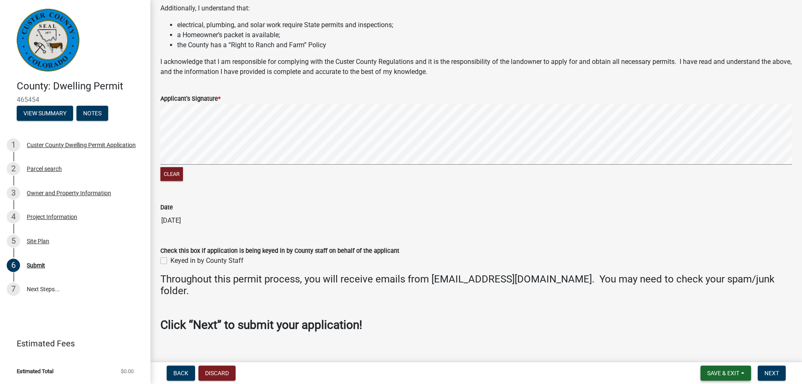
click at [729, 374] on span "Save & Exit" at bounding box center [723, 373] width 32 height 7
click at [704, 329] on button "Save" at bounding box center [717, 331] width 67 height 20
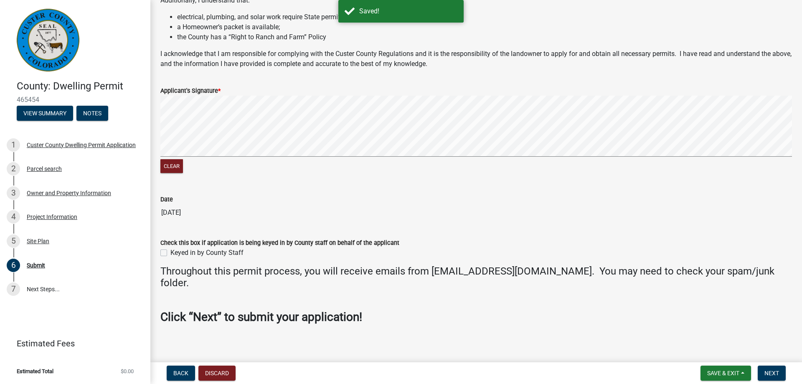
scroll to position [254, 0]
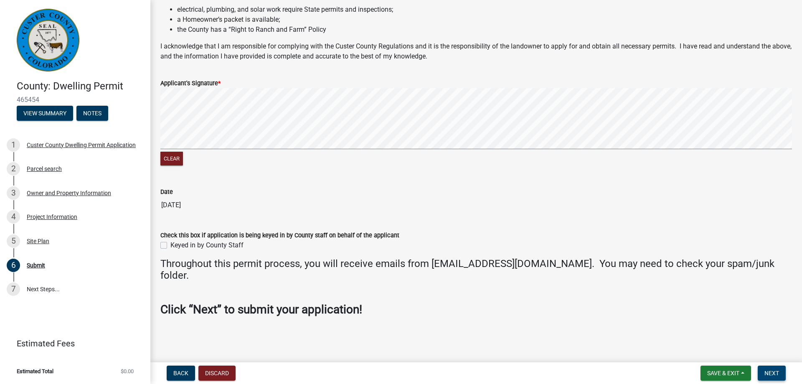
click at [777, 373] on span "Next" at bounding box center [772, 373] width 15 height 7
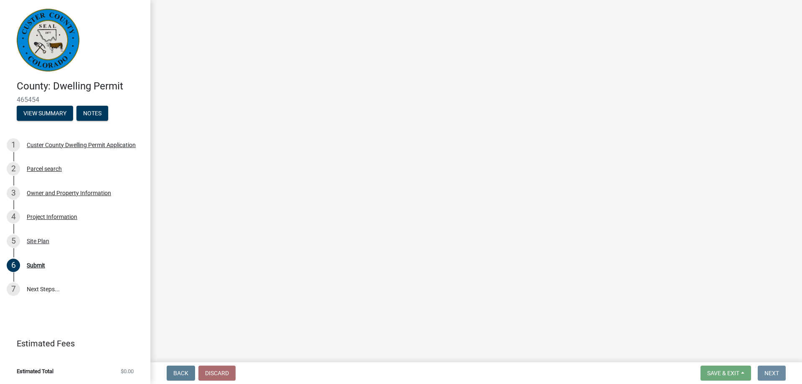
scroll to position [0, 0]
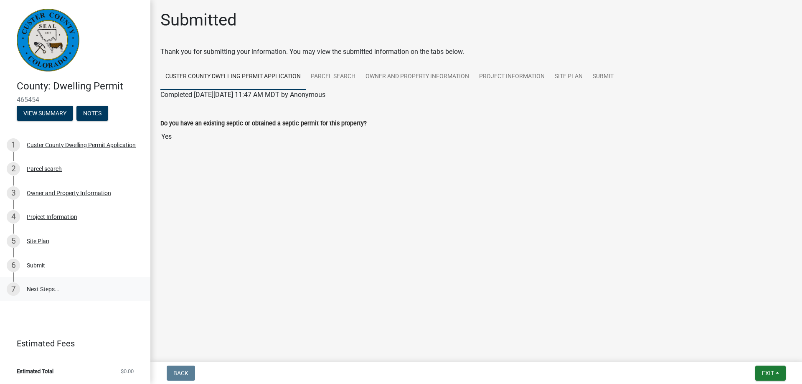
click at [46, 290] on link "7 Next Steps..." at bounding box center [75, 289] width 150 height 24
click at [38, 291] on link "7 Next Steps..." at bounding box center [75, 289] width 150 height 24
click at [22, 290] on link "7 Next Steps..." at bounding box center [75, 289] width 150 height 24
click at [15, 288] on div "7" at bounding box center [13, 288] width 13 height 13
click at [42, 119] on button "View Summary" at bounding box center [45, 113] width 56 height 15
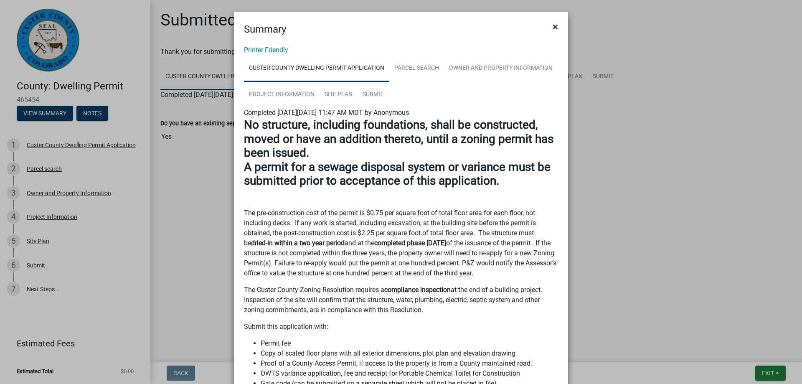
click at [555, 28] on span "×" at bounding box center [555, 27] width 5 height 12
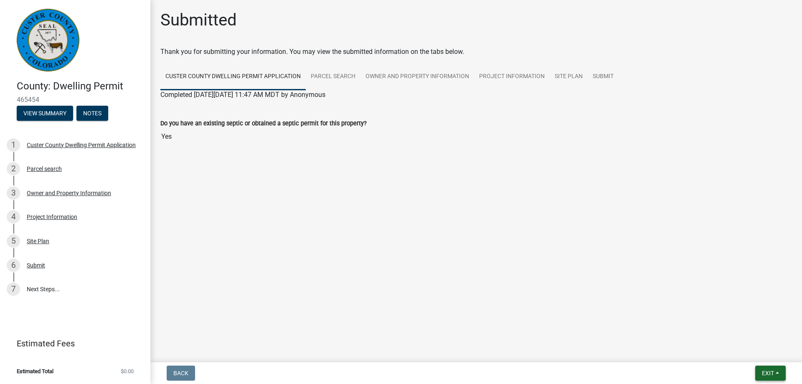
click at [767, 369] on button "Exit" at bounding box center [770, 373] width 30 height 15
click at [745, 351] on button "Save & Exit" at bounding box center [752, 351] width 67 height 20
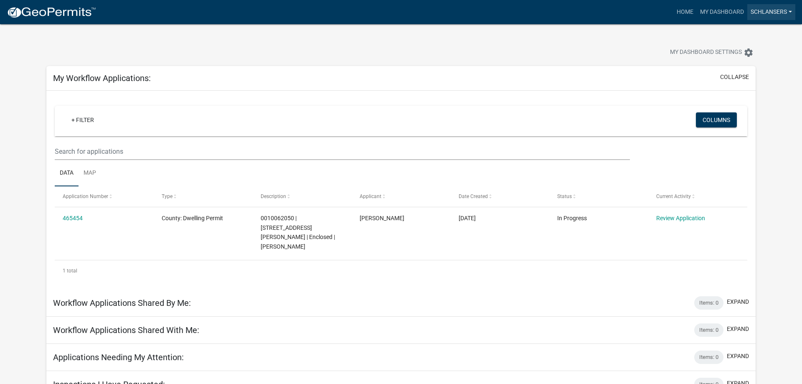
click at [777, 11] on link "Schlansers" at bounding box center [771, 12] width 48 height 16
click at [752, 35] on link "Account" at bounding box center [762, 34] width 67 height 20
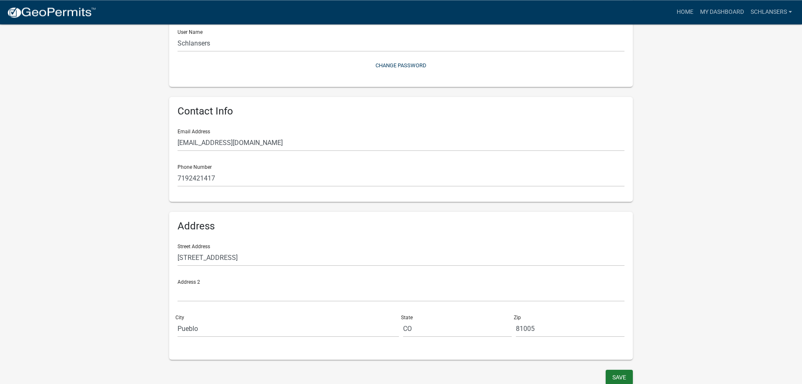
scroll to position [103, 0]
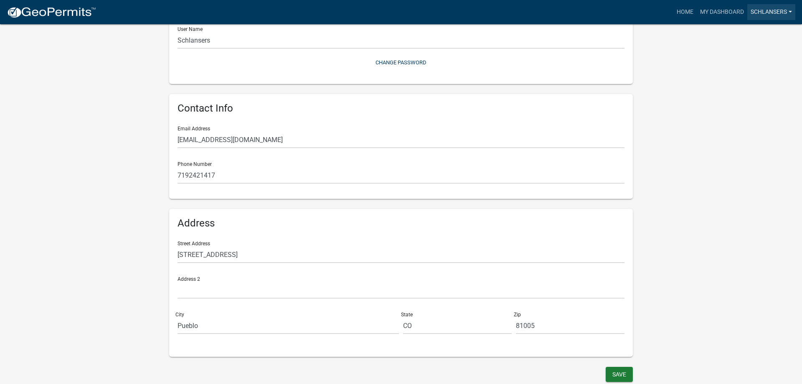
click at [770, 15] on link "Schlansers" at bounding box center [771, 12] width 48 height 16
click at [752, 63] on link "Logout" at bounding box center [762, 61] width 67 height 20
